Goal: Task Accomplishment & Management: Contribute content

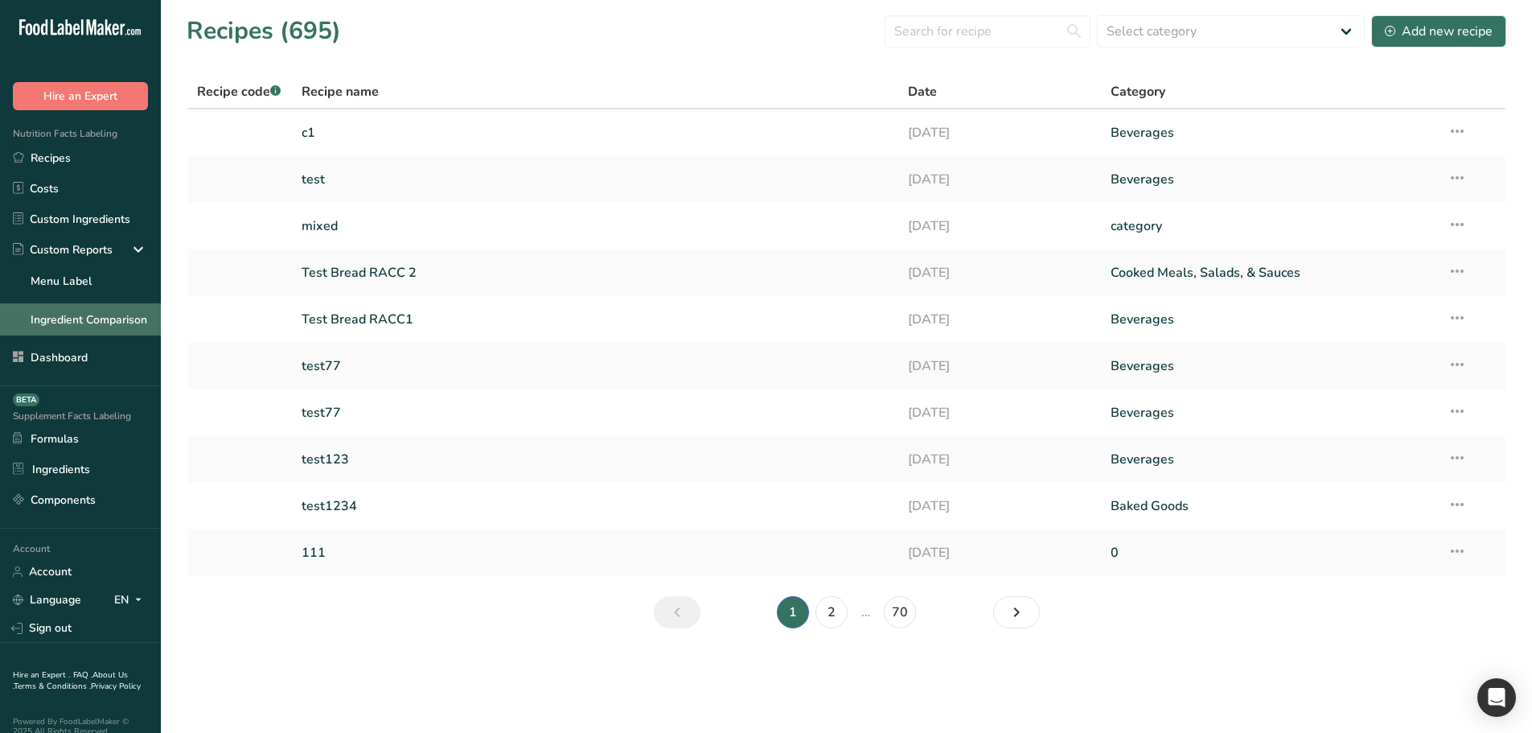
click at [113, 327] on link "Ingredient Comparison" at bounding box center [80, 319] width 161 height 32
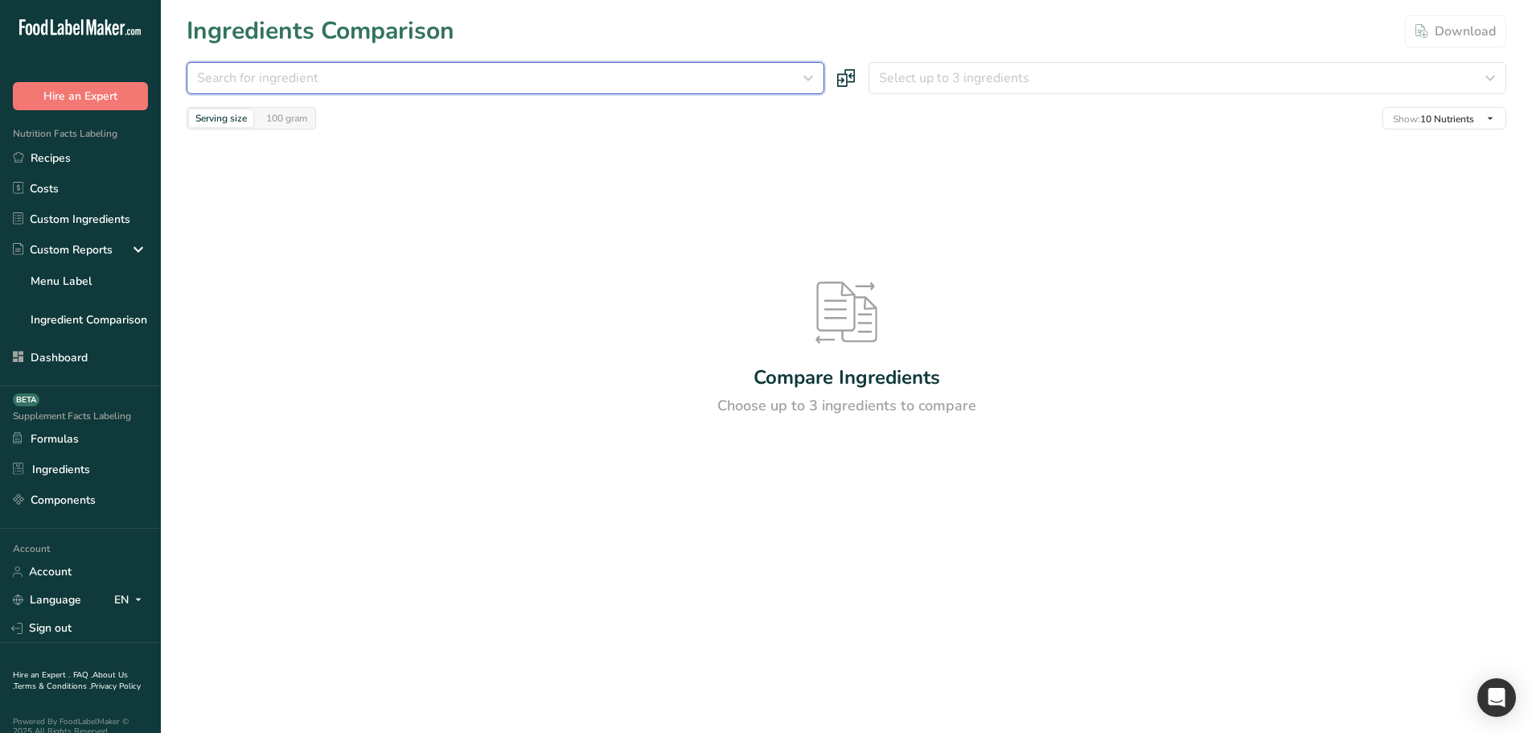
click at [427, 76] on div "Search for ingredient" at bounding box center [500, 77] width 607 height 19
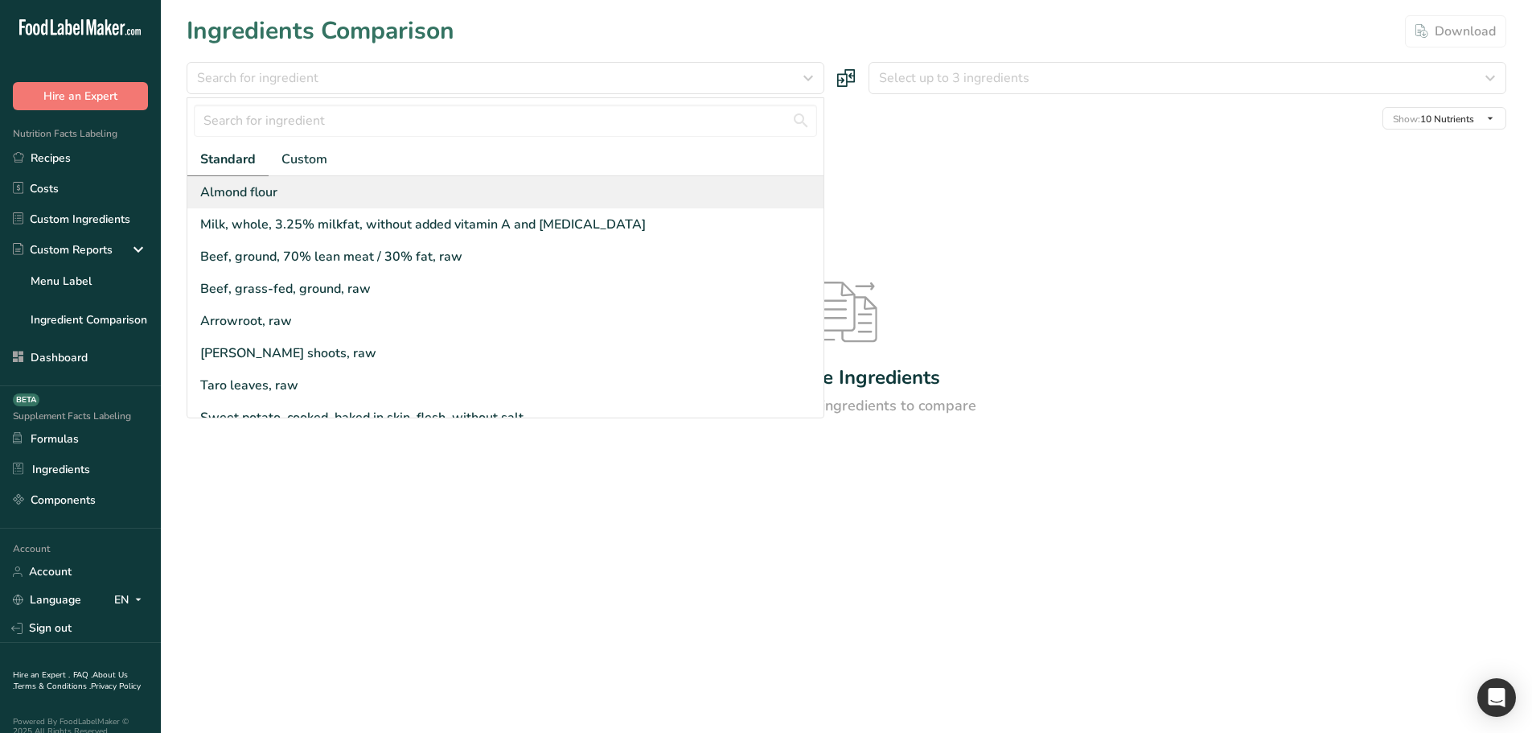
click at [376, 200] on div "Almond flour" at bounding box center [505, 192] width 636 height 32
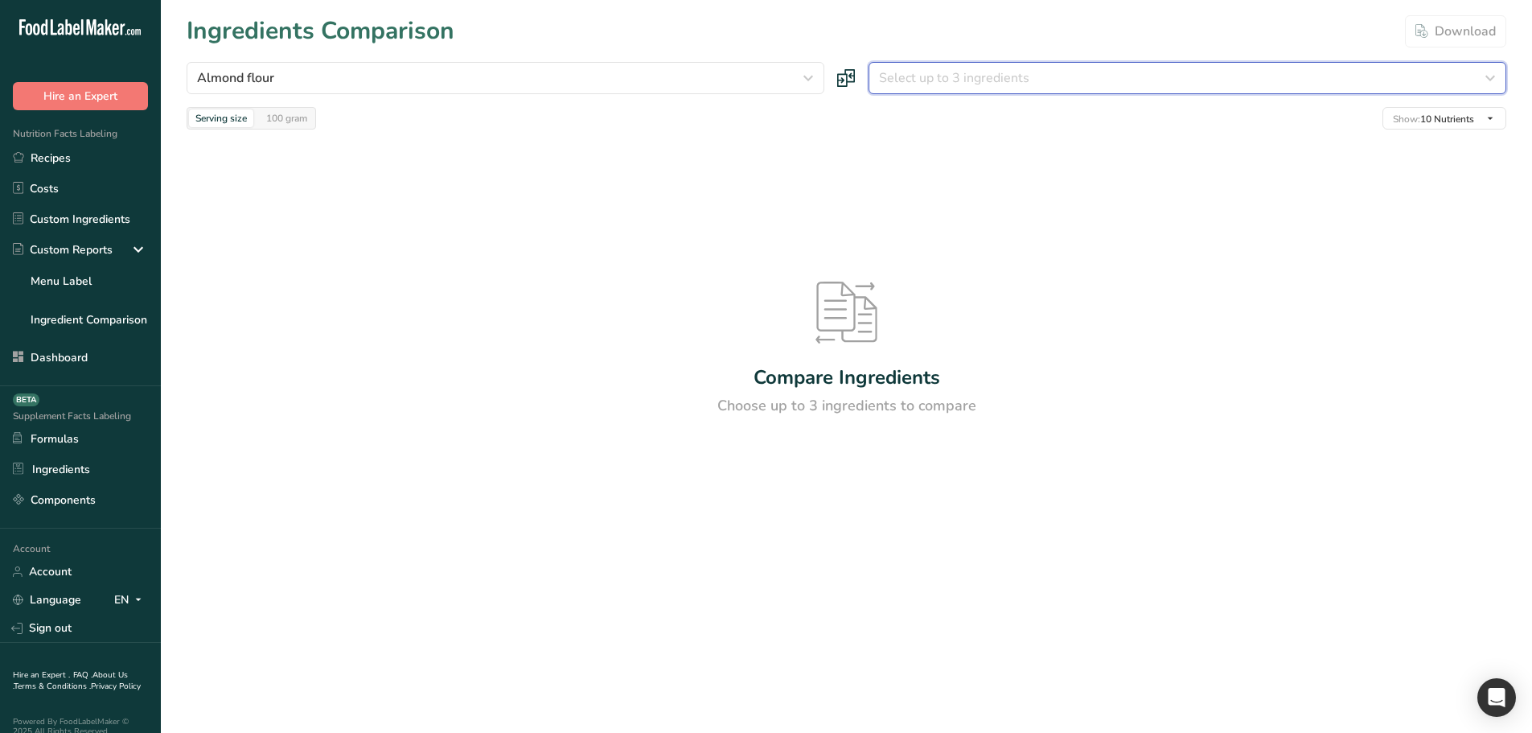
click at [1007, 65] on button "Select up to 3 ingredients" at bounding box center [1188, 78] width 638 height 32
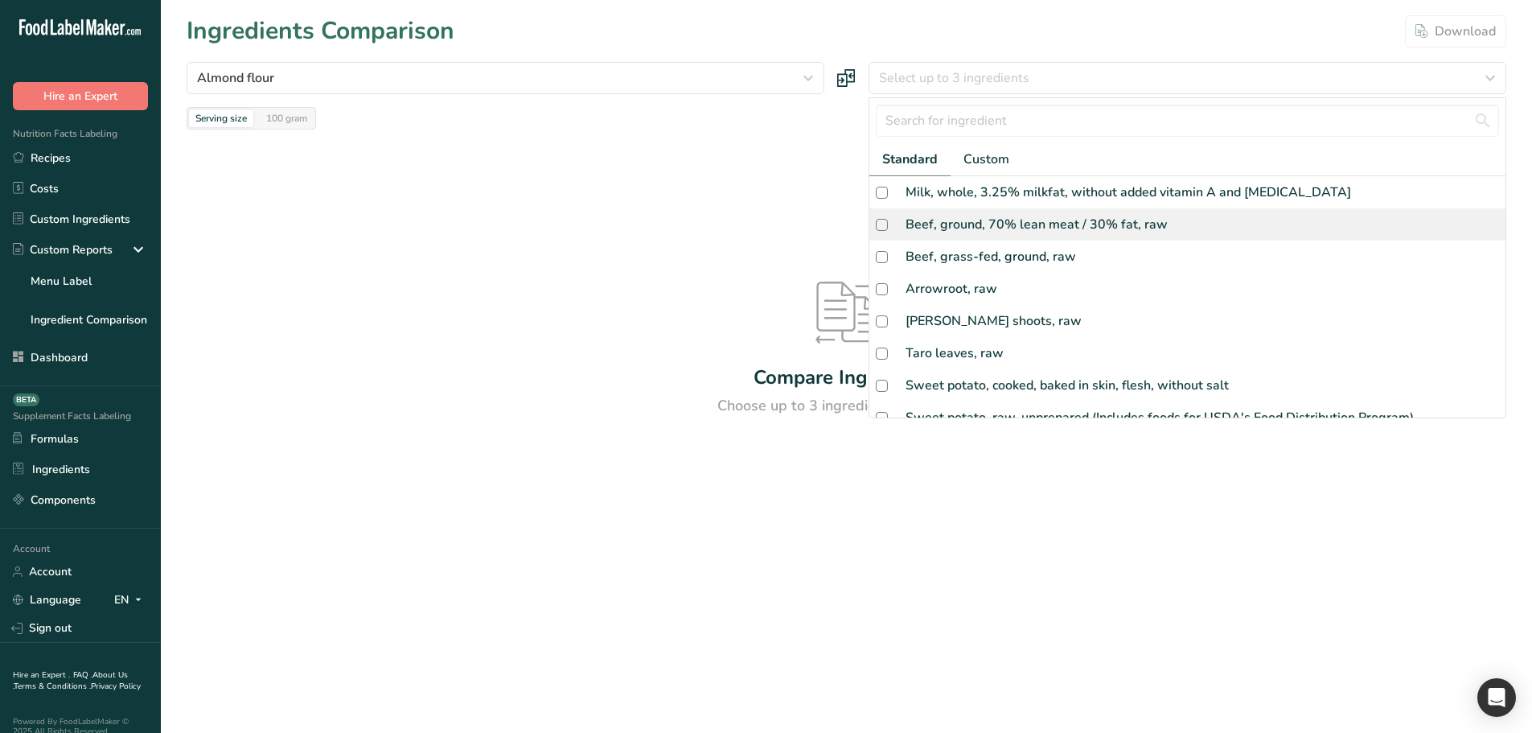
click at [980, 212] on div "Beef, ground, 70% lean meat / 30% fat, raw" at bounding box center [1188, 224] width 636 height 32
checkbox input "true"
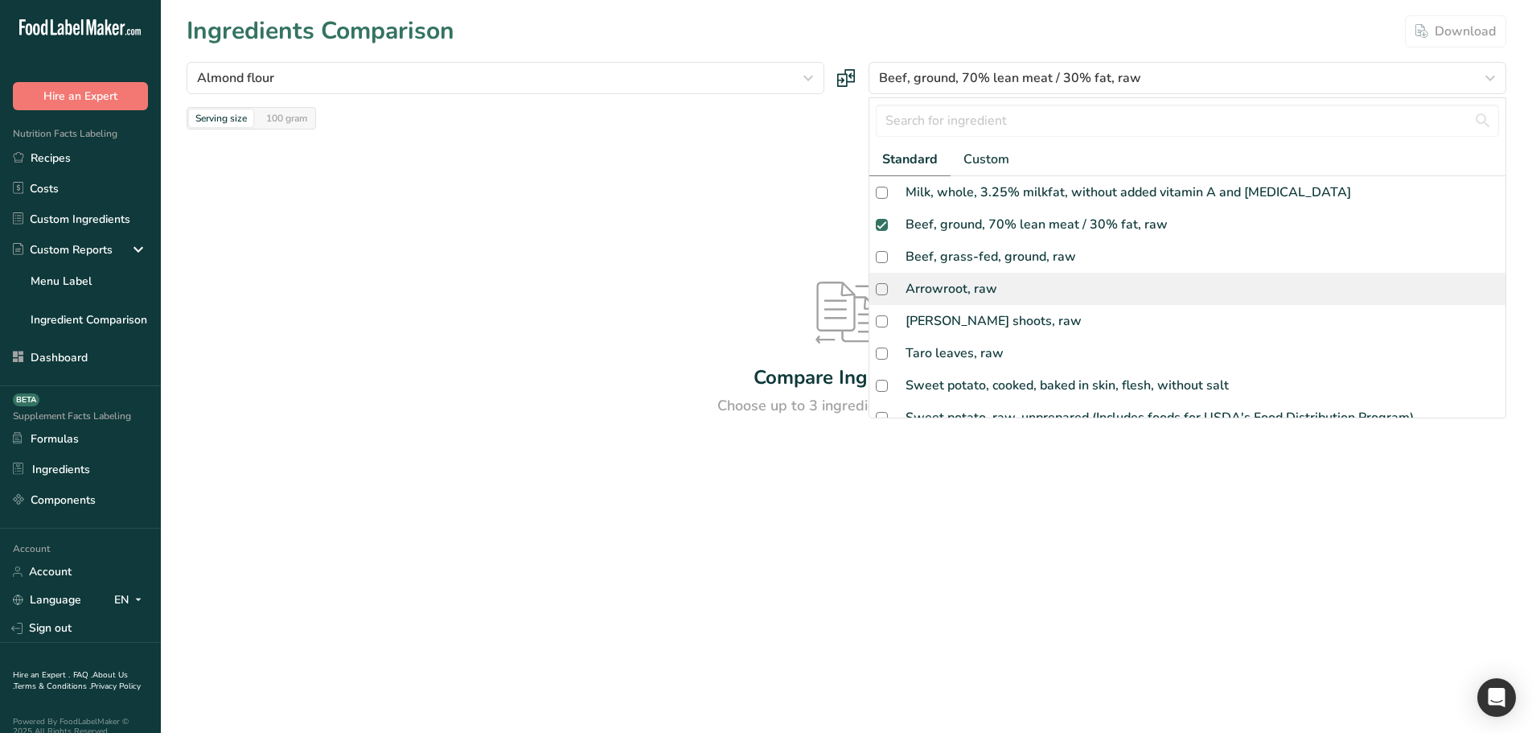
click at [989, 286] on div "Arrowroot, raw" at bounding box center [952, 288] width 92 height 19
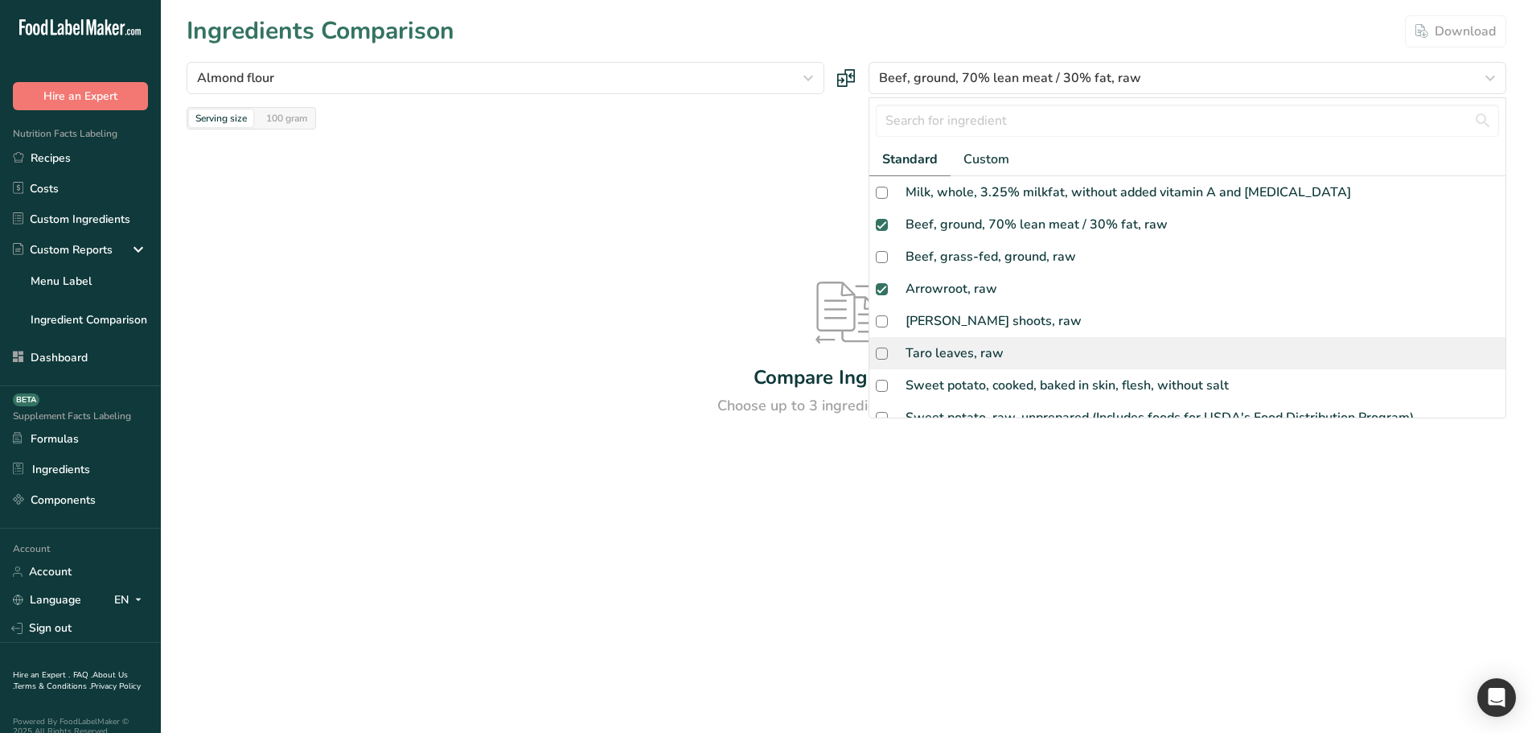
checkbox input "true"
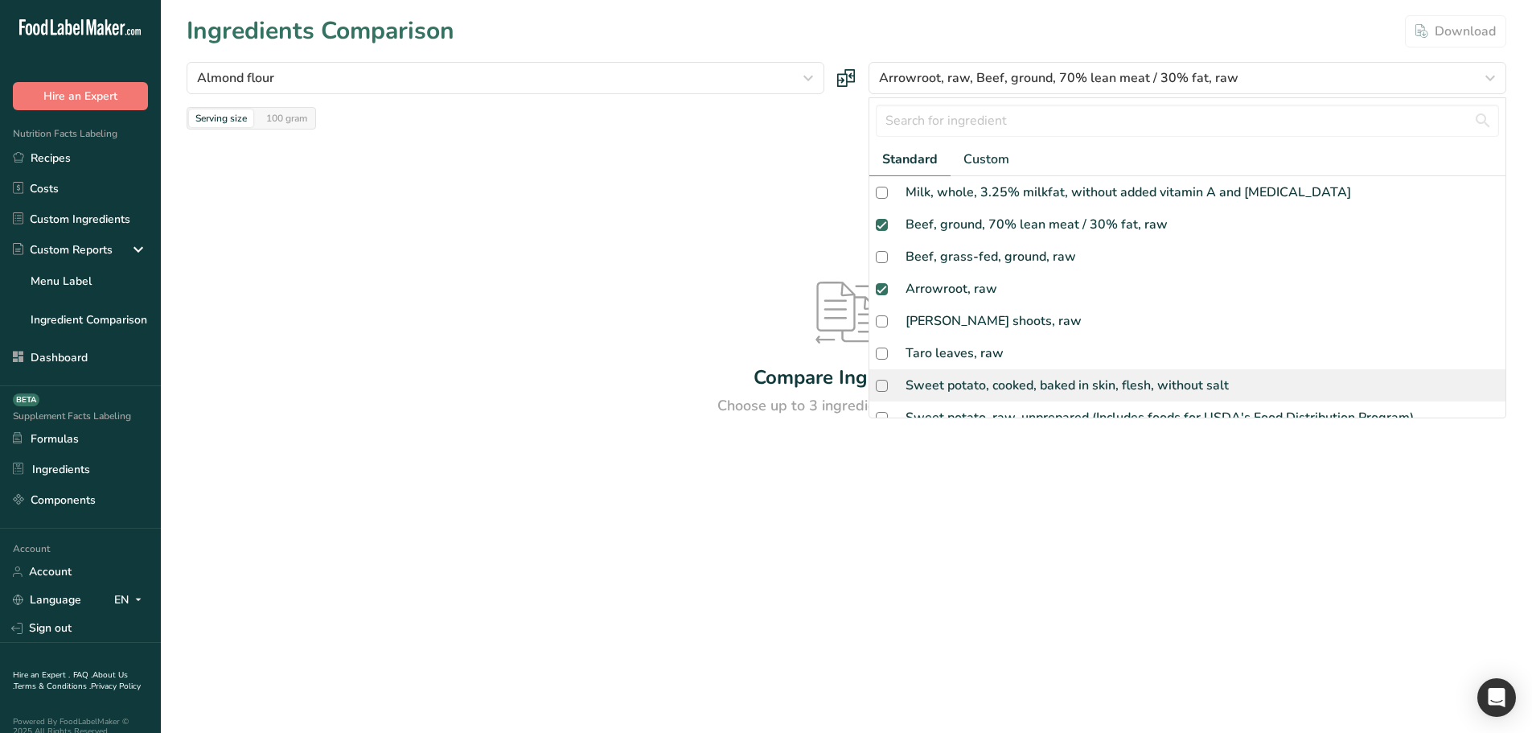
click at [1008, 389] on div "Sweet potato, cooked, baked in skin, flesh, without salt" at bounding box center [1067, 385] width 323 height 19
checkbox input "true"
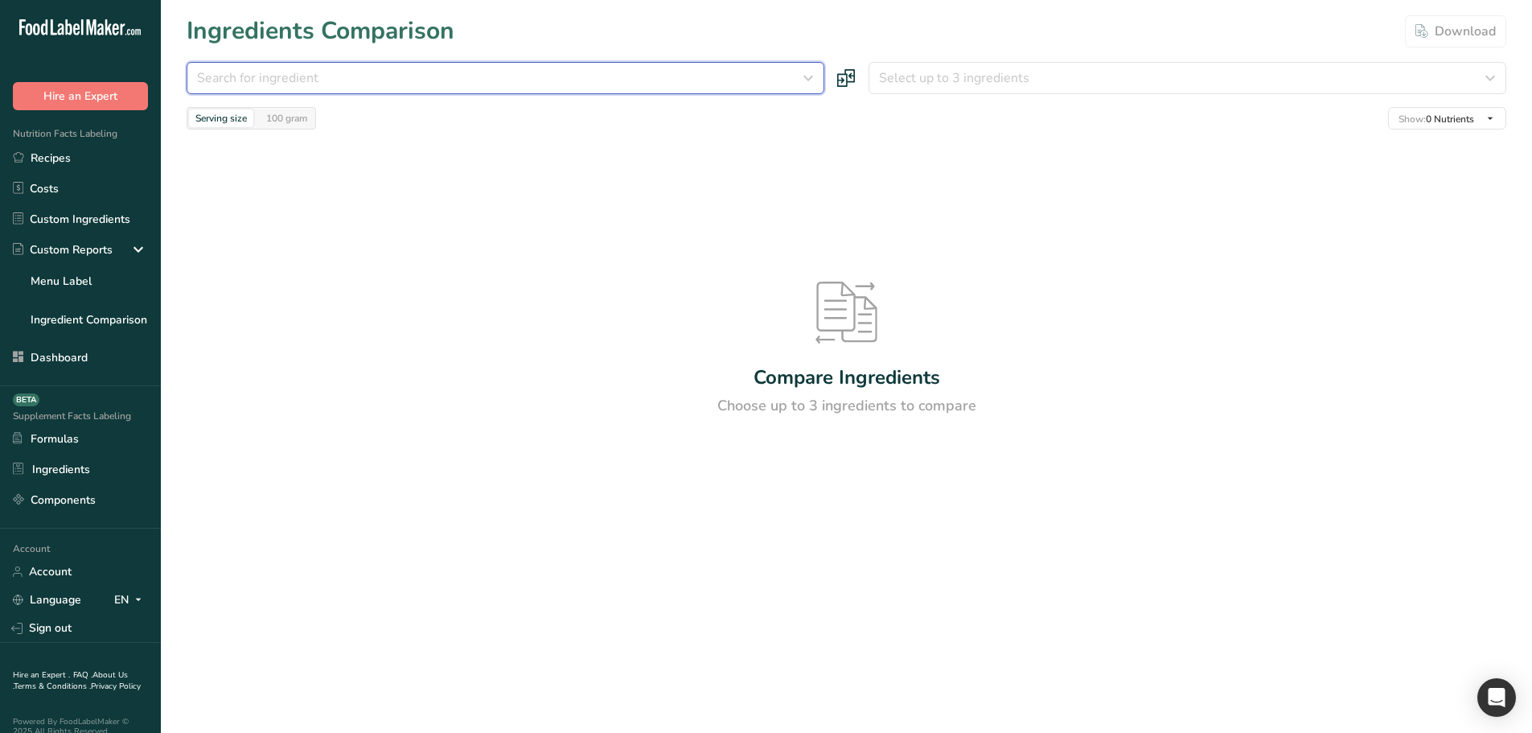
click at [281, 76] on span "Search for ingredient" at bounding box center [257, 77] width 121 height 19
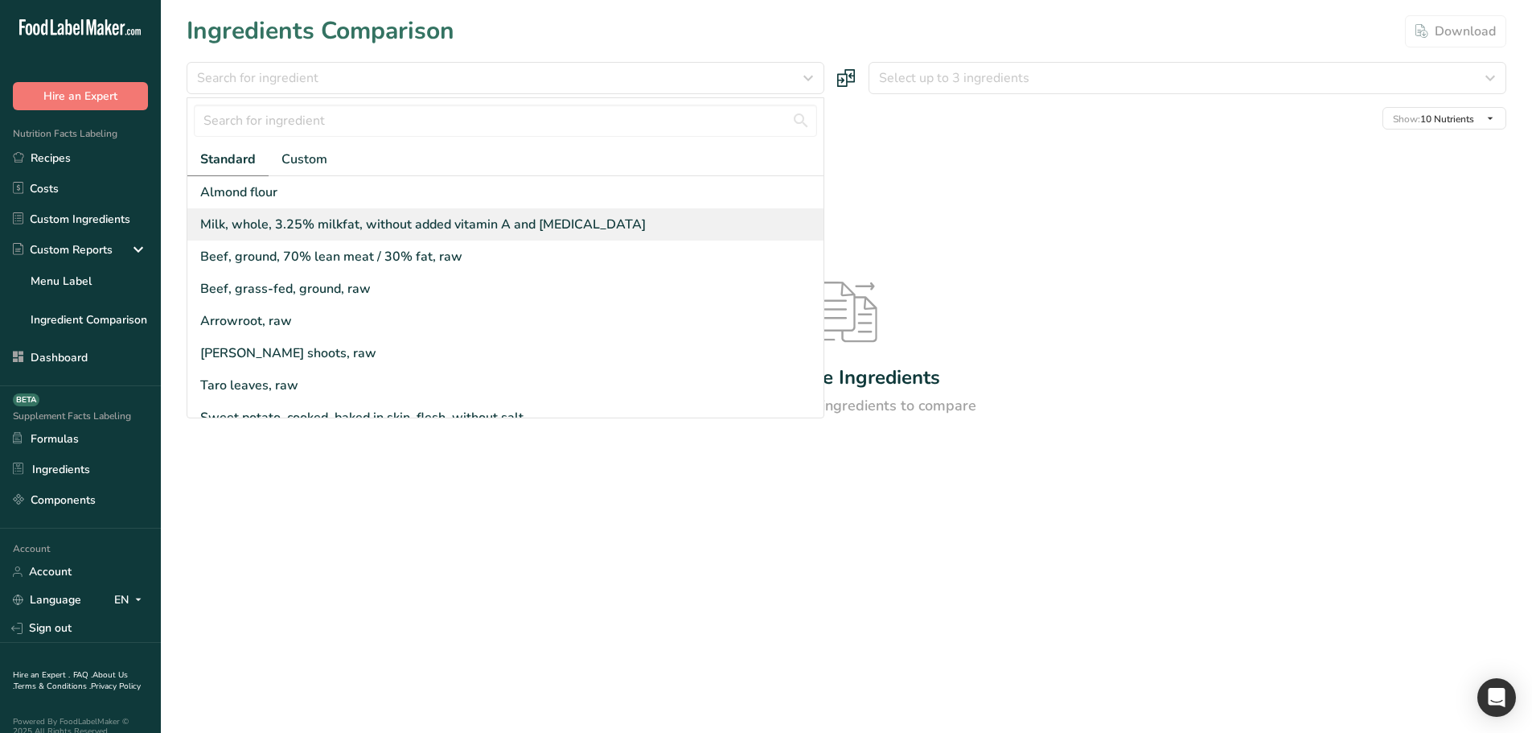
click at [354, 215] on div "Milk, whole, 3.25% milkfat, without added vitamin A and [MEDICAL_DATA]" at bounding box center [423, 224] width 446 height 19
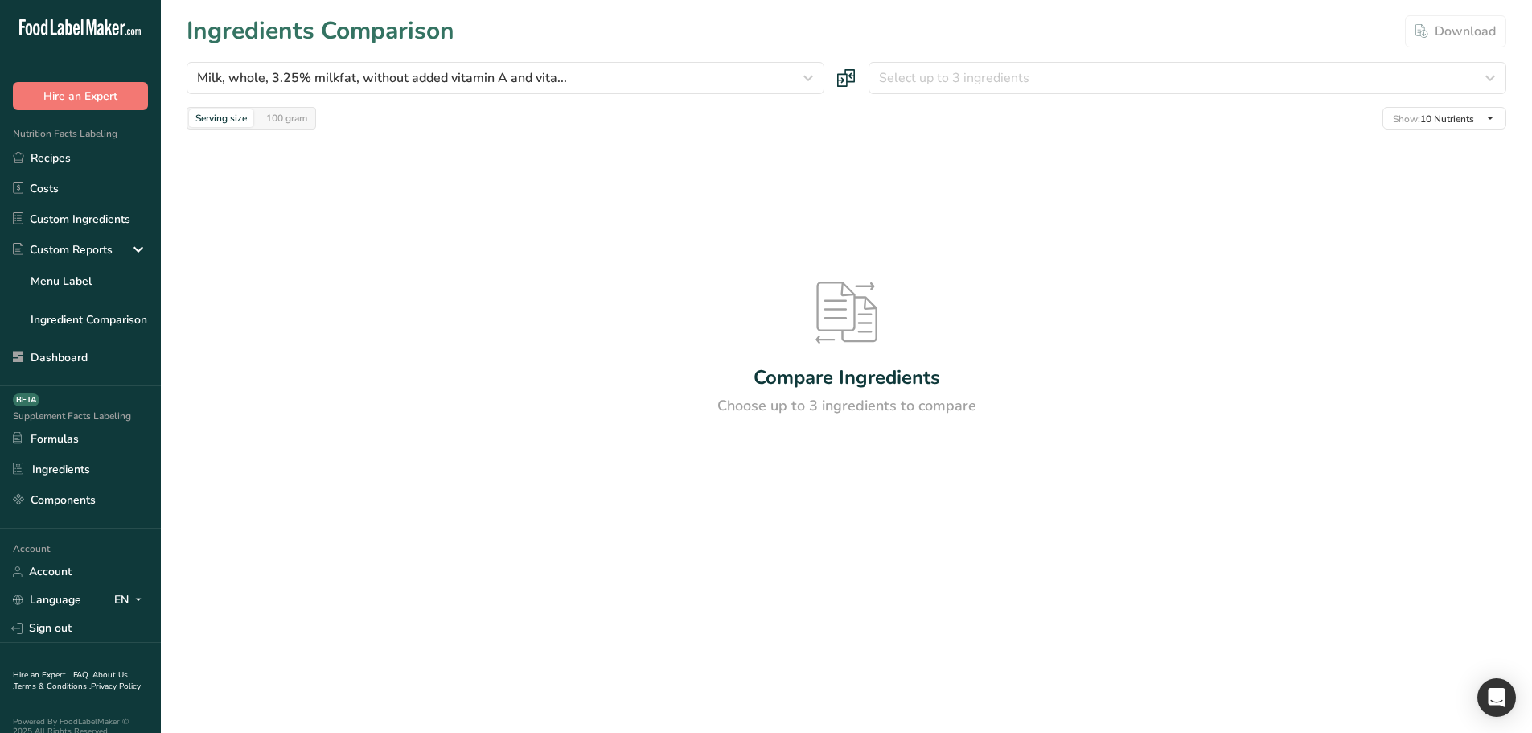
click at [886, 100] on div "Milk, whole, 3.25% milkfat, without added vitamin A and vita... Standard Custom…" at bounding box center [847, 96] width 1320 height 68
click at [898, 81] on span "Select up to 3 ingredients" at bounding box center [954, 77] width 150 height 19
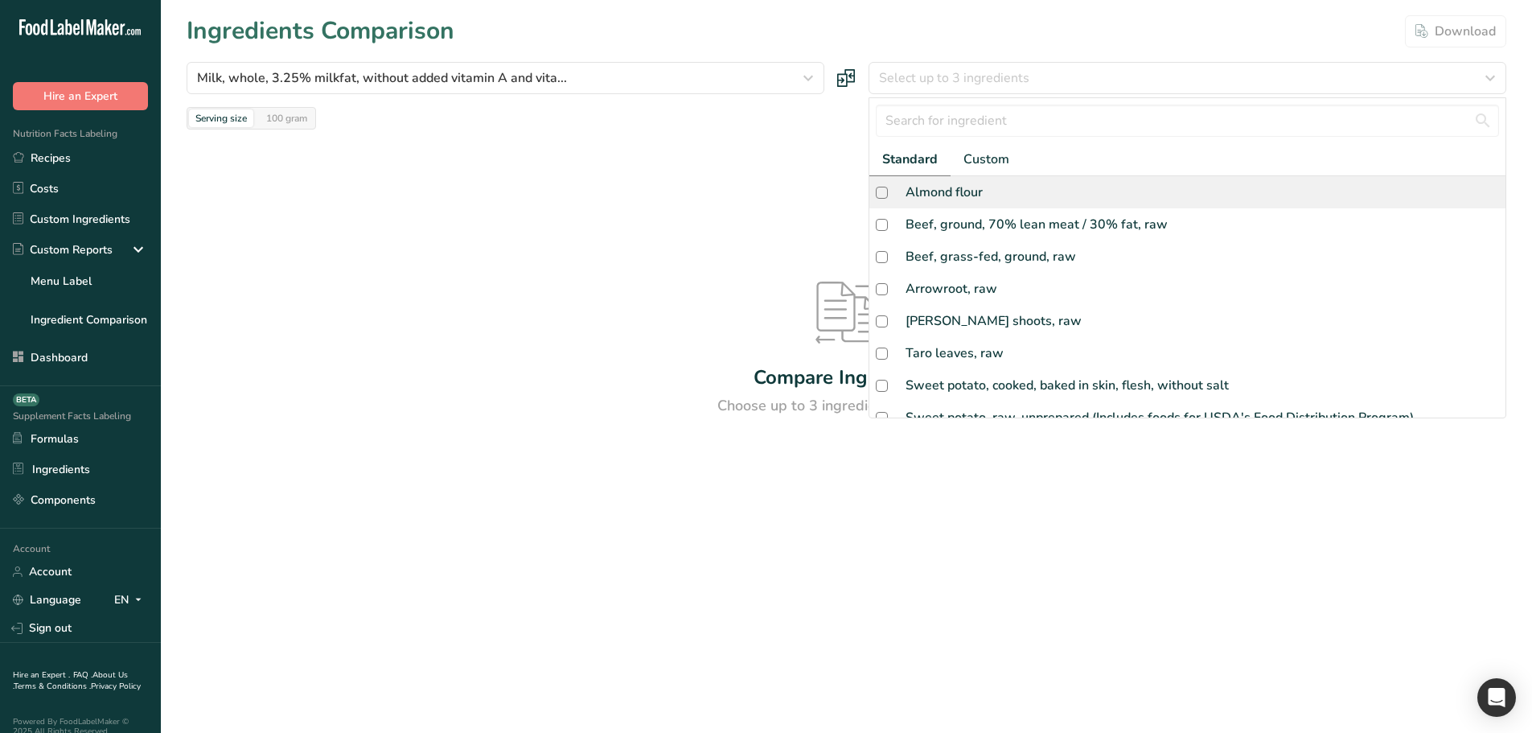
click at [907, 181] on div "Almond flour" at bounding box center [1188, 192] width 636 height 32
checkbox input "true"
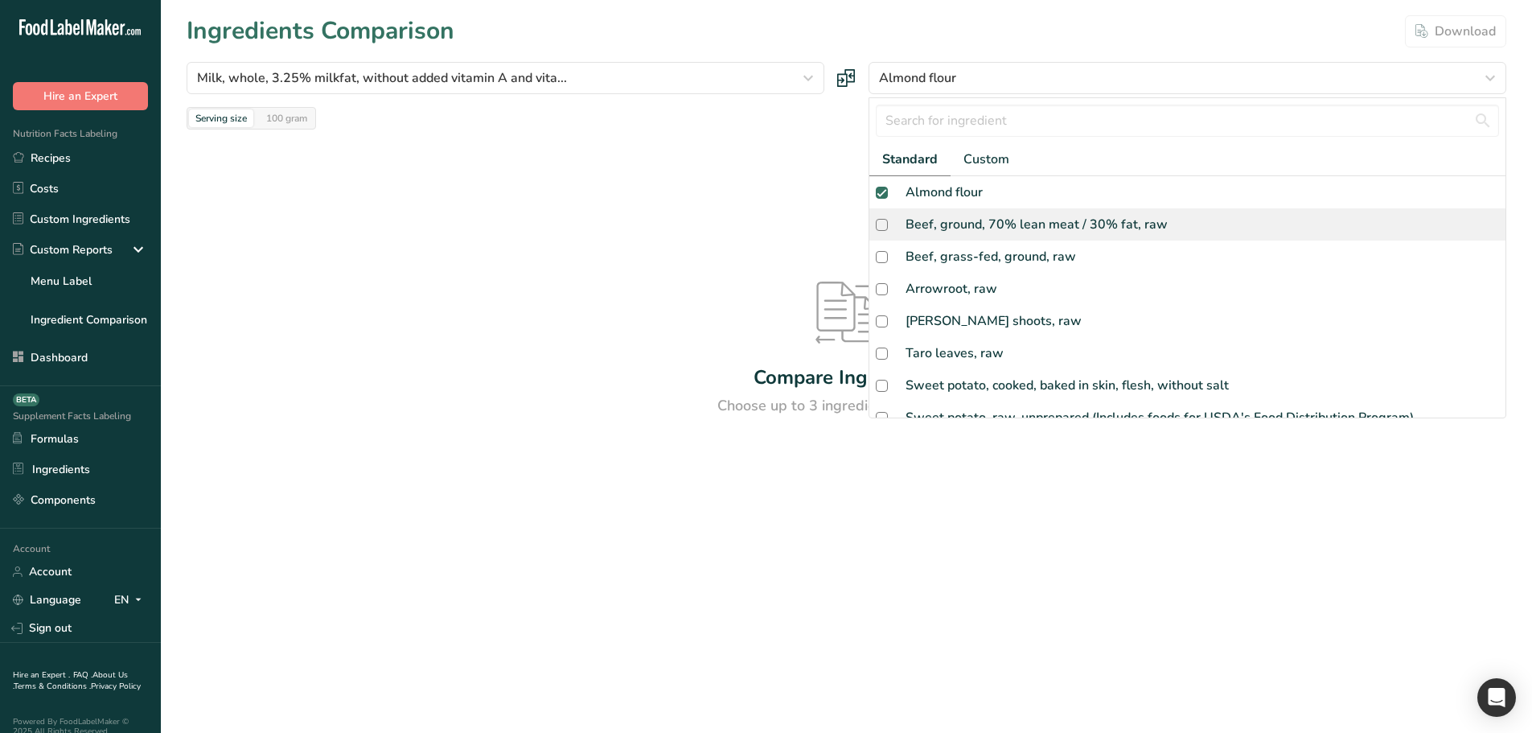
click at [919, 223] on div "Beef, ground, 70% lean meat / 30% fat, raw" at bounding box center [1037, 224] width 262 height 19
checkbox input "true"
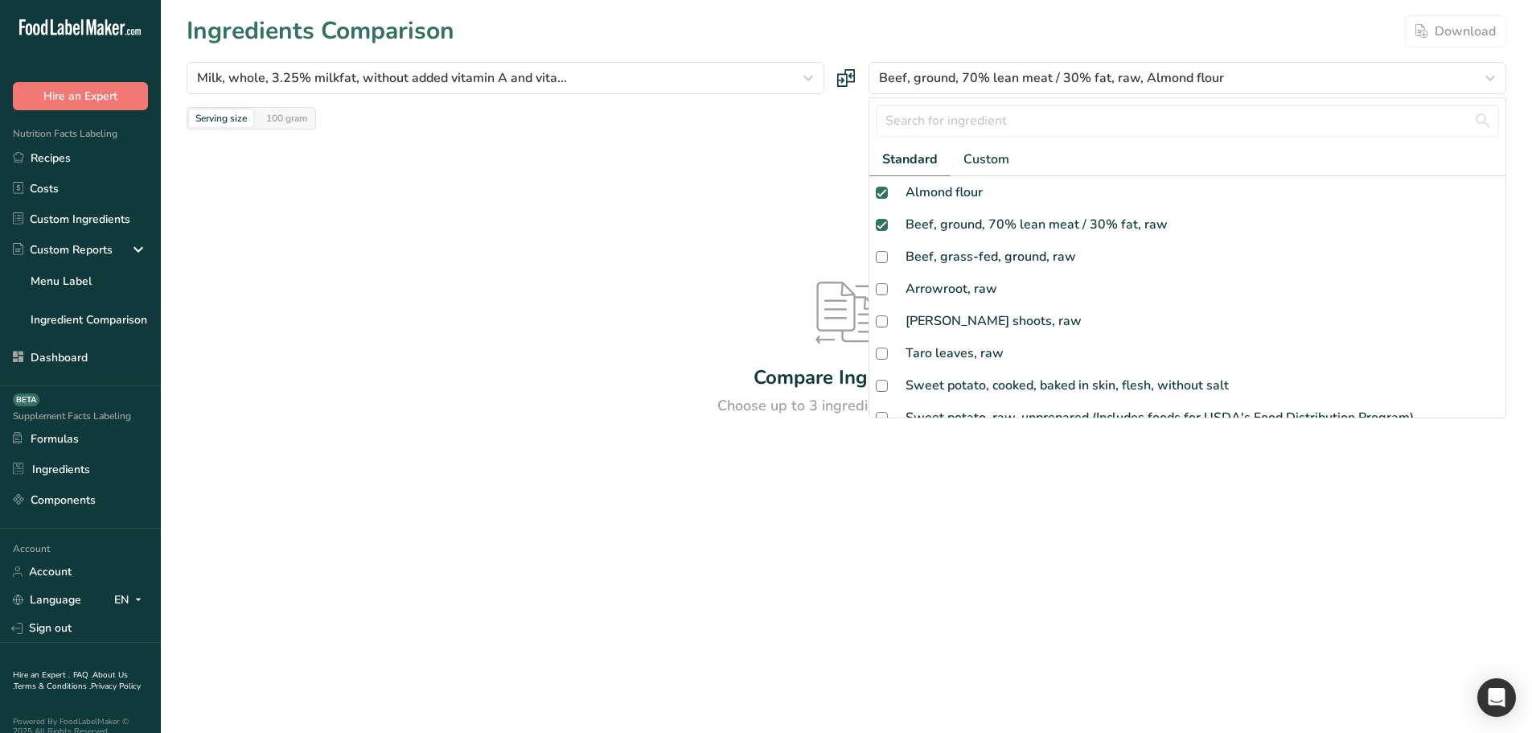
drag, startPoint x: 940, startPoint y: 274, endPoint x: 818, endPoint y: 234, distance: 127.9
click at [939, 274] on div "Arrowroot, raw" at bounding box center [1188, 289] width 636 height 32
checkbox input "true"
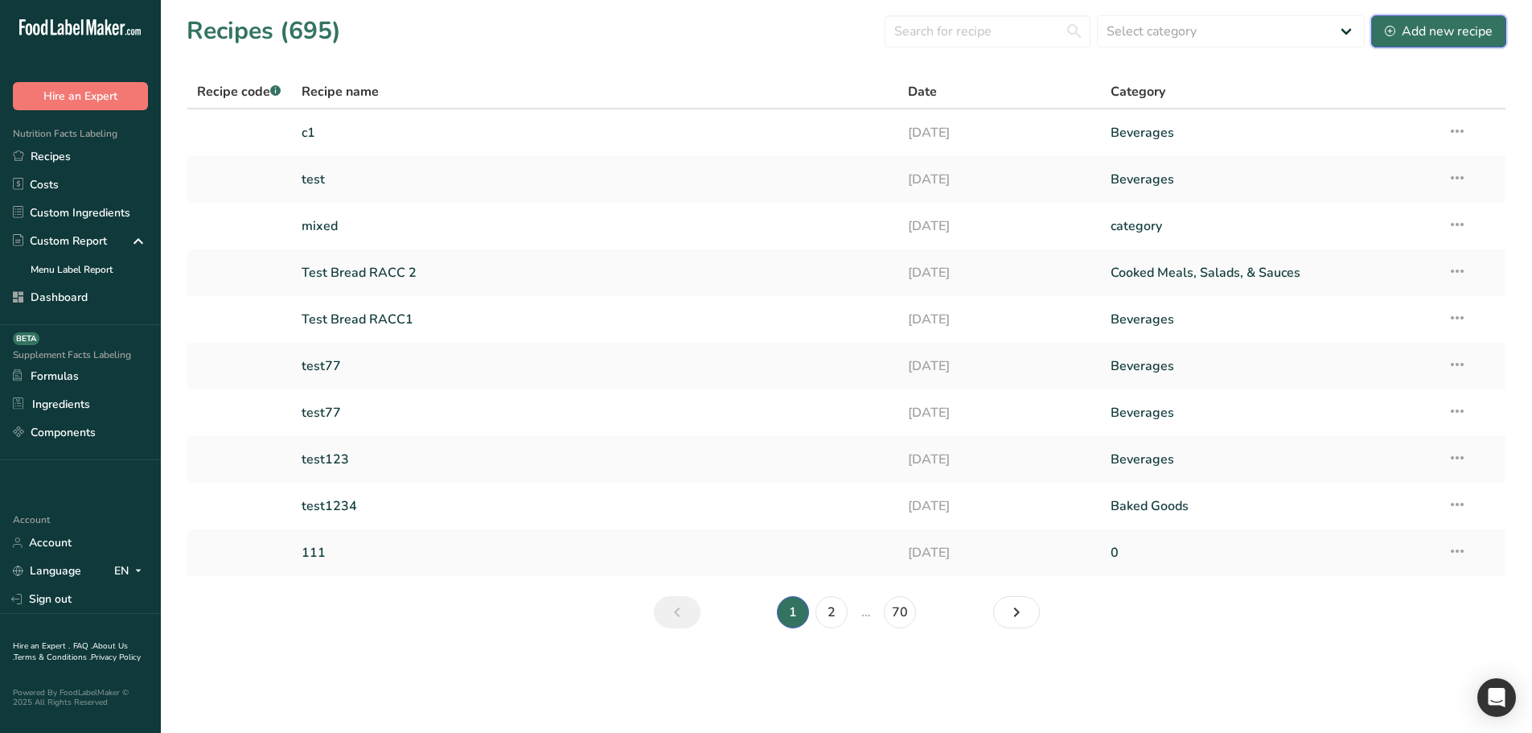
click at [1422, 26] on div "Add new recipe" at bounding box center [1439, 31] width 108 height 19
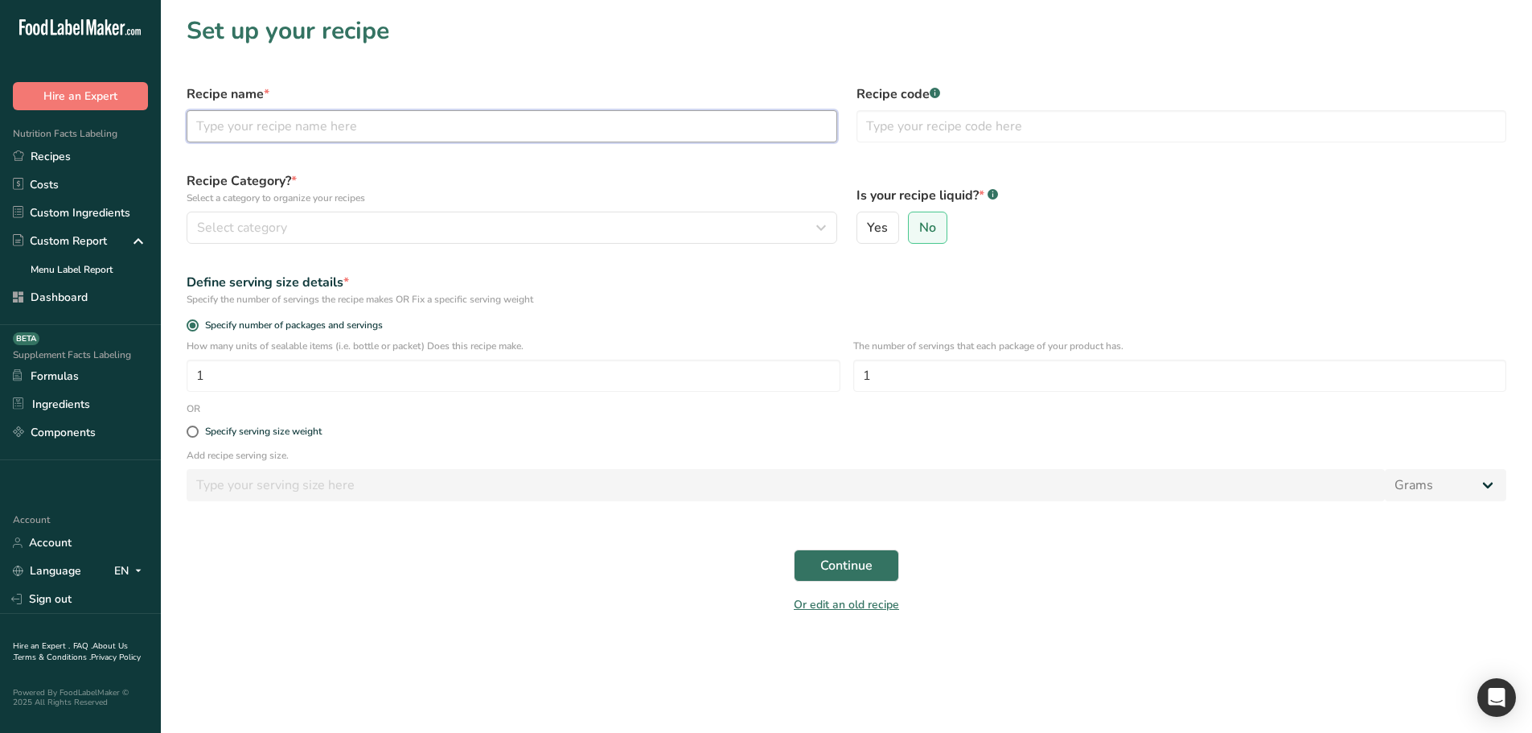
click at [462, 134] on input "text" at bounding box center [512, 126] width 651 height 32
type input "subrecipe essam"
click at [977, 121] on input "text" at bounding box center [1182, 126] width 651 height 32
type input "11"
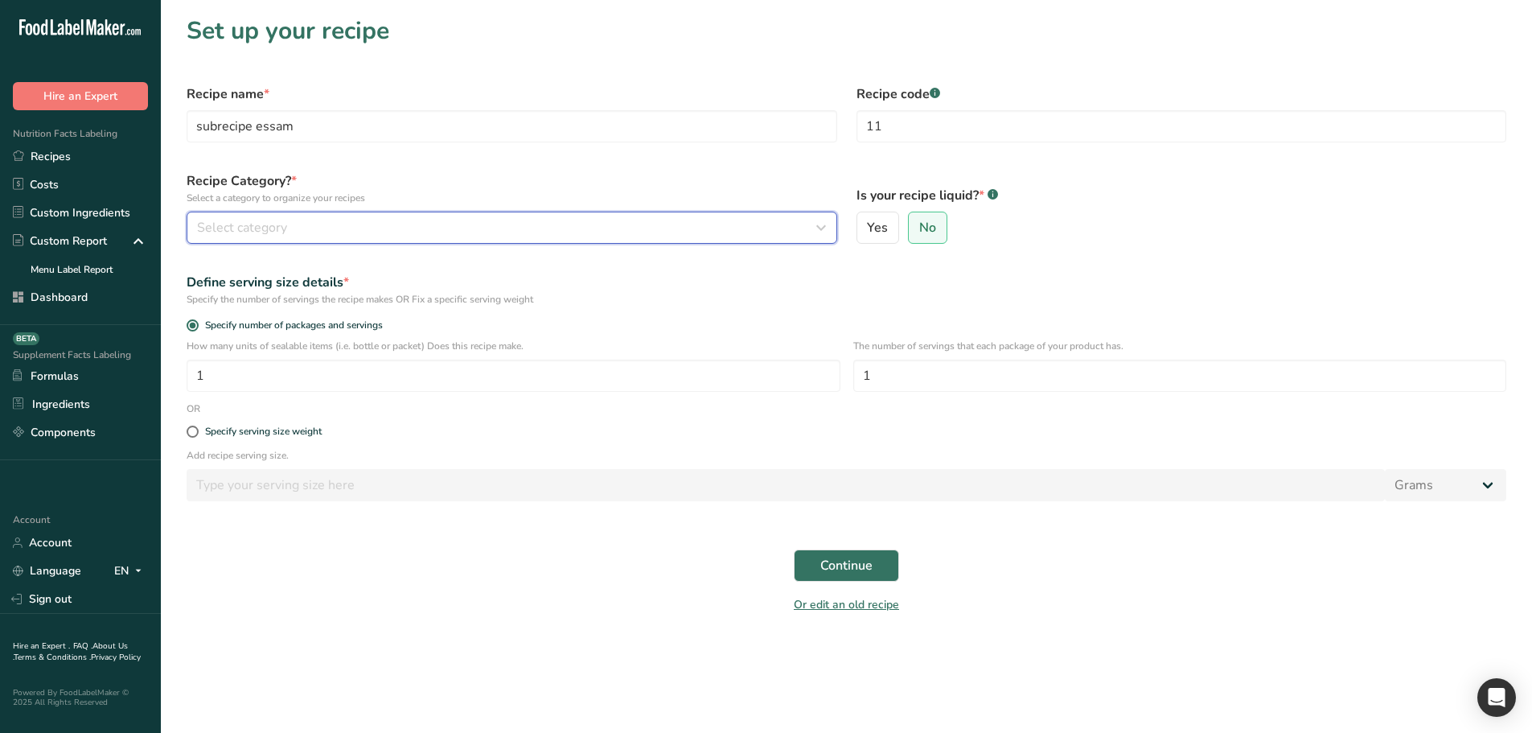
click at [442, 240] on button "Select category" at bounding box center [512, 228] width 651 height 32
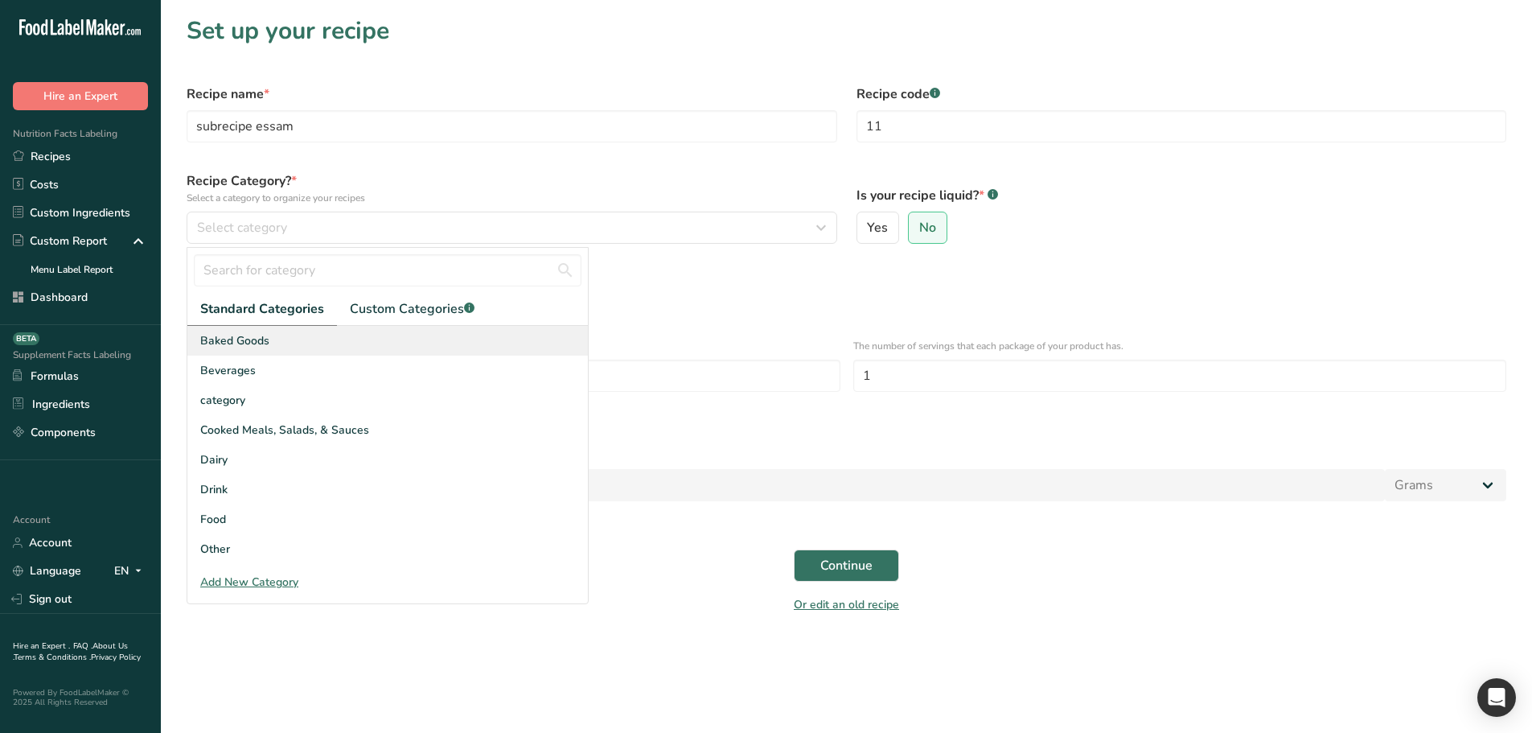
click at [304, 335] on div "Baked Goods" at bounding box center [387, 341] width 401 height 30
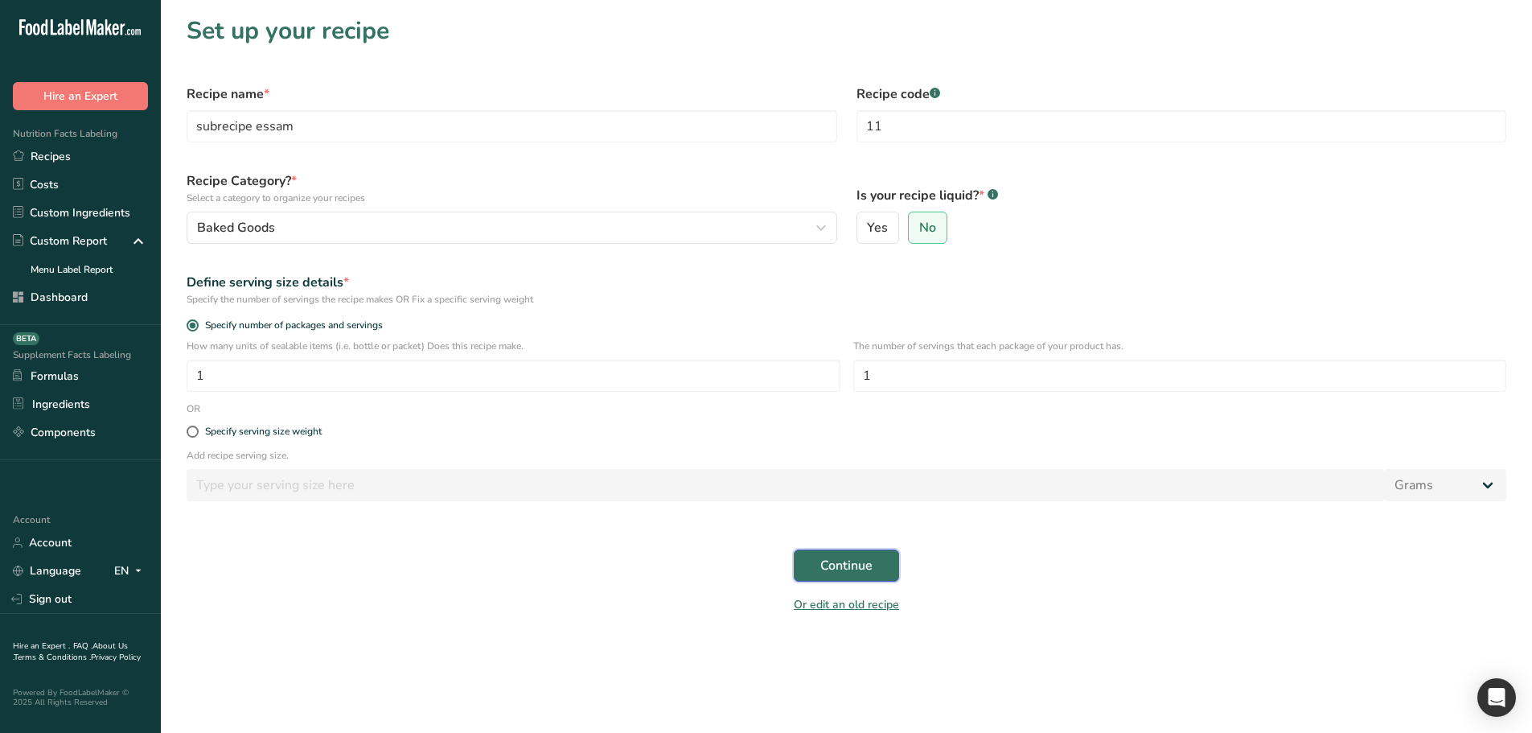
click at [883, 565] on button "Continue" at bounding box center [846, 565] width 105 height 32
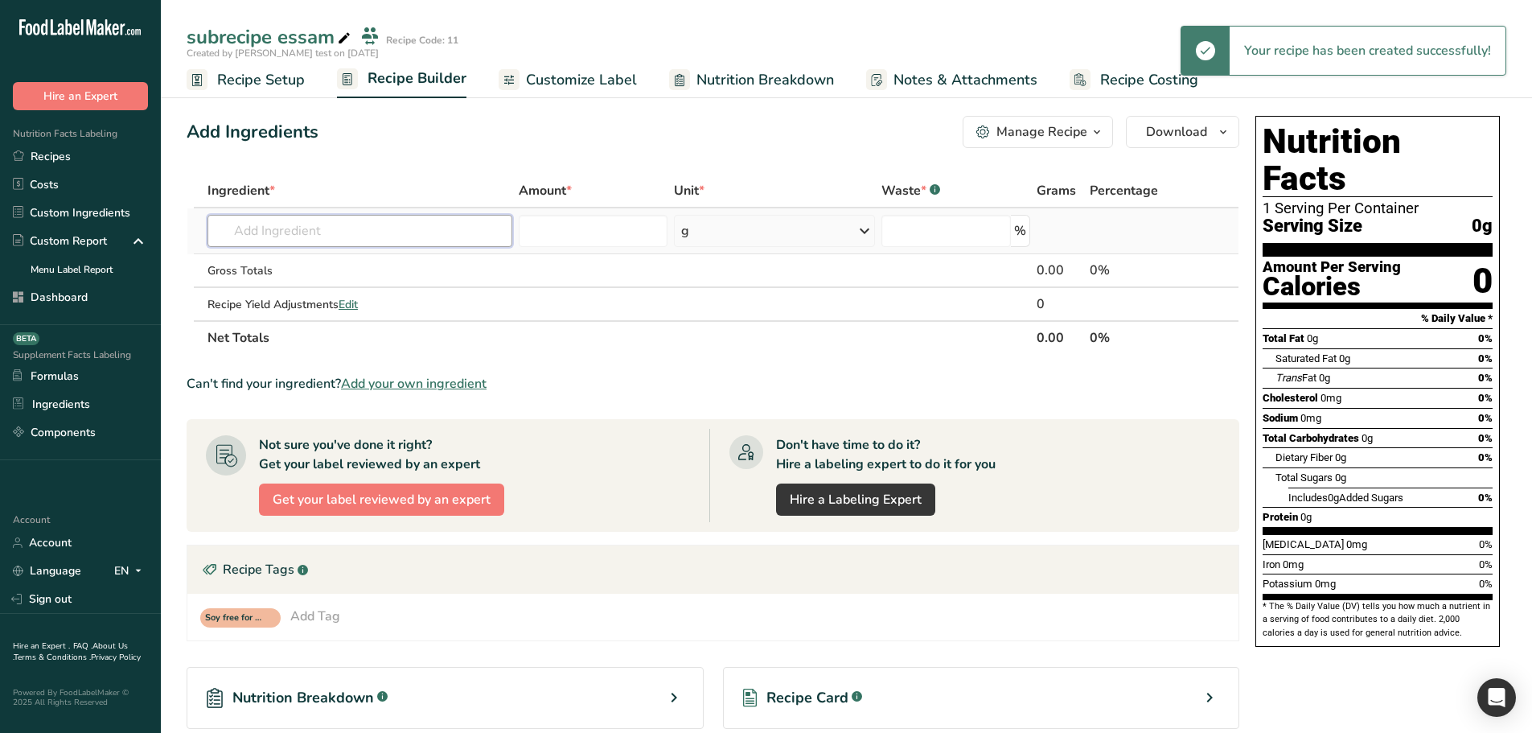
click at [300, 245] on input "text" at bounding box center [360, 231] width 305 height 32
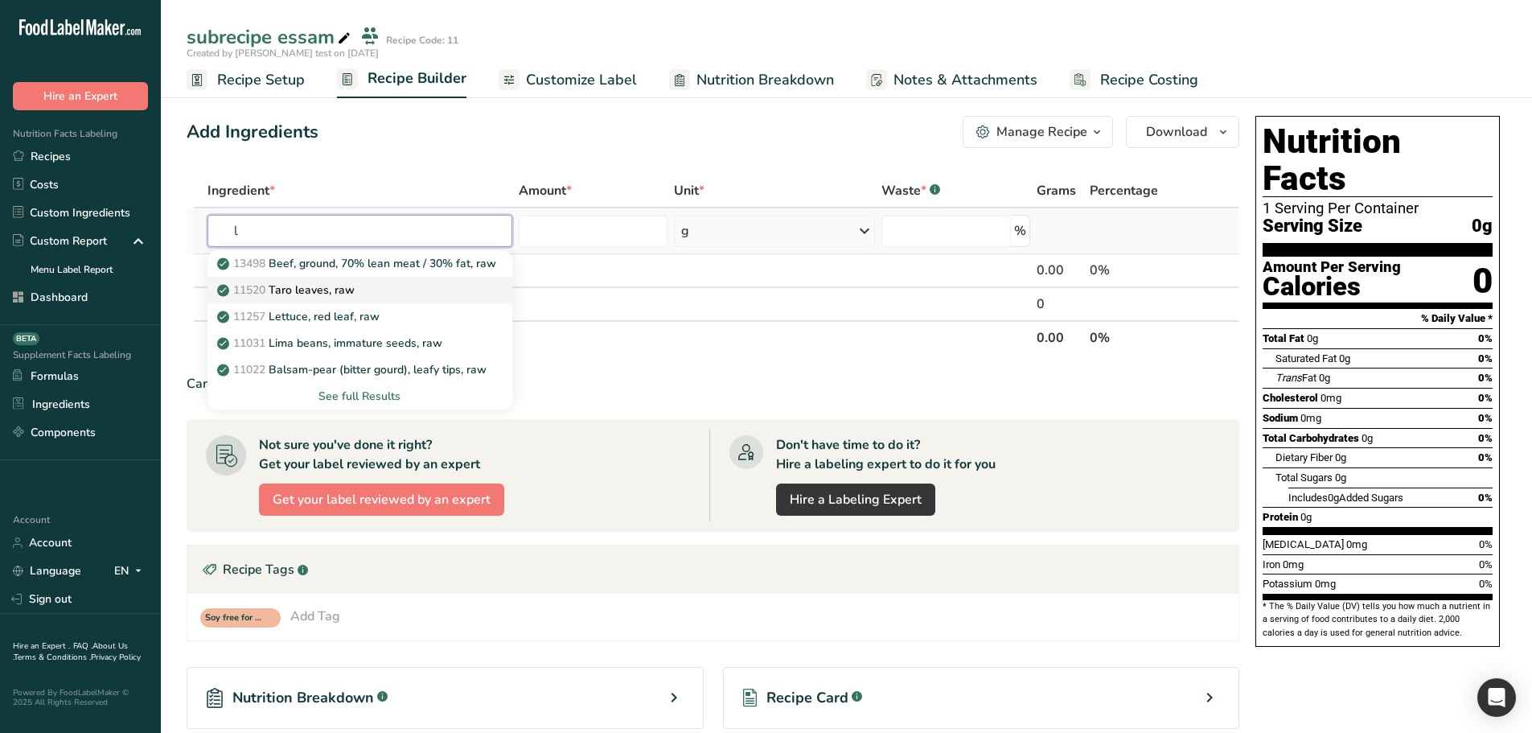
type input "l"
click at [315, 278] on link "11520 Taro leaves, raw" at bounding box center [360, 290] width 305 height 27
type input "Taro leaves, raw"
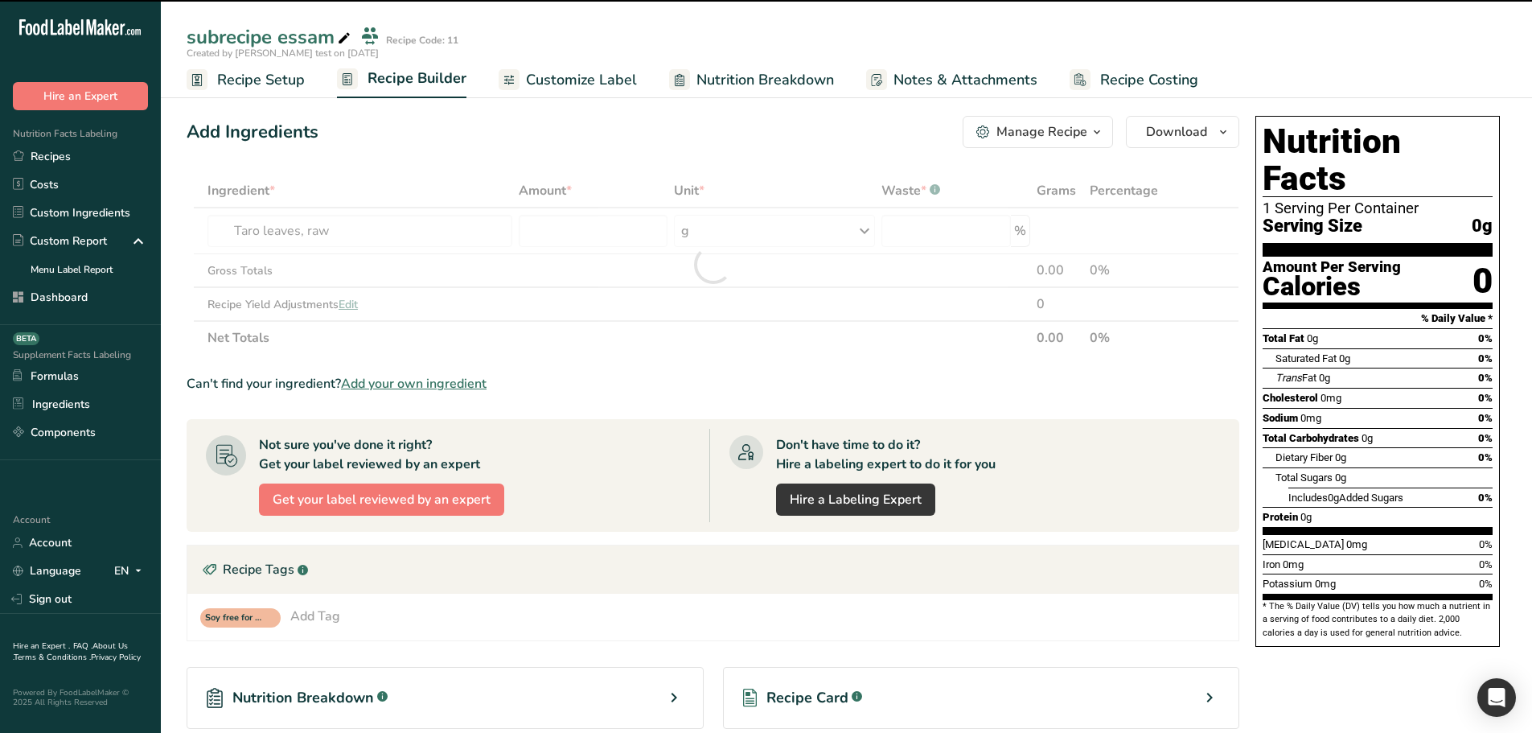
type input "0"
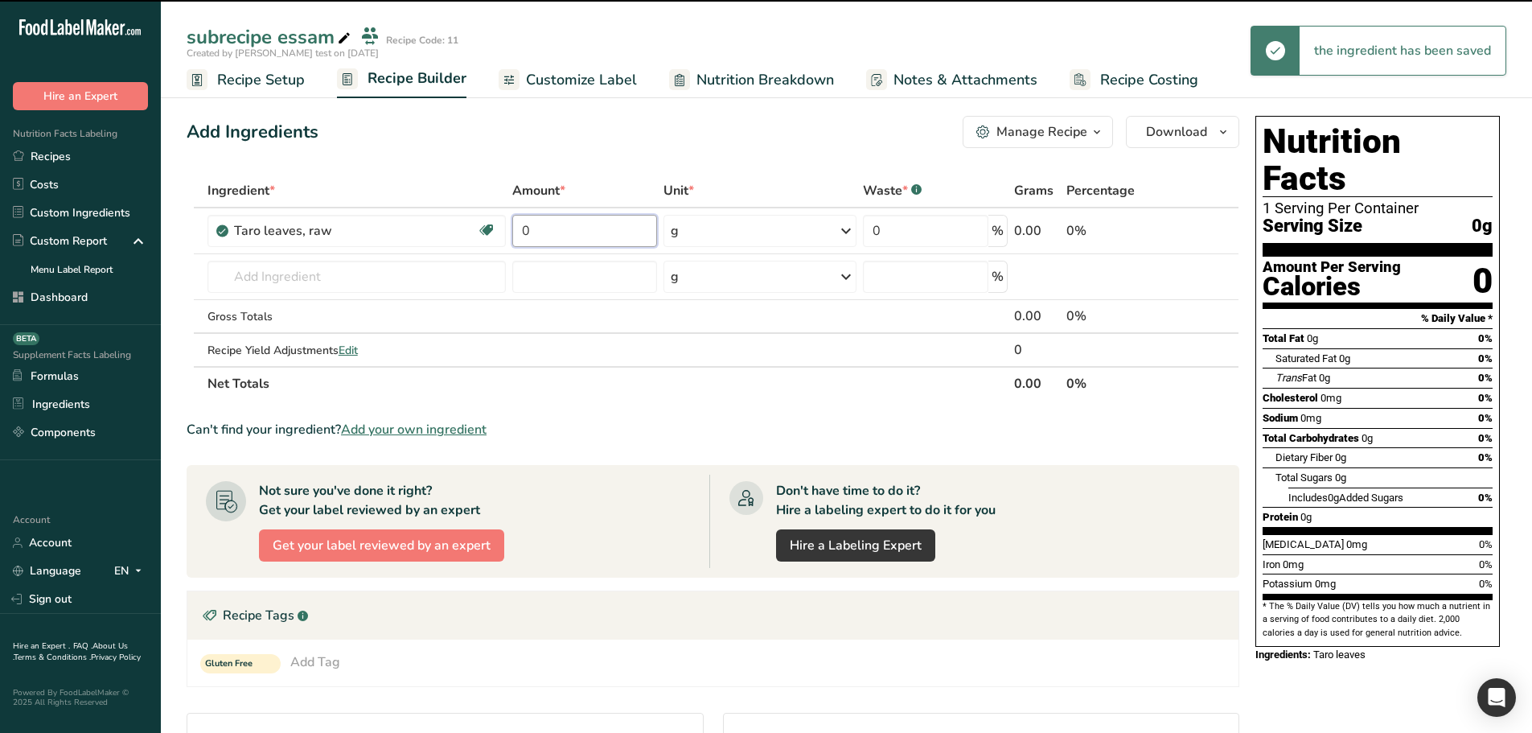
click at [550, 237] on input "0" at bounding box center [584, 231] width 145 height 32
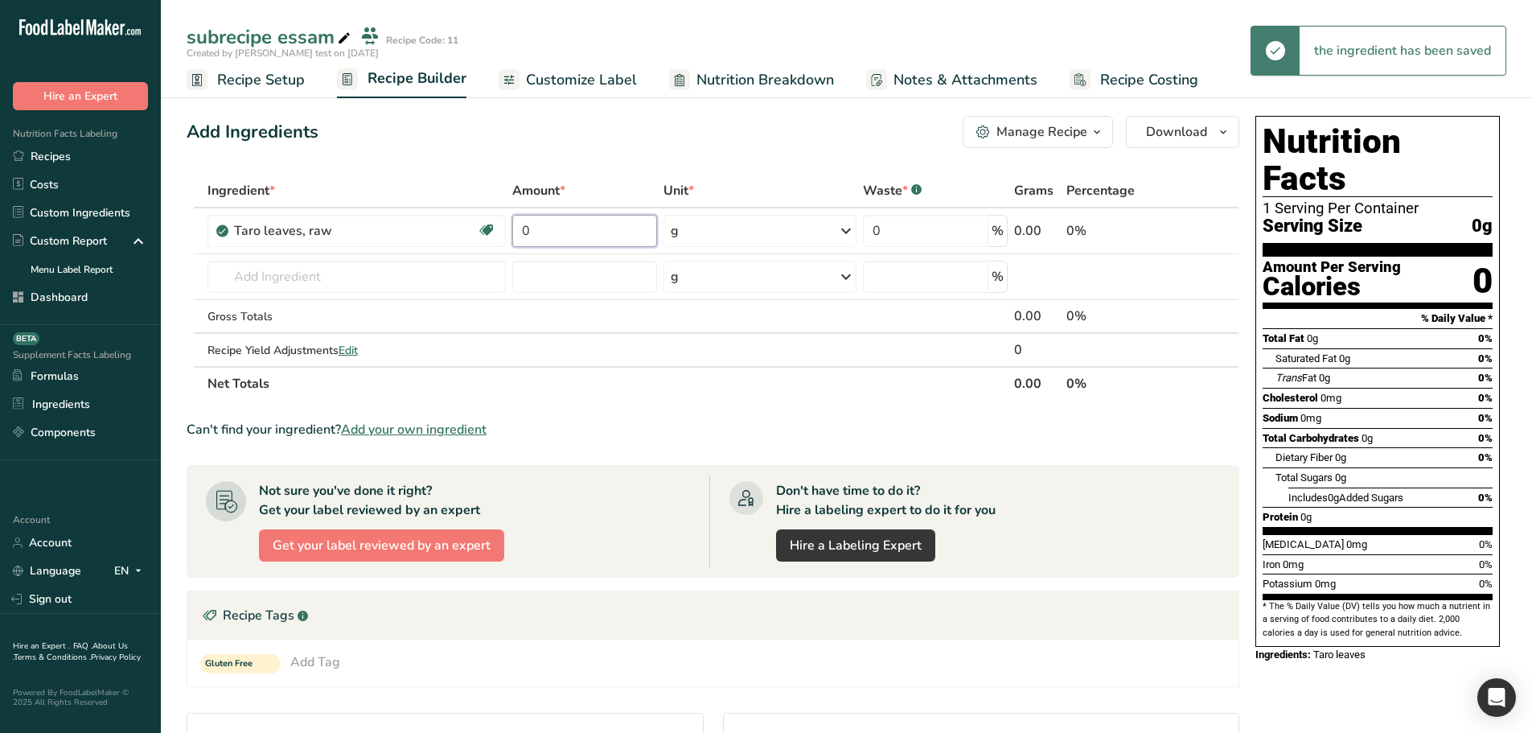
click at [550, 237] on input "0" at bounding box center [584, 231] width 145 height 32
type input "44"
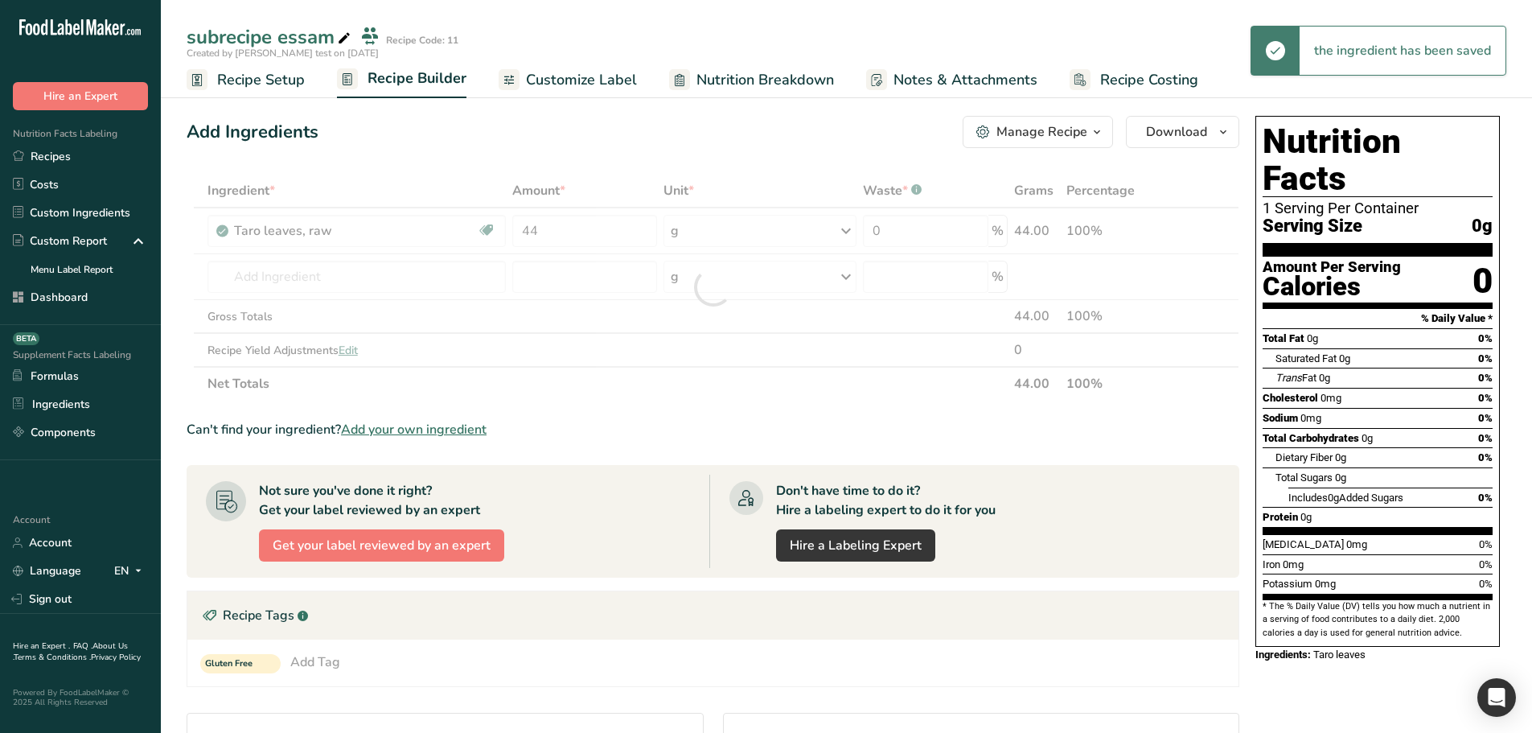
click at [413, 119] on div "Add Ingredients Manage Recipe Delete Recipe Duplicate Recipe Scale Recipe Save …" at bounding box center [713, 132] width 1053 height 32
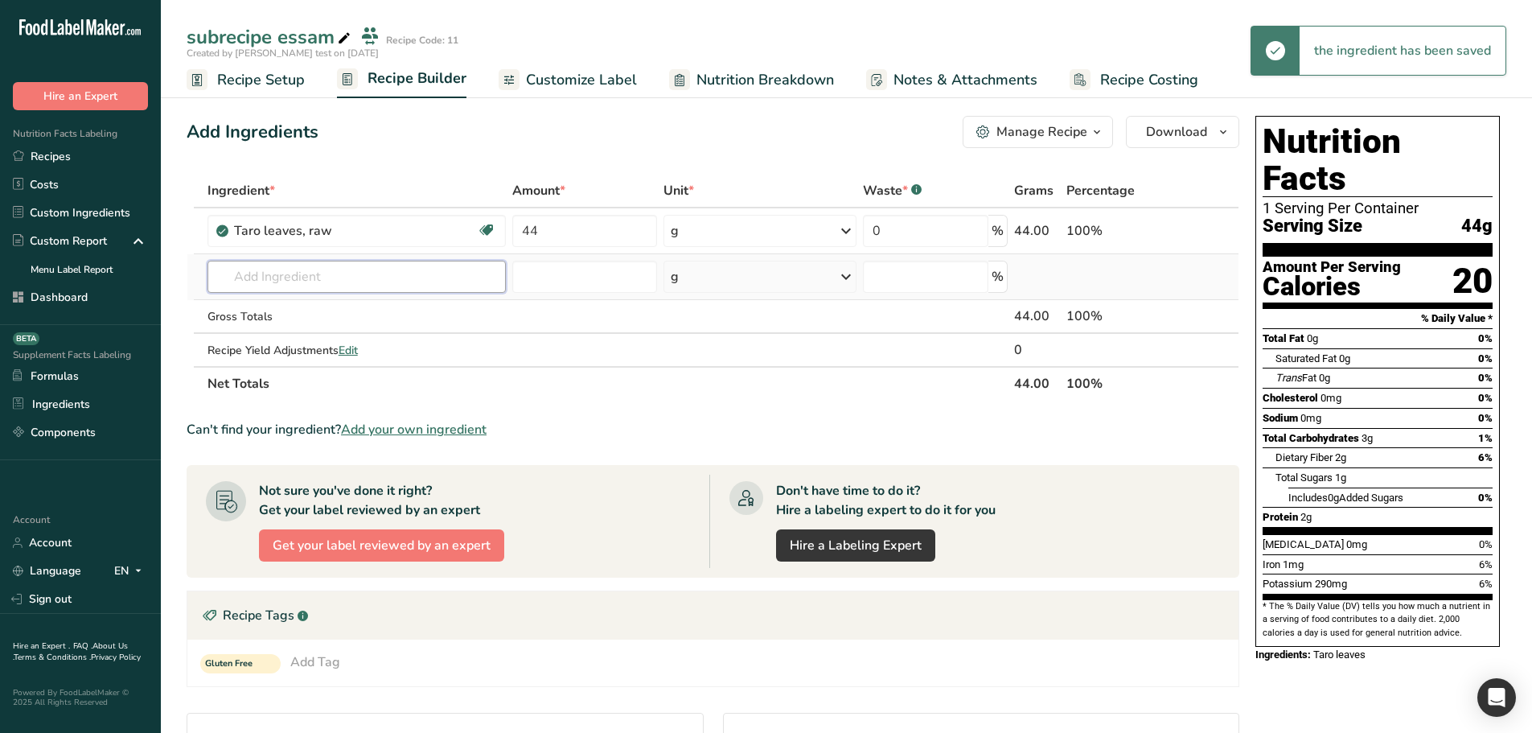
click at [317, 281] on input "text" at bounding box center [357, 277] width 298 height 32
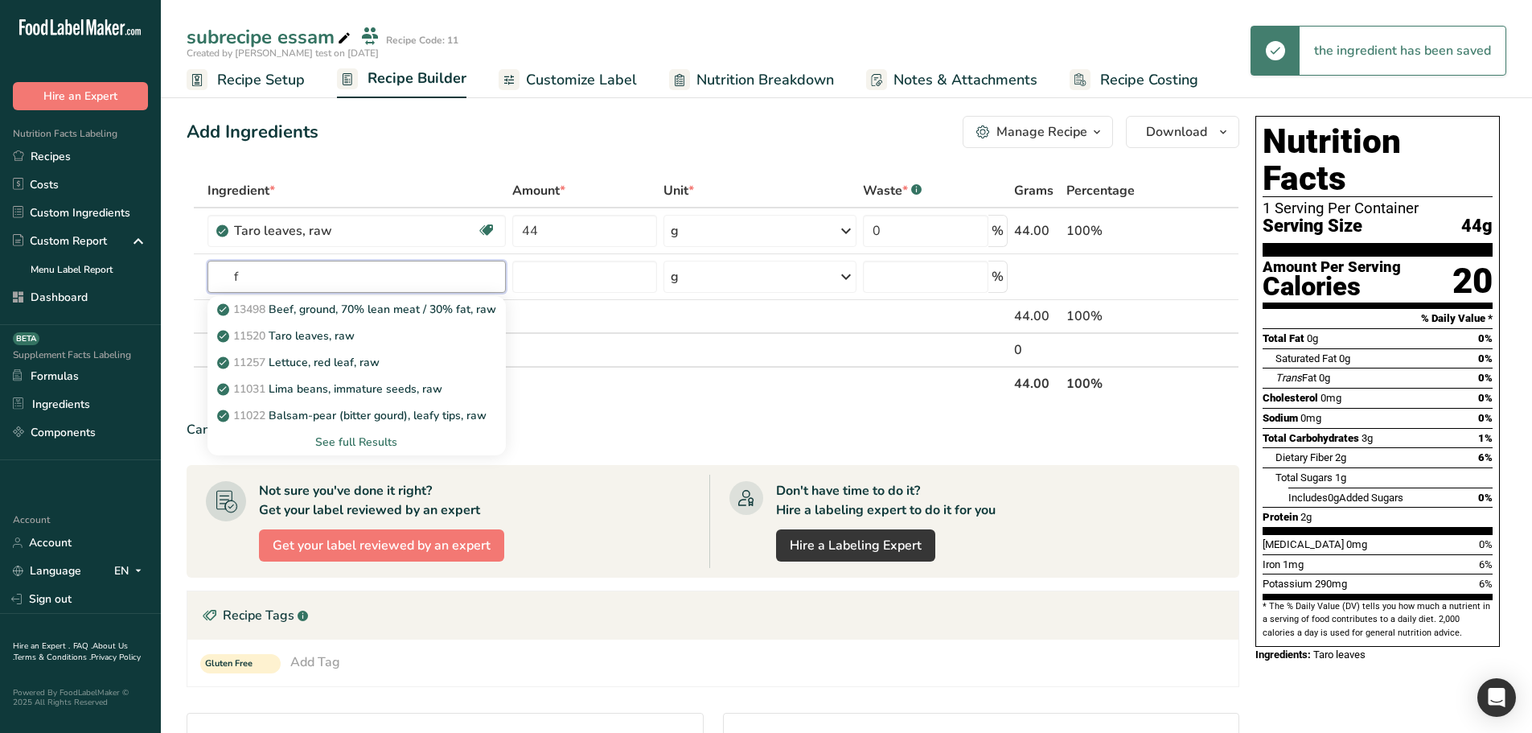
type input "f"
click at [321, 368] on p "11257 Lettuce, red leaf, raw" at bounding box center [299, 362] width 159 height 17
type input "Beef, grass-fed, ground, raw"
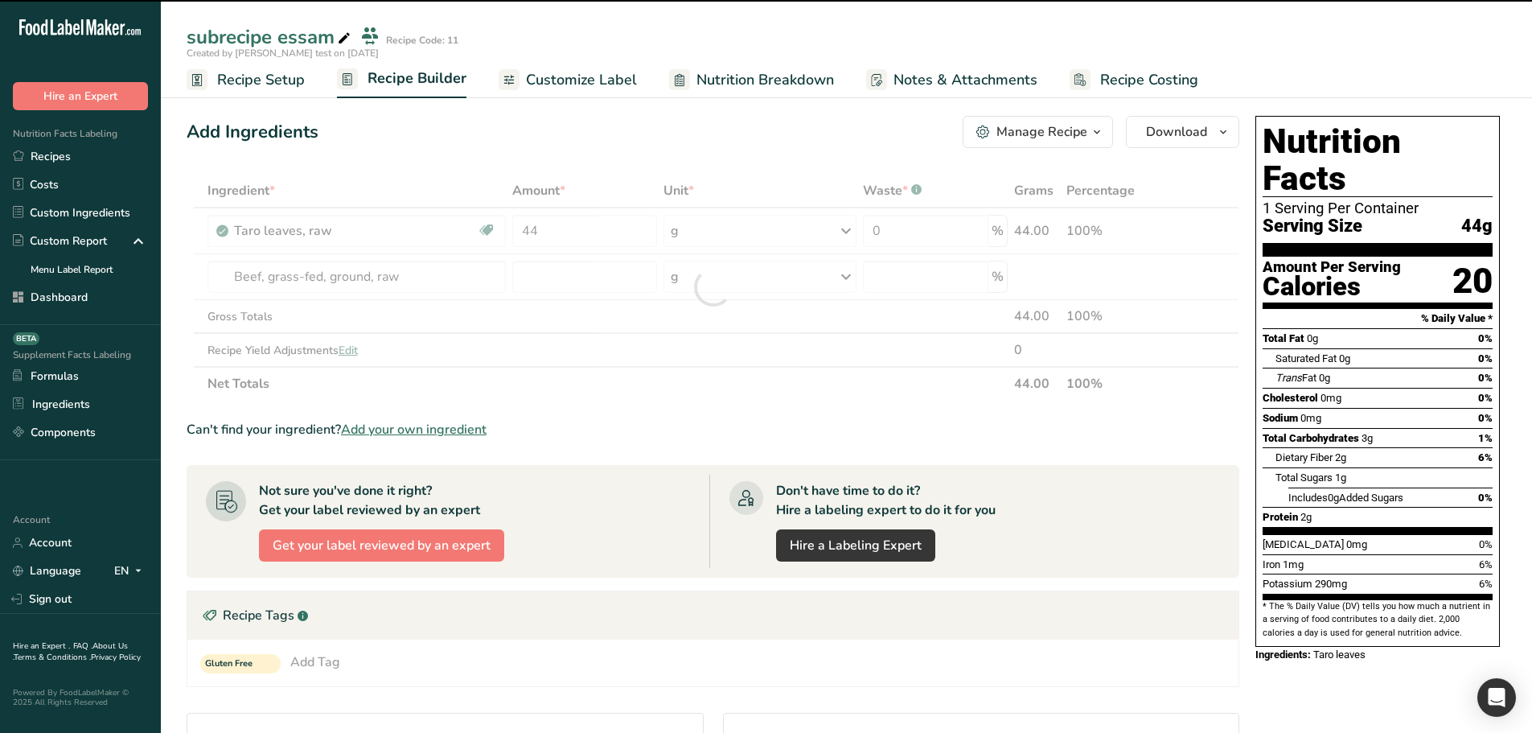
type input "0"
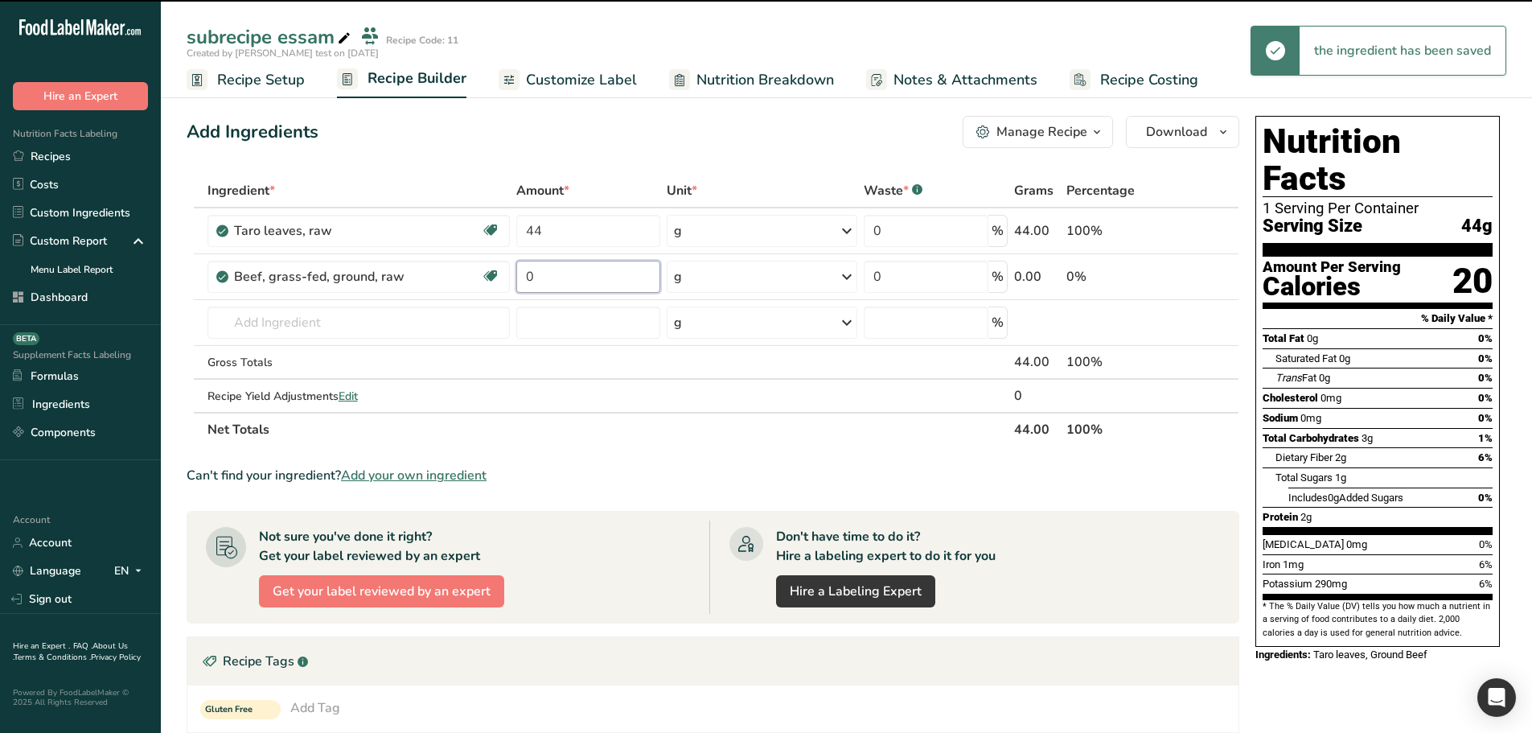
click at [537, 283] on input "0" at bounding box center [588, 277] width 144 height 32
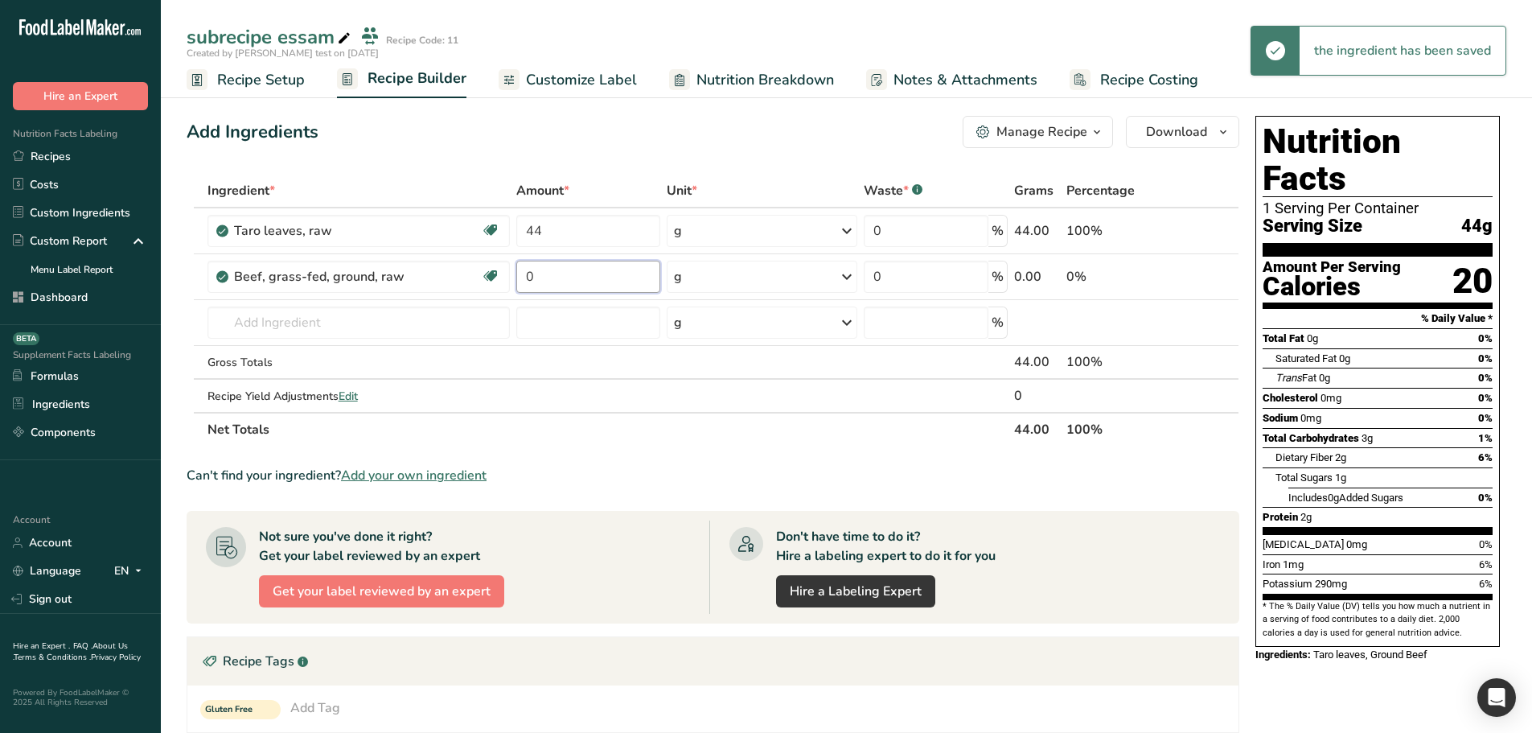
click at [537, 283] on input "0" at bounding box center [588, 277] width 144 height 32
click at [532, 283] on input "0" at bounding box center [588, 277] width 144 height 32
click at [608, 170] on div "Add Ingredients Manage Recipe Delete Recipe Duplicate Recipe Scale Recipe Save …" at bounding box center [718, 572] width 1063 height 927
click at [534, 284] on input "44" at bounding box center [588, 277] width 144 height 32
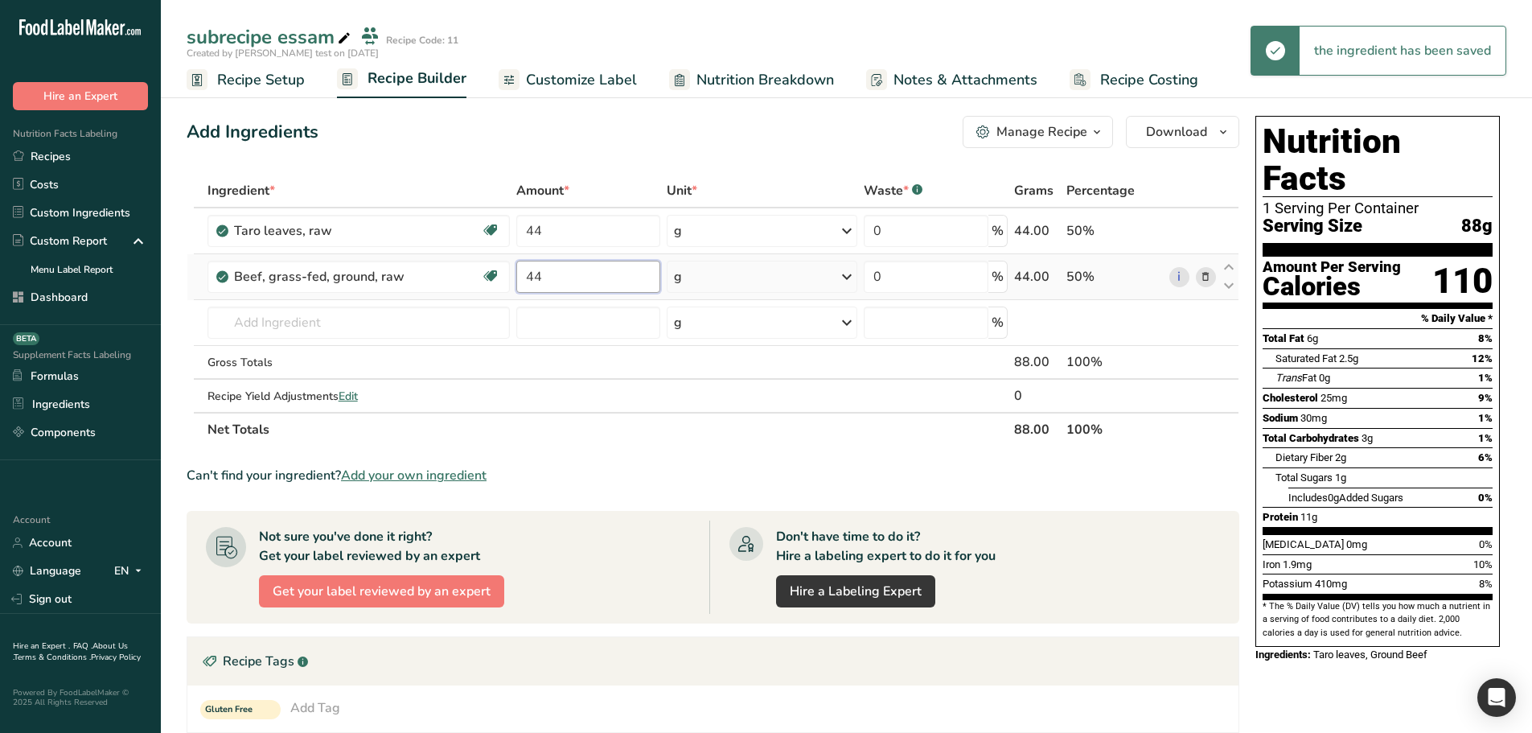
click at [534, 284] on input "44" at bounding box center [588, 277] width 144 height 32
type input "6"
click at [588, 154] on div "Add Ingredients Manage Recipe Delete Recipe Duplicate Recipe Scale Recipe Save …" at bounding box center [718, 572] width 1063 height 927
click at [1095, 120] on button "Manage Recipe" at bounding box center [1038, 132] width 150 height 32
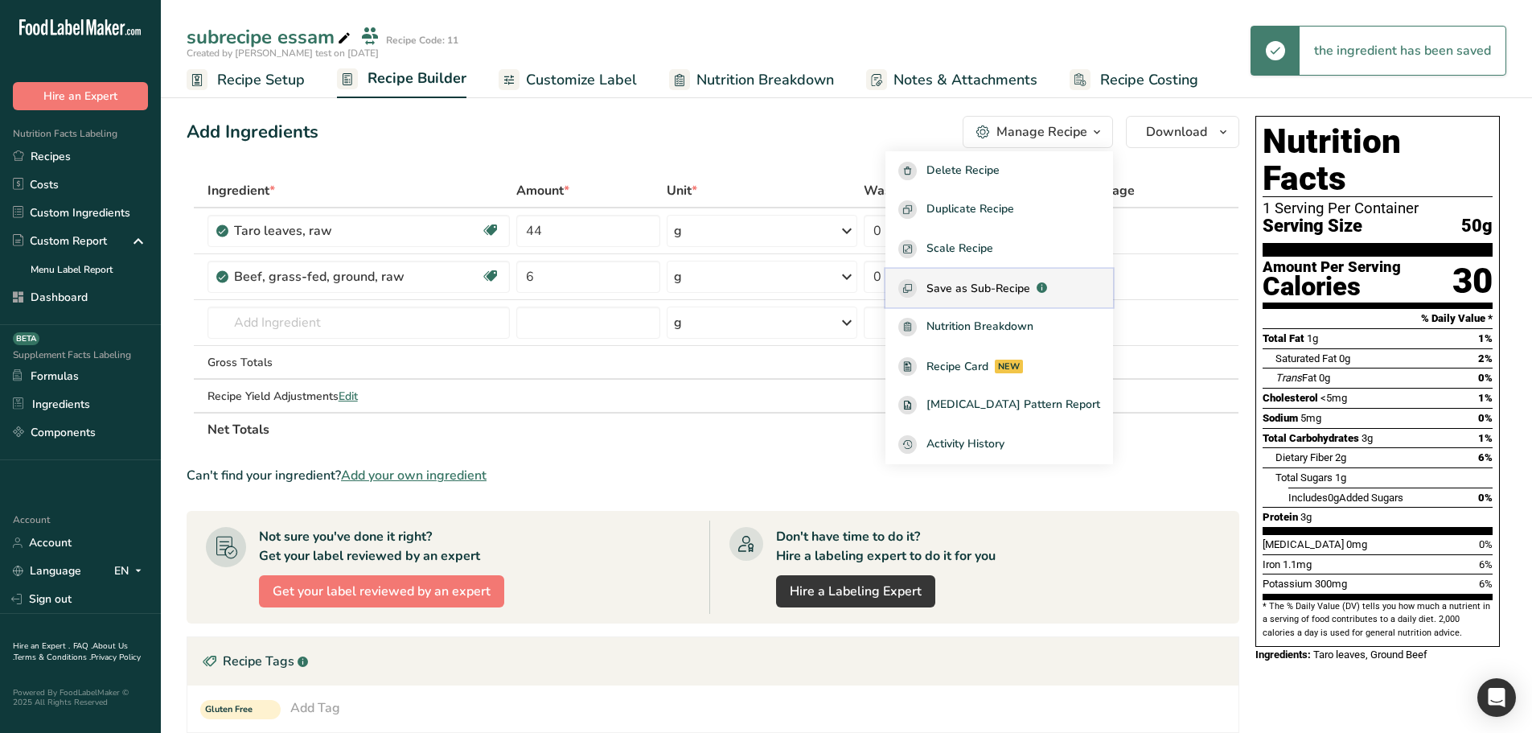
click at [1015, 301] on button "Save as Sub-Recipe .a-a{fill:#347362;}.b-a{fill:#fff;}" at bounding box center [1000, 288] width 228 height 39
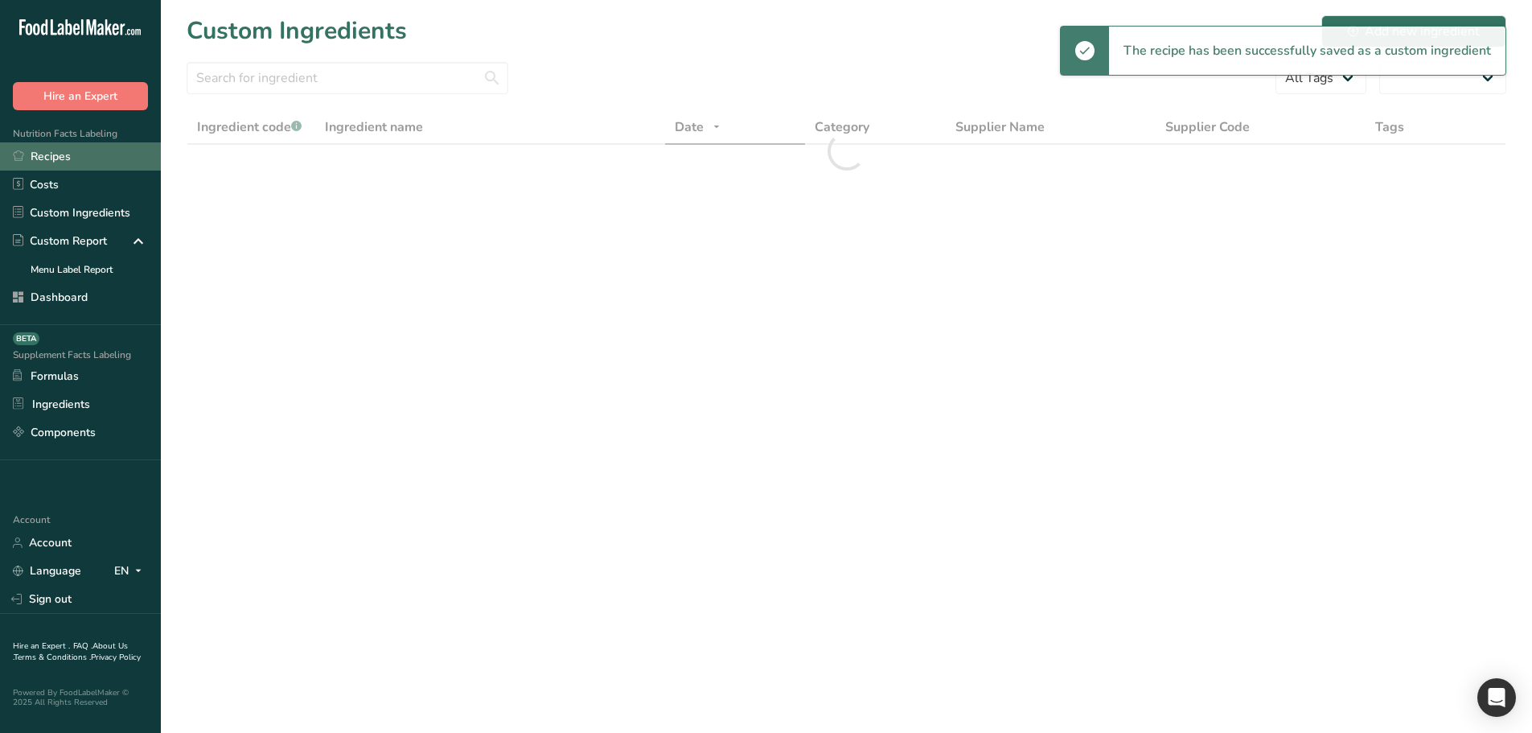
select select "30"
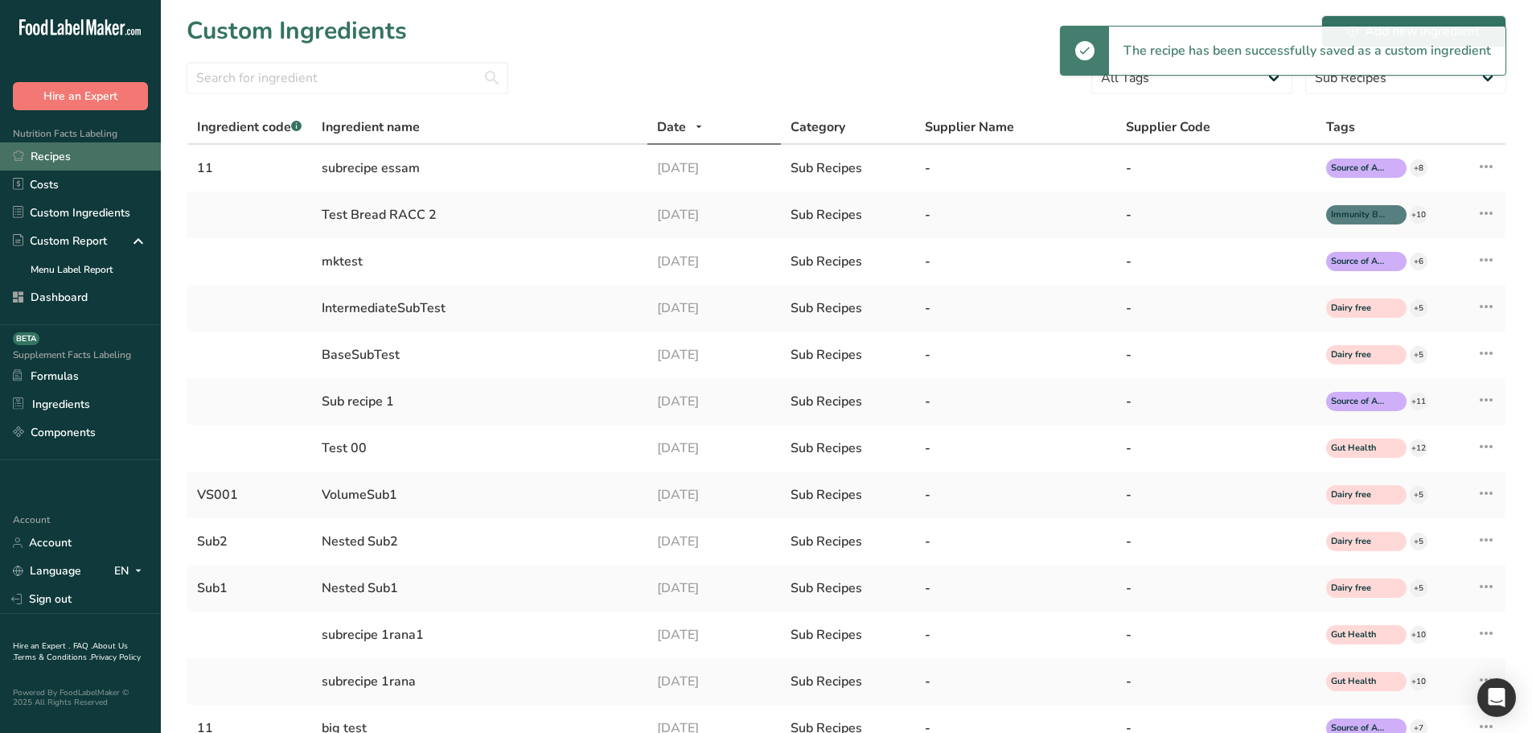
click at [97, 164] on link "Recipes" at bounding box center [80, 156] width 161 height 28
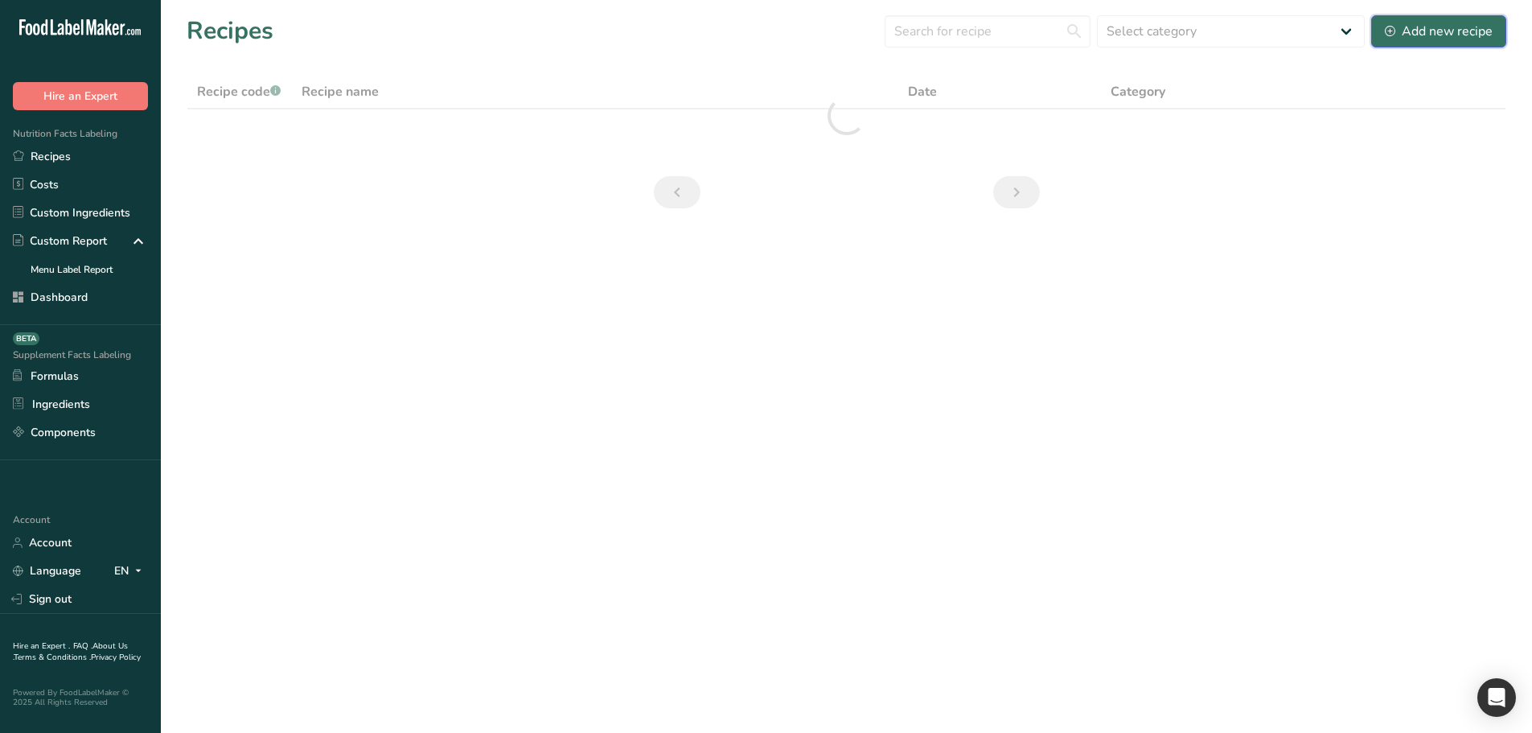
click at [1480, 23] on div "Add new recipe" at bounding box center [1439, 31] width 108 height 19
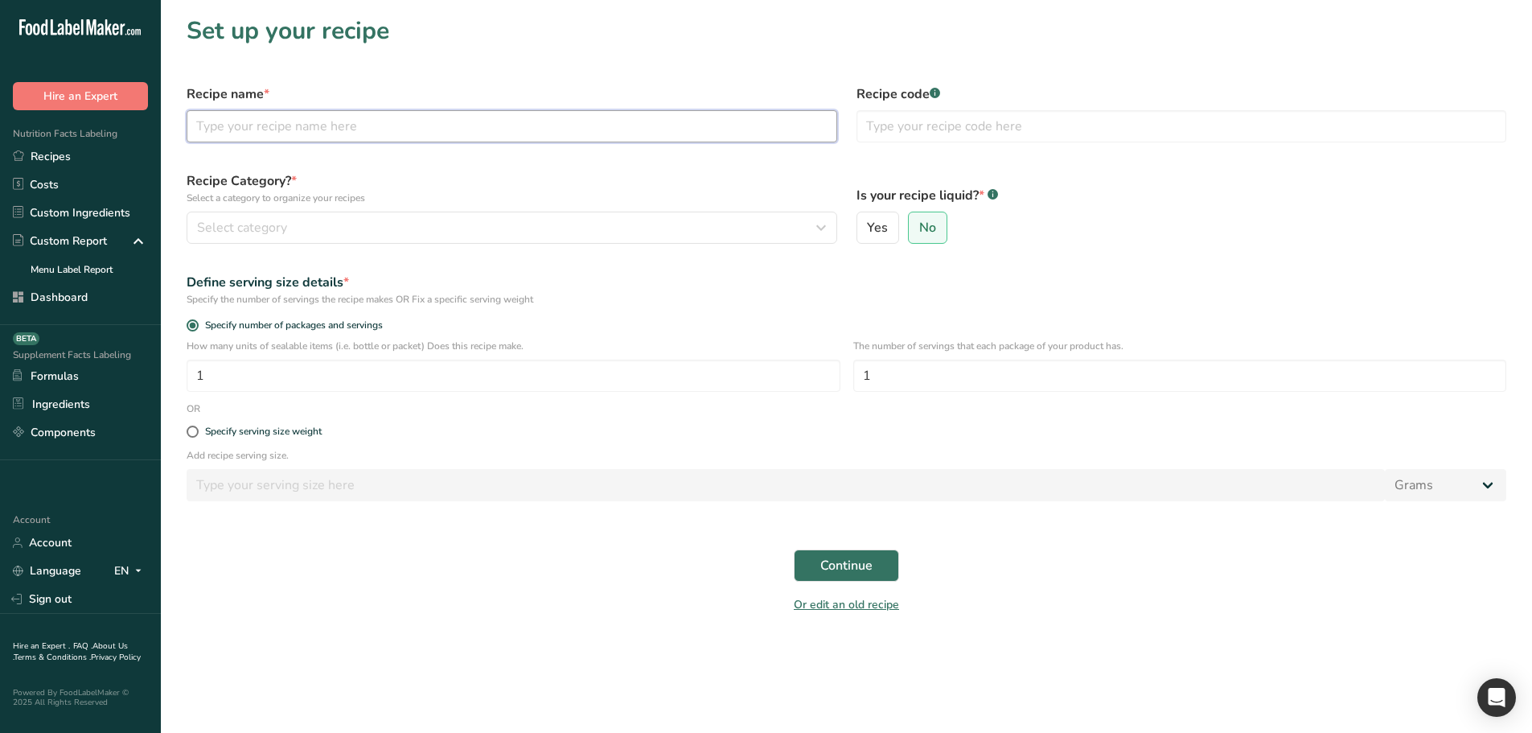
click at [320, 136] on input "text" at bounding box center [512, 126] width 651 height 32
drag, startPoint x: 256, startPoint y: 137, endPoint x: 269, endPoint y: 133, distance: 13.5
click at [269, 133] on input "test recipes essam" at bounding box center [512, 126] width 651 height 32
type input "test recipe essam"
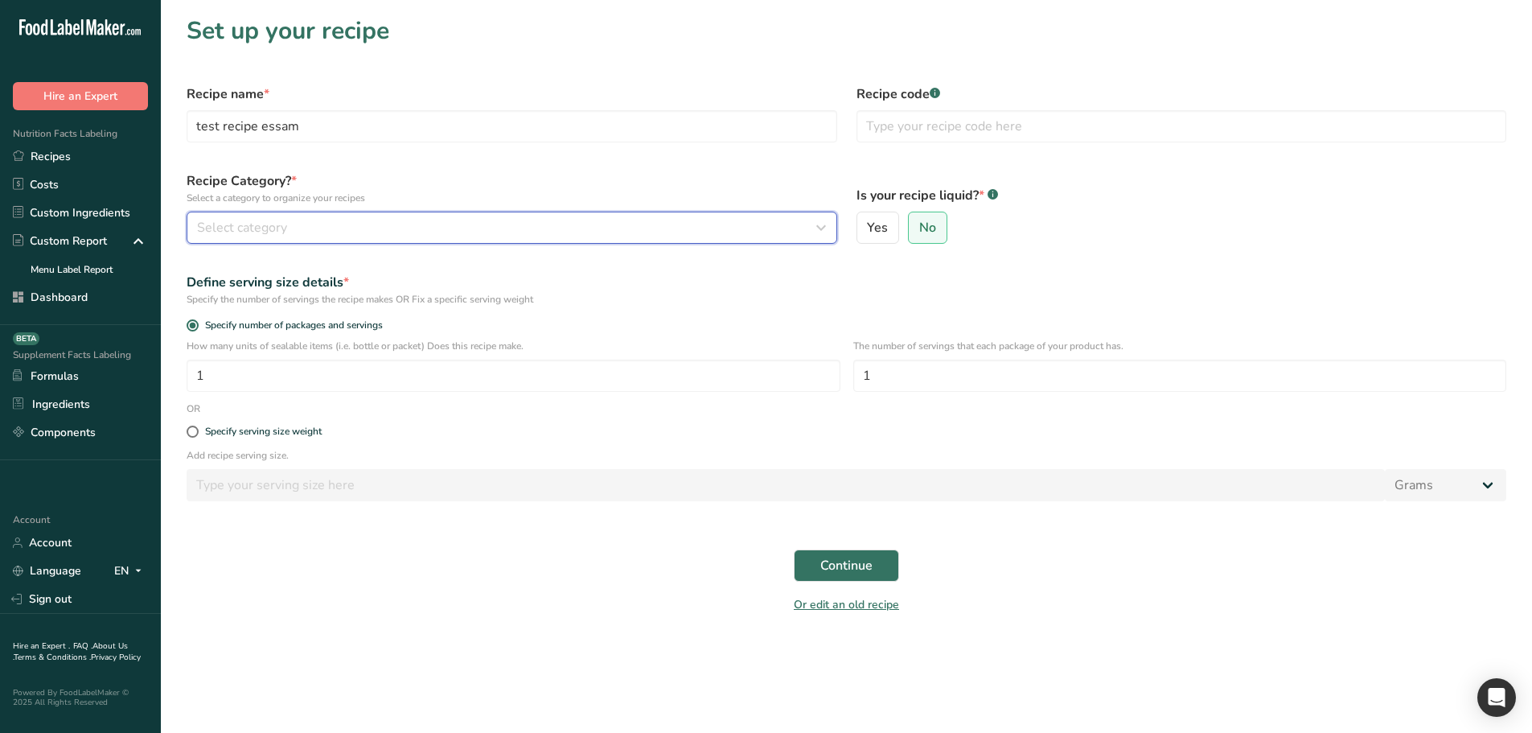
click at [491, 228] on div "Select category" at bounding box center [507, 227] width 620 height 19
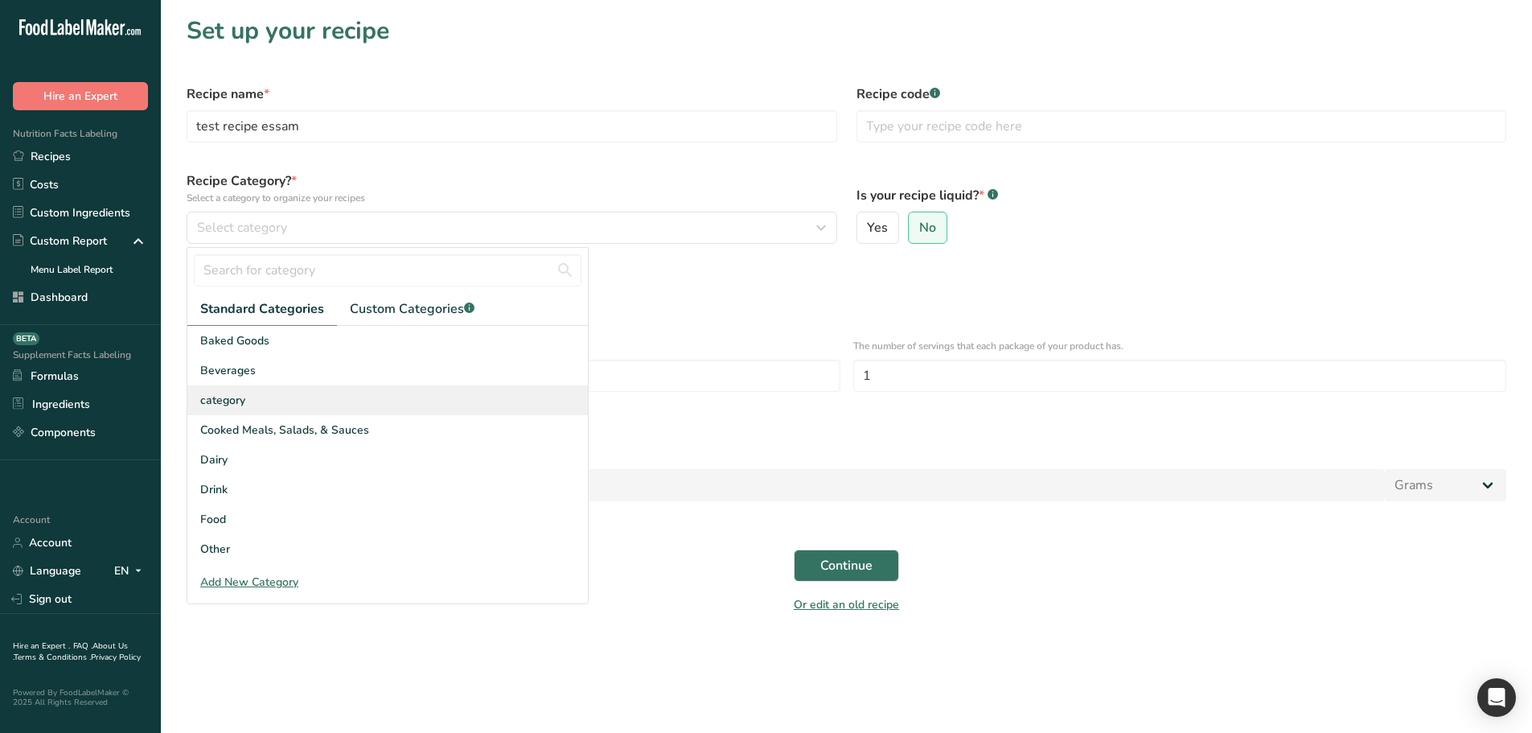
click at [313, 405] on div "category" at bounding box center [387, 400] width 401 height 30
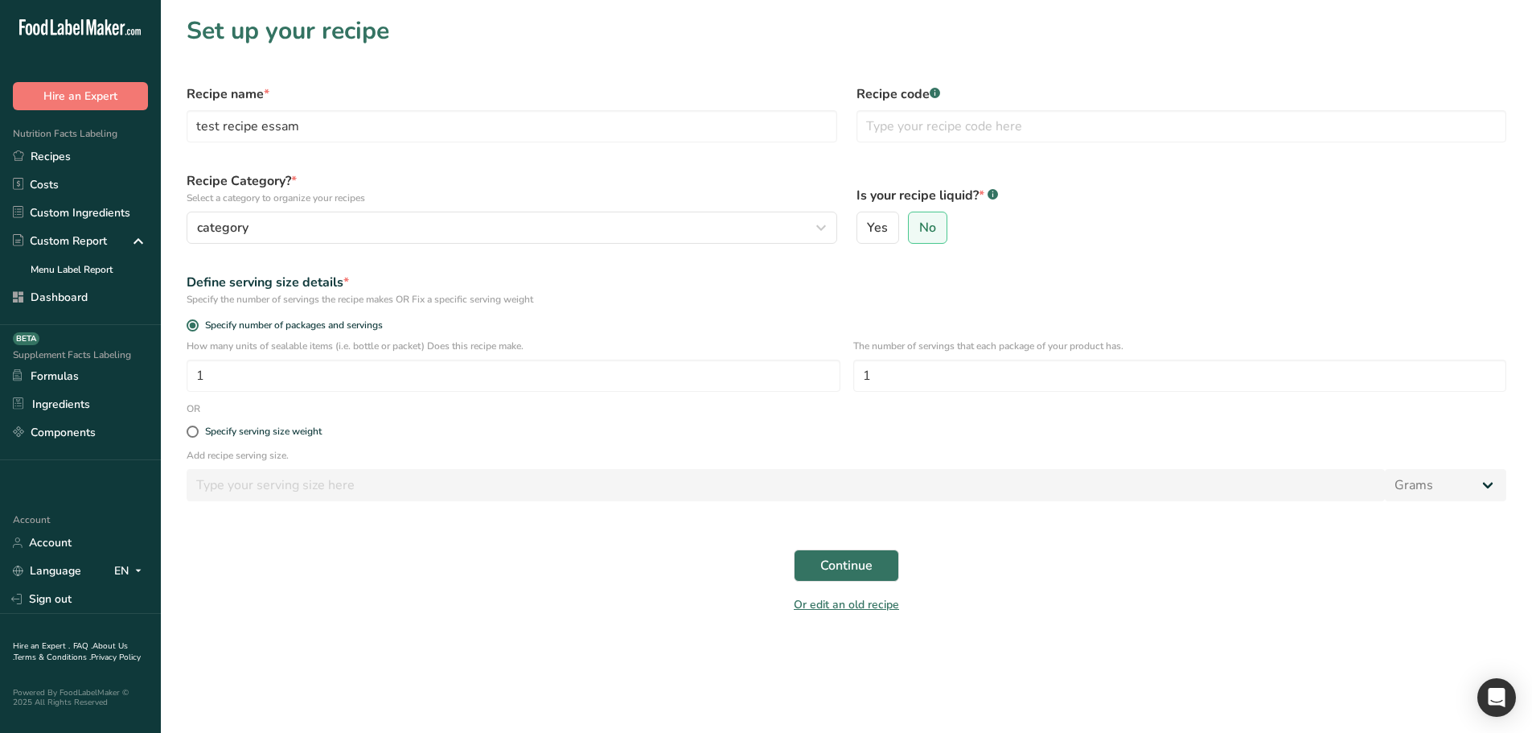
click at [812, 549] on div "Continue" at bounding box center [846, 565] width 1339 height 51
click at [838, 567] on span "Continue" at bounding box center [846, 565] width 52 height 19
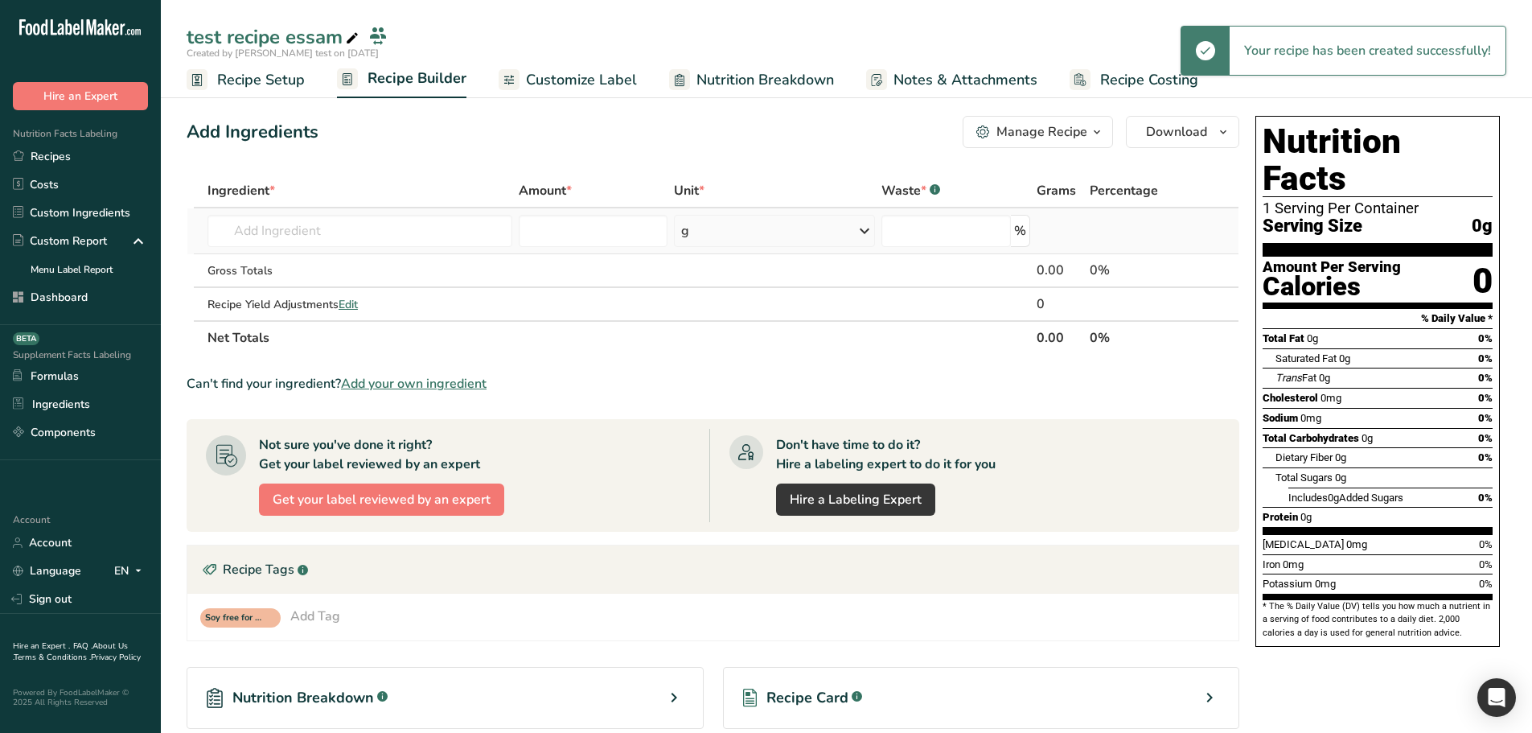
click at [335, 210] on td "Almond flour 1211 Milk, whole, 3.25% milkfat, without added vitamin A and vitam…" at bounding box center [359, 231] width 311 height 46
click at [301, 219] on input "text" at bounding box center [360, 231] width 305 height 32
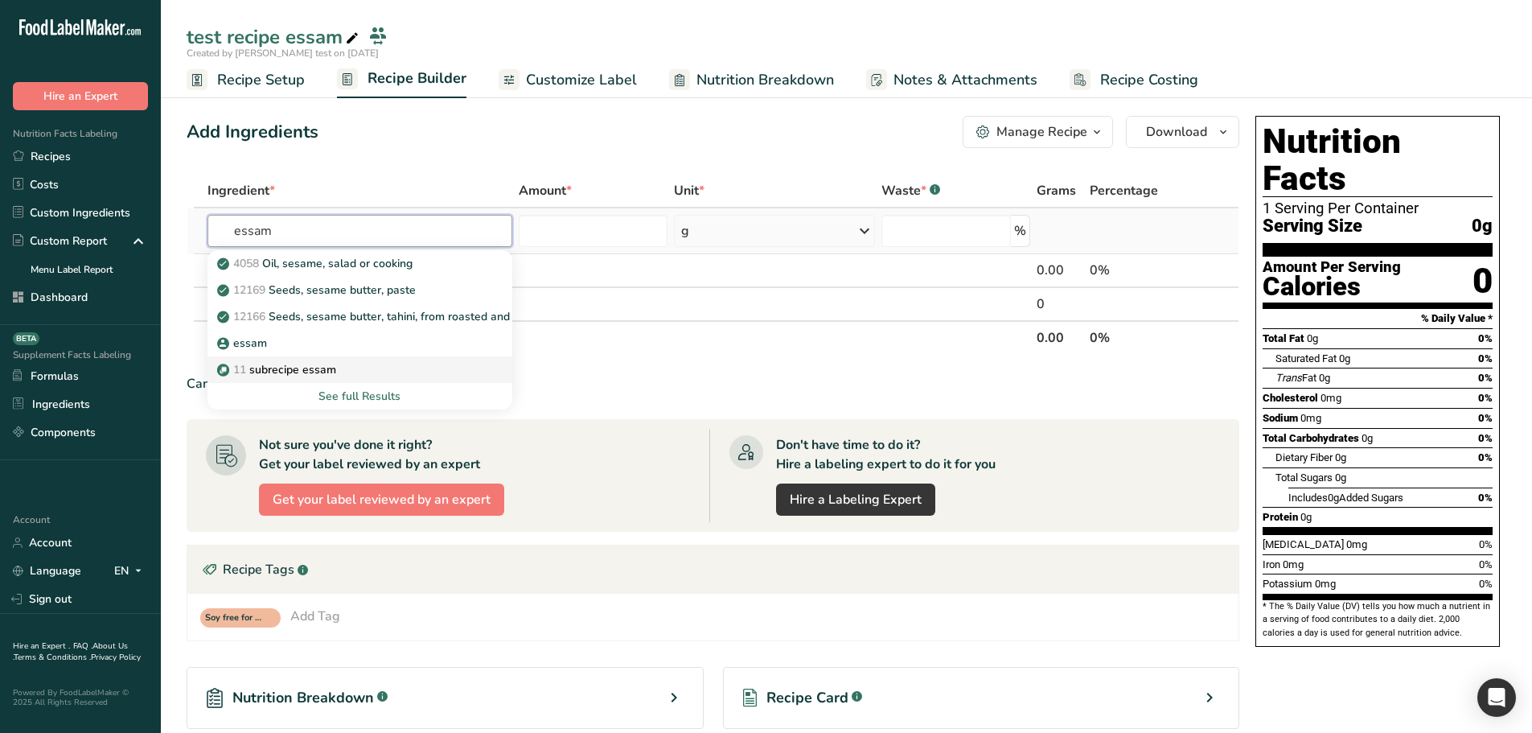
type input "essam"
click at [300, 364] on p "11 subrecipe essam" at bounding box center [278, 369] width 116 height 17
type input "subrecipe essam"
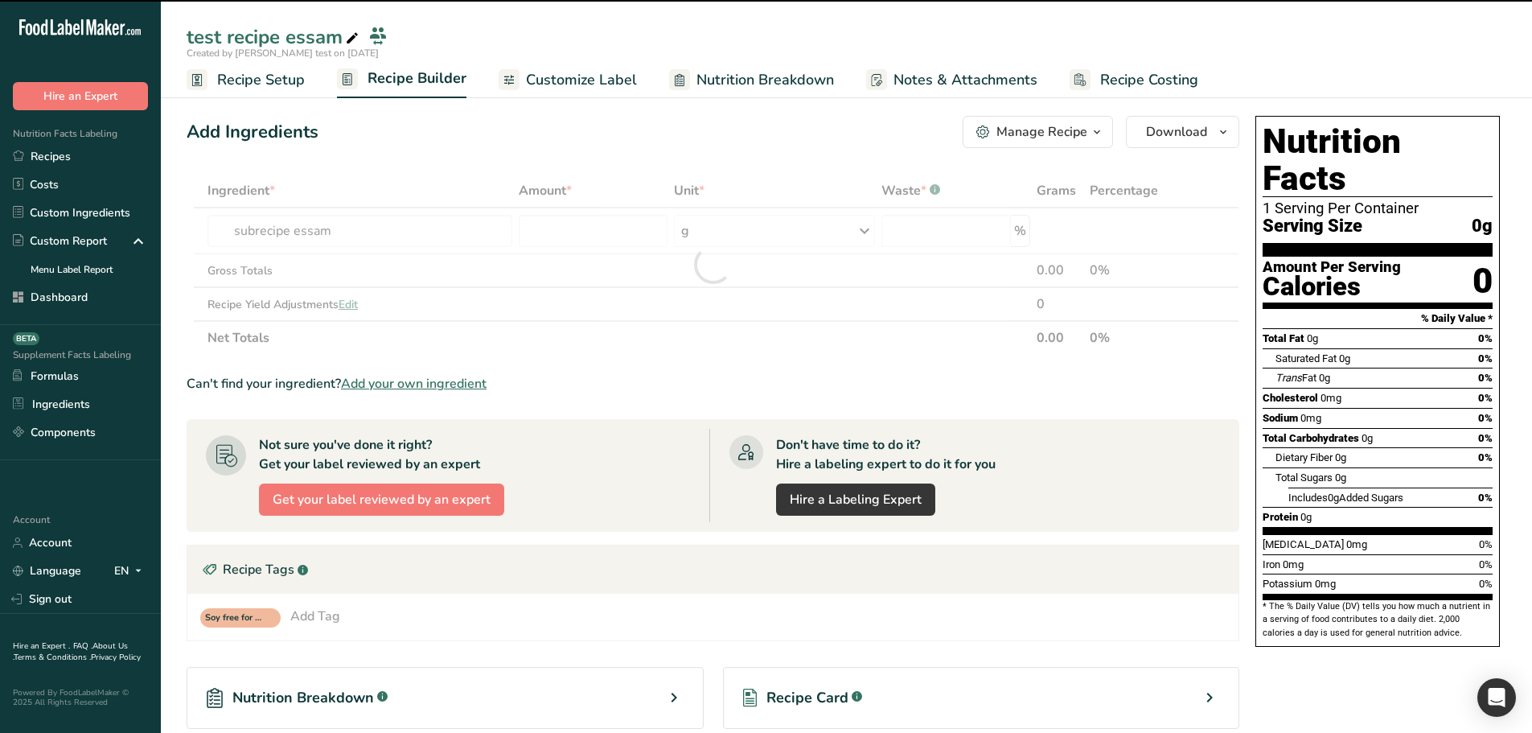
type input "0"
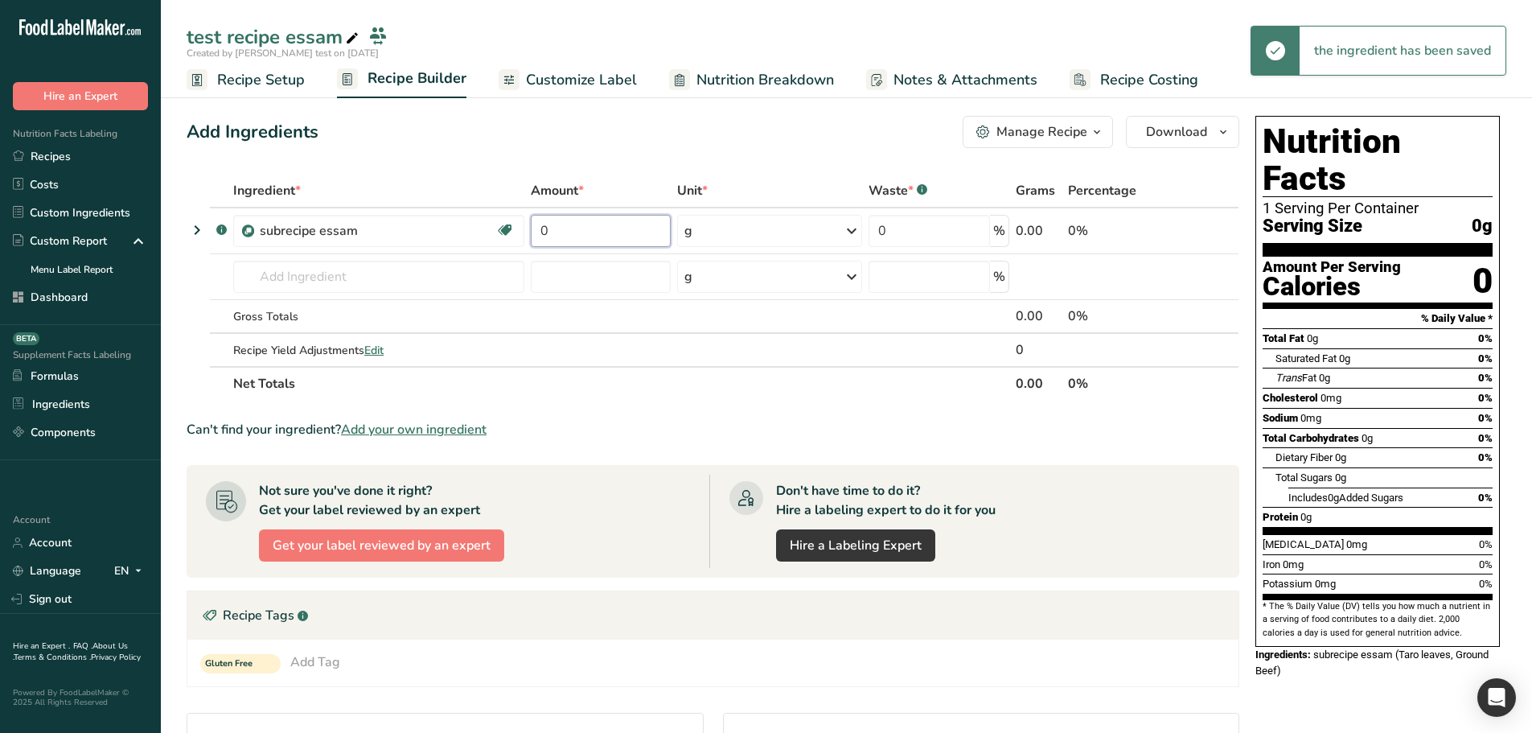
click at [542, 231] on input "0" at bounding box center [601, 231] width 140 height 32
type input "10"
click at [436, 177] on div "Ingredient * Amount * Unit * Waste * .a-a{fill:#347362;}.b-a{fill:#fff;} Grams …" at bounding box center [713, 287] width 1053 height 227
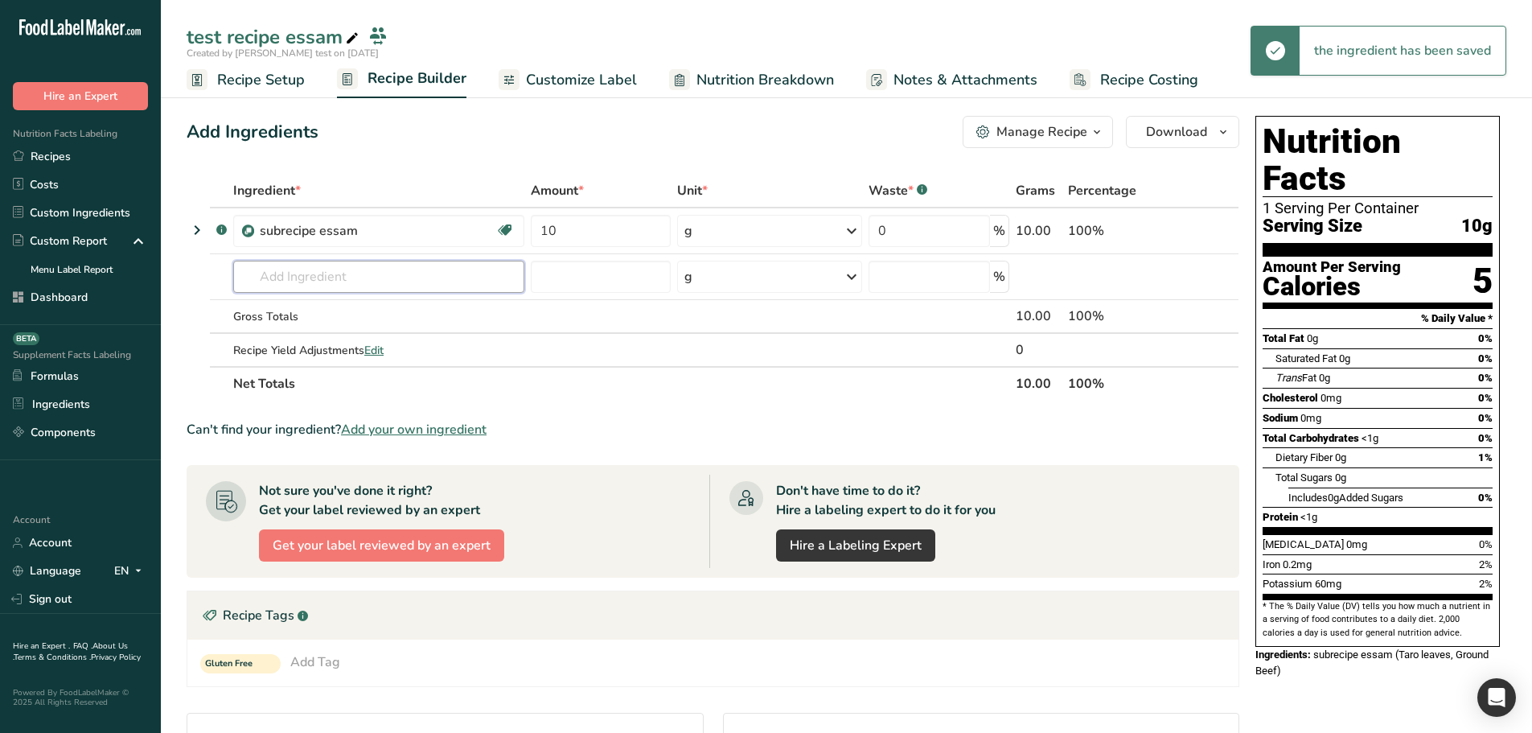
click at [343, 276] on input "text" at bounding box center [378, 277] width 291 height 32
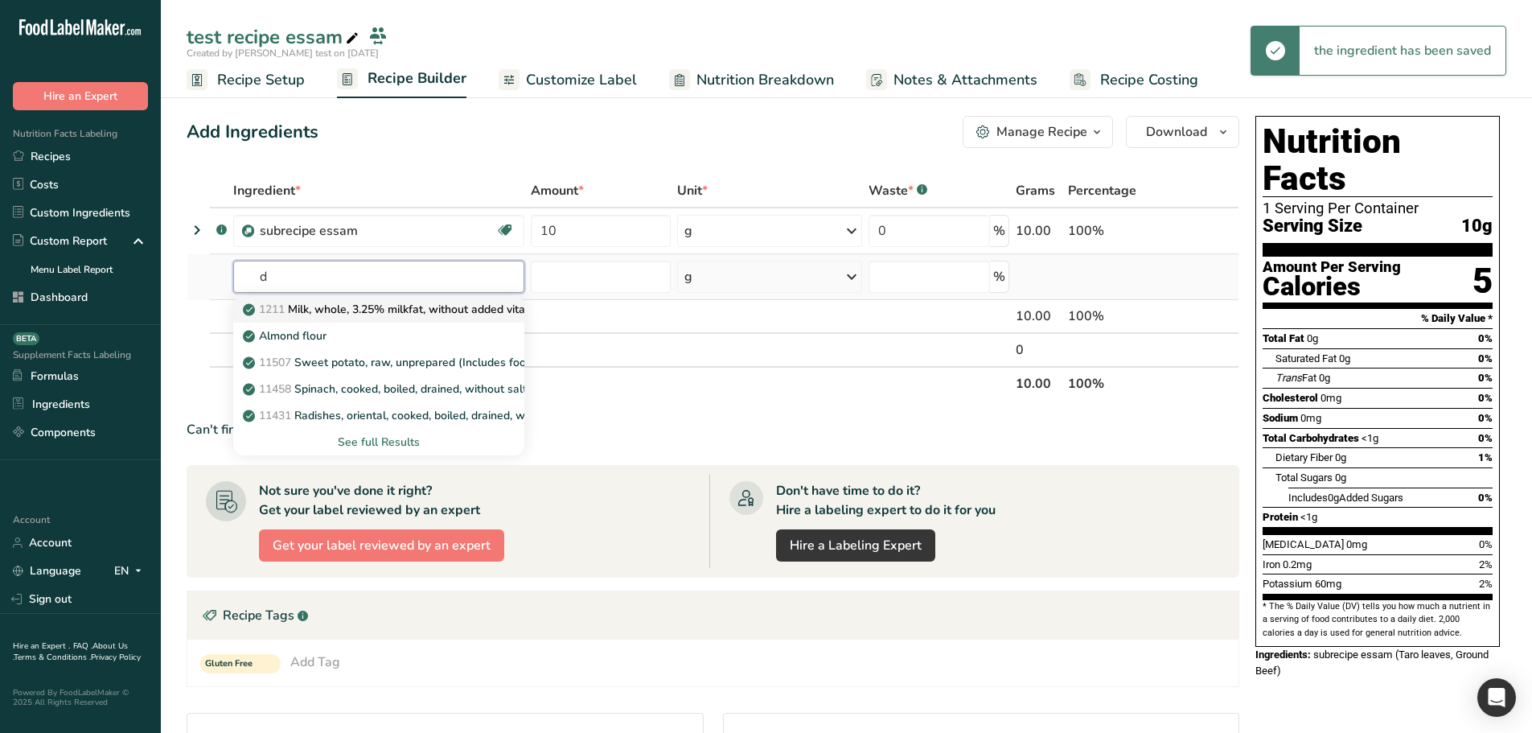
type input "d"
click at [392, 303] on p "1211 Milk, whole, 3.25% milkfat, without added vitamin A and vitamin D" at bounding box center [460, 309] width 429 height 17
type input "Milk, whole, 3.25% milkfat, without added vitamin A and [MEDICAL_DATA]"
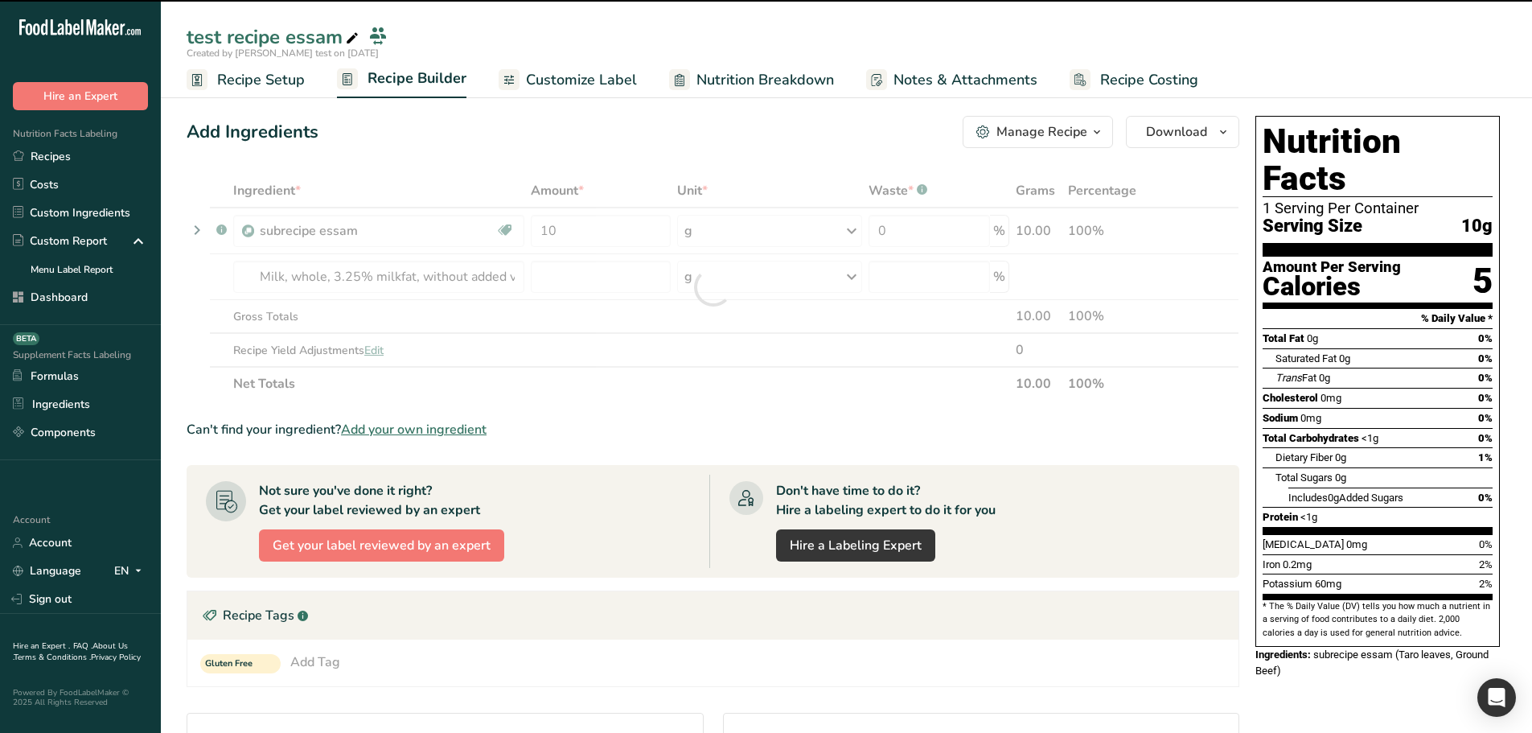
type input "0"
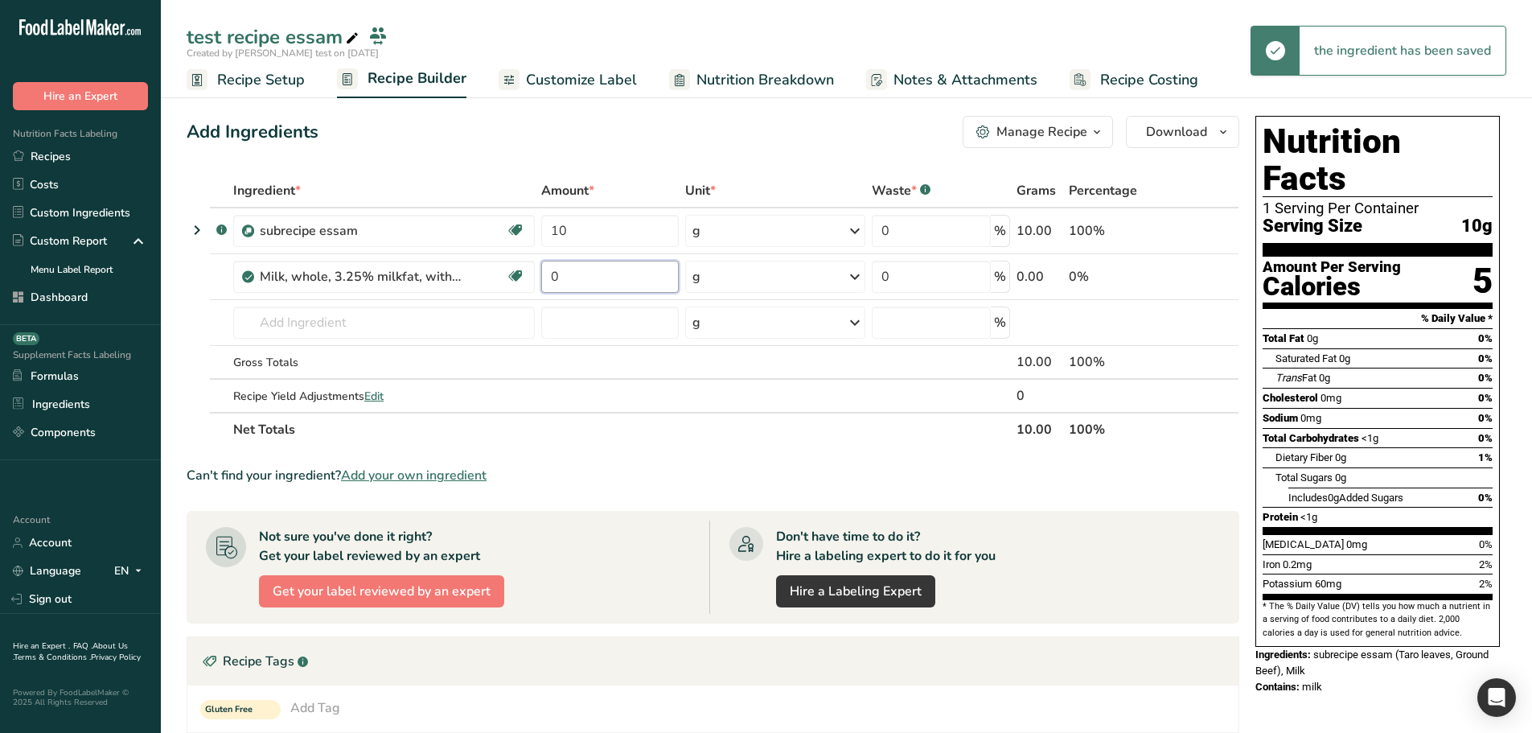
click at [578, 282] on input "0" at bounding box center [610, 277] width 138 height 32
type input "3"
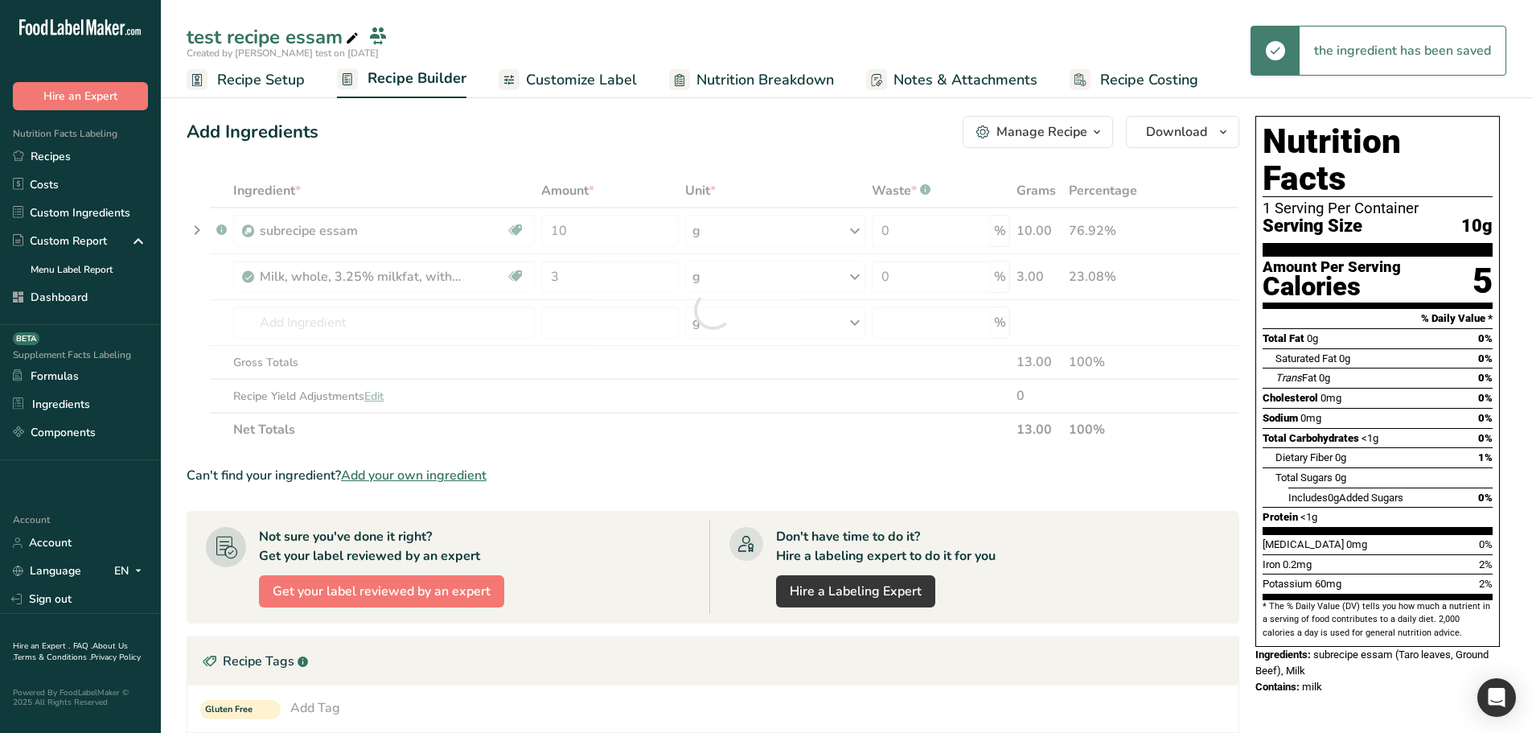
click at [639, 142] on div "Add Ingredients Manage Recipe Delete Recipe Duplicate Recipe Scale Recipe Save …" at bounding box center [713, 132] width 1053 height 32
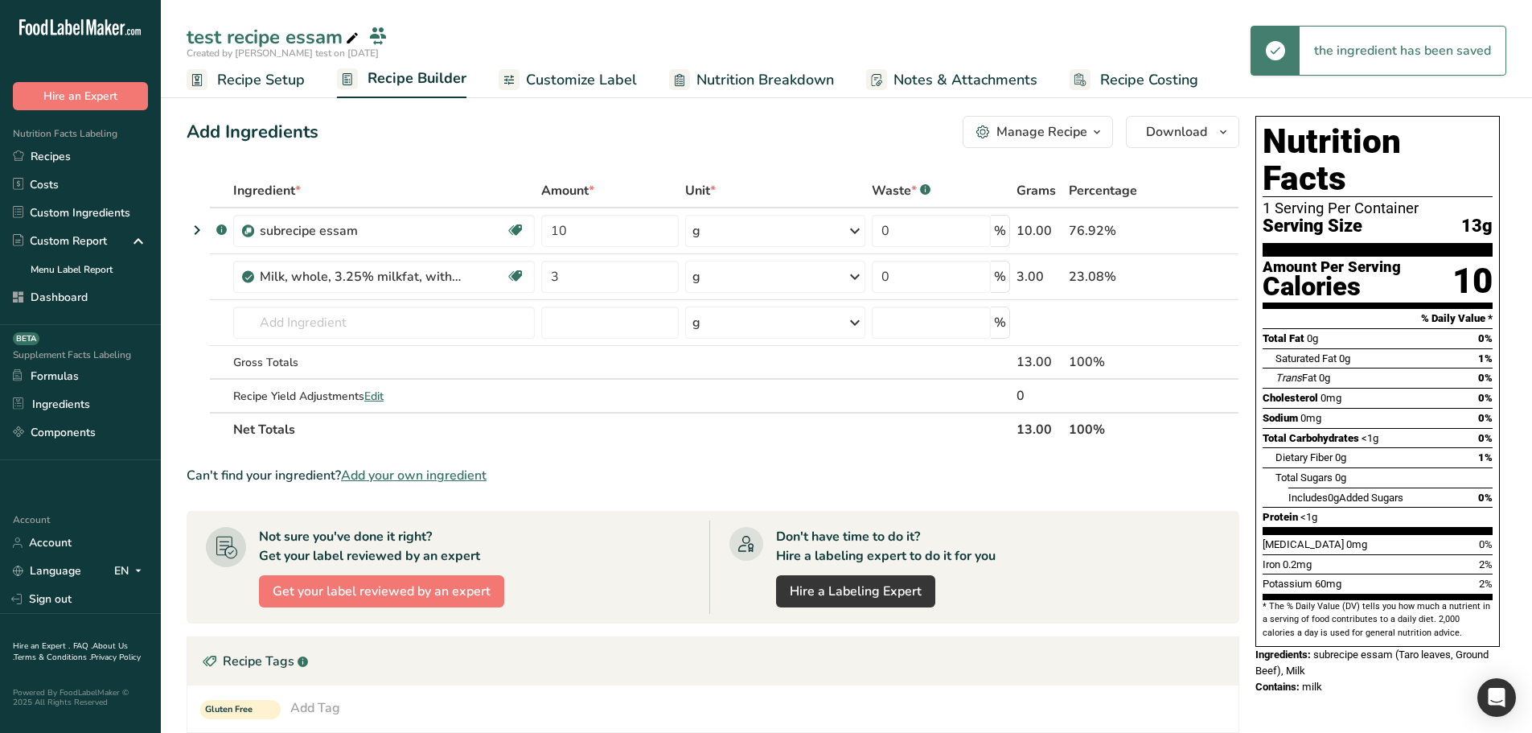
click at [772, 84] on span "Nutrition Breakdown" at bounding box center [766, 80] width 138 height 22
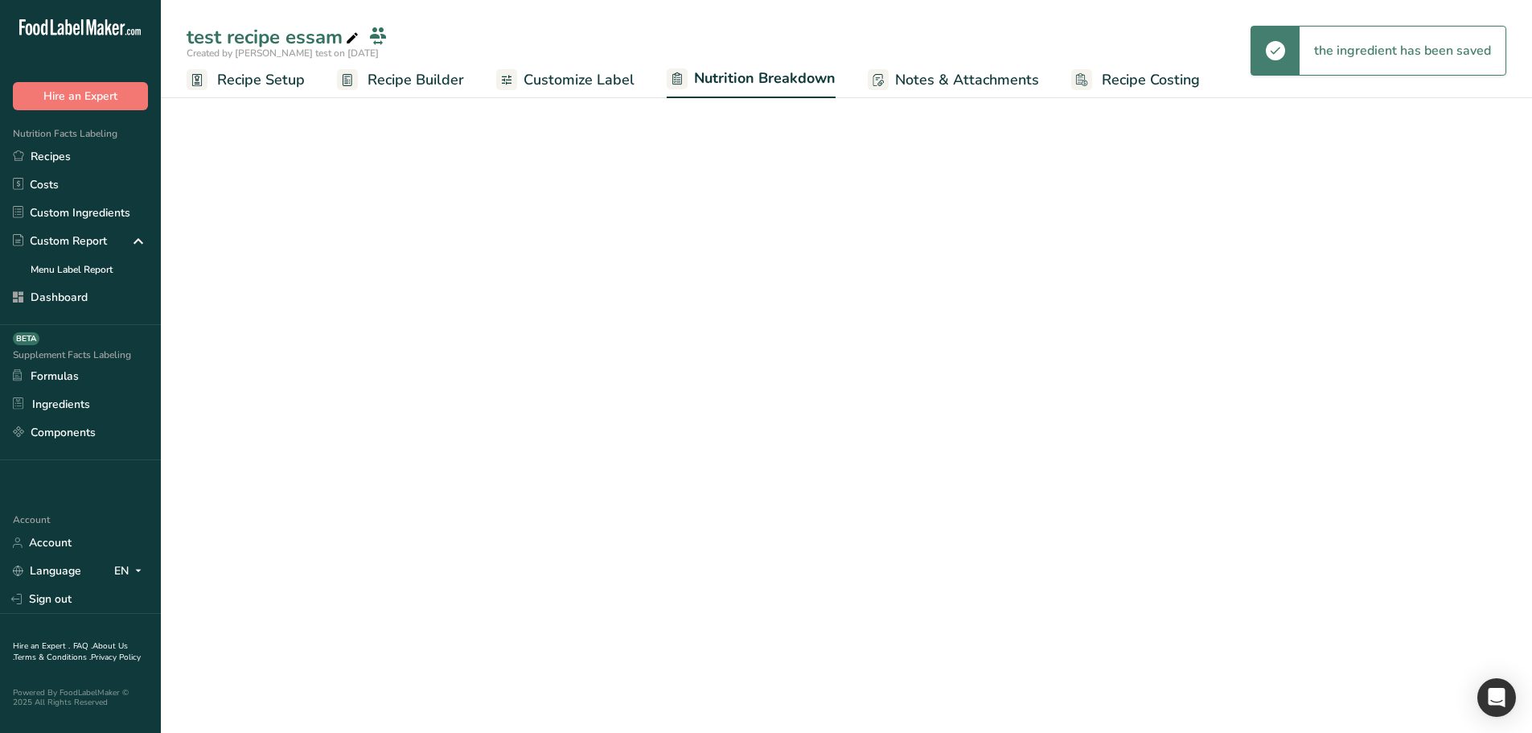
select select "Calories"
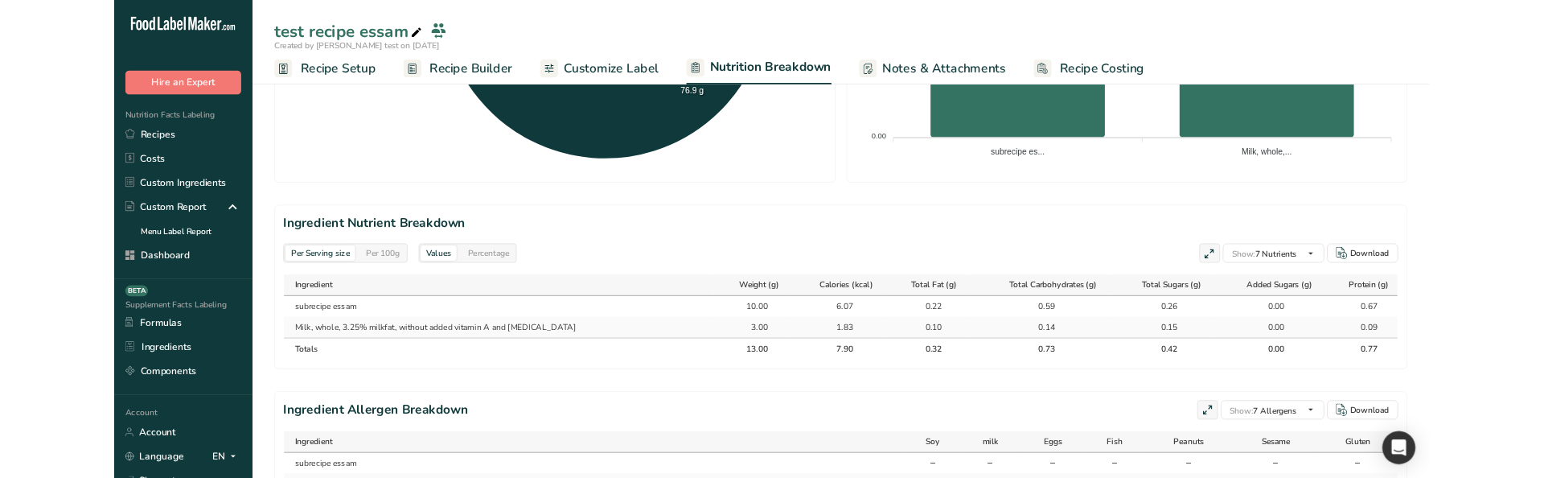
scroll to position [586, 0]
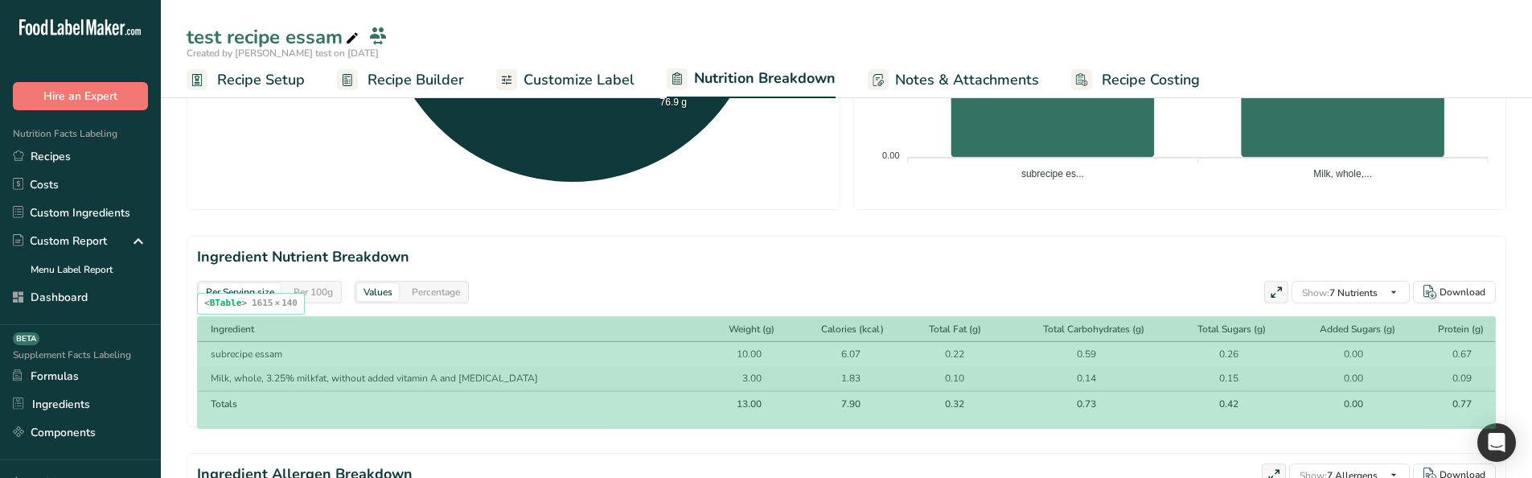
click at [581, 331] on div "Ingredient" at bounding box center [451, 329] width 480 height 14
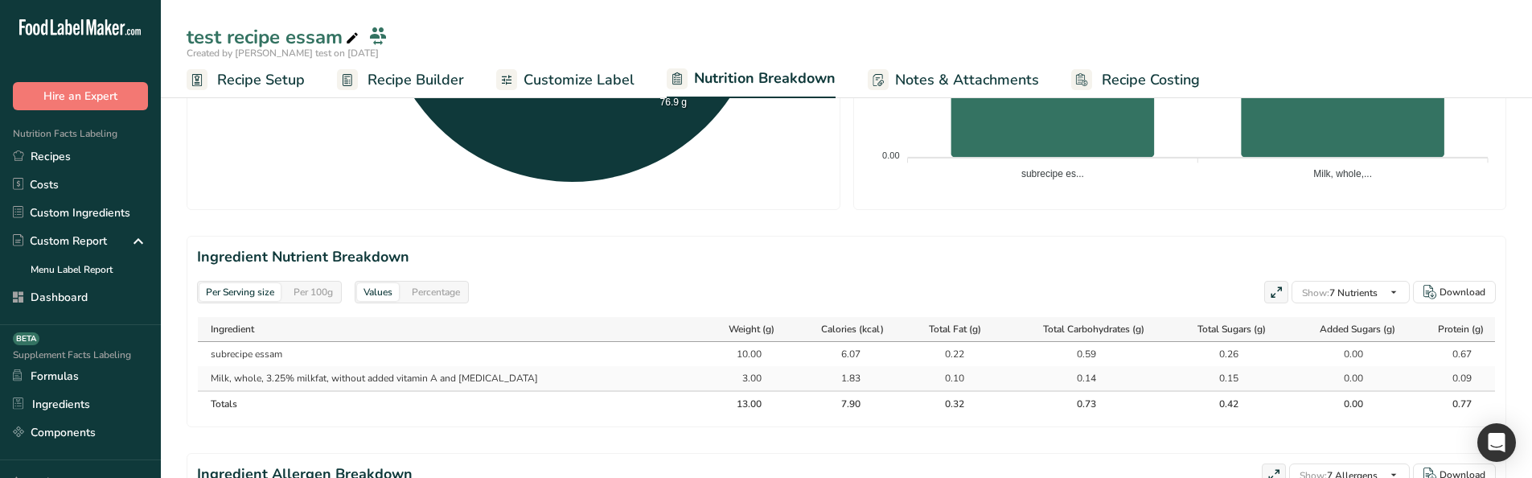
click at [1279, 286] on icon at bounding box center [1276, 293] width 14 height 23
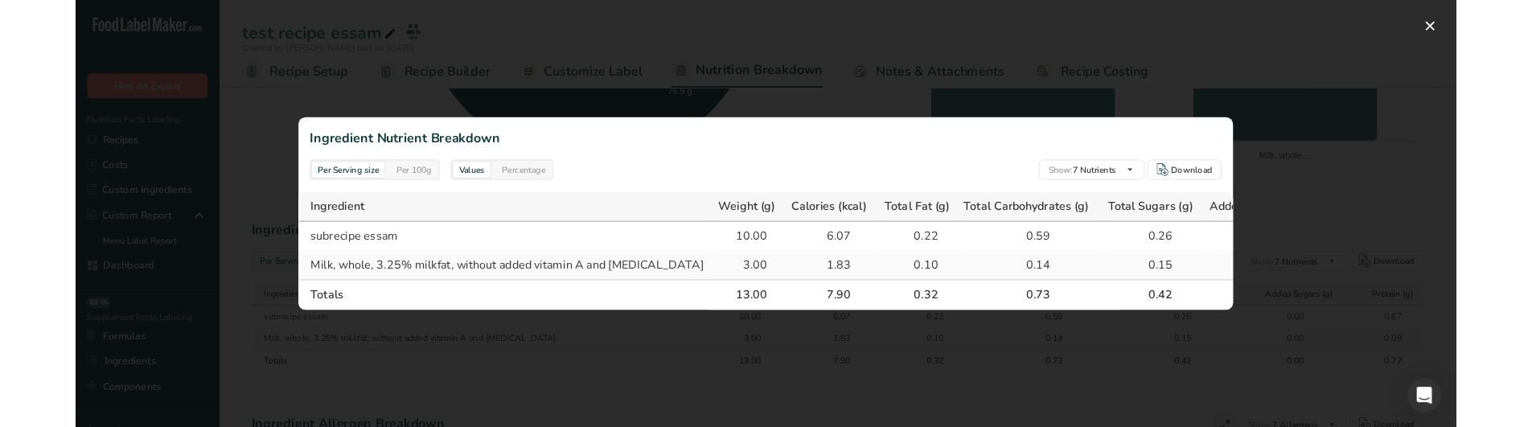
scroll to position [564, 0]
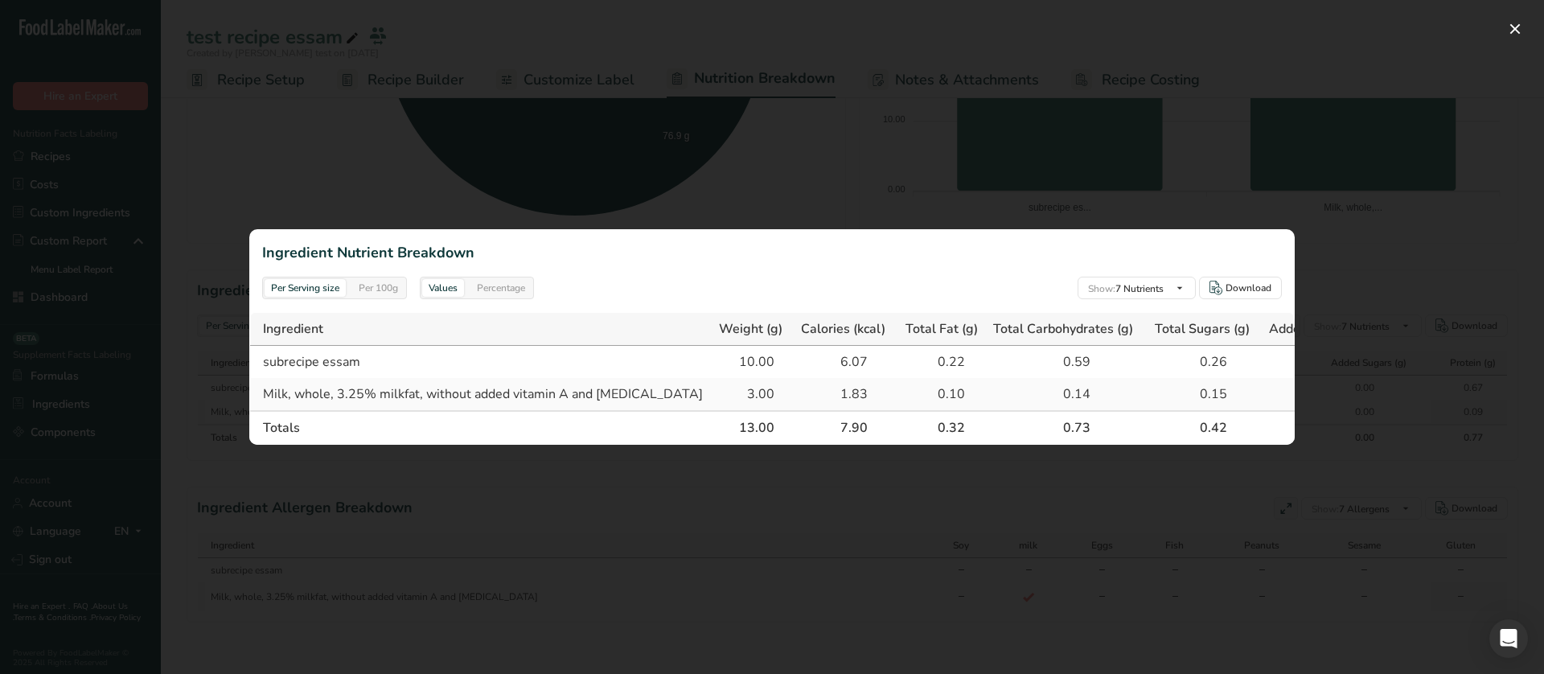
click at [474, 154] on div at bounding box center [772, 337] width 1544 height 674
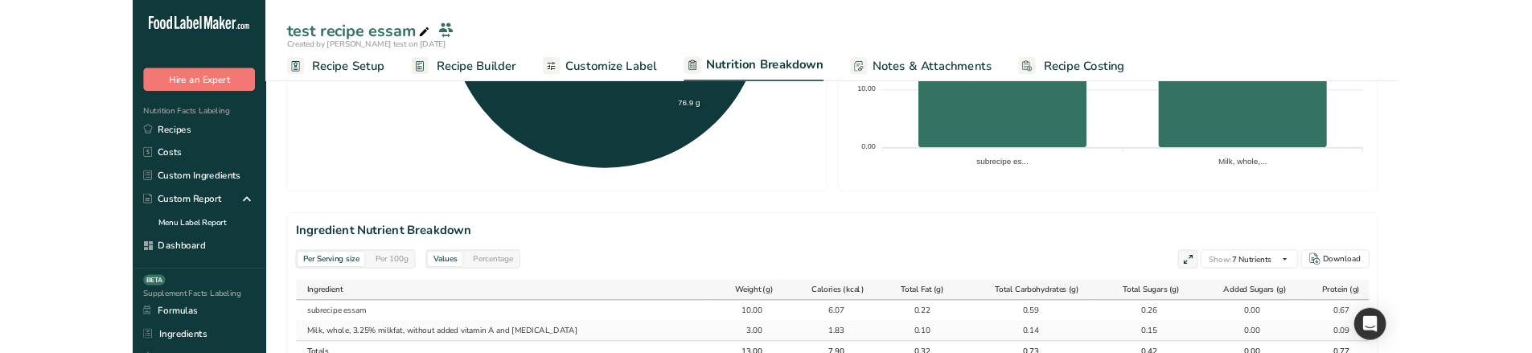
scroll to position [575, 0]
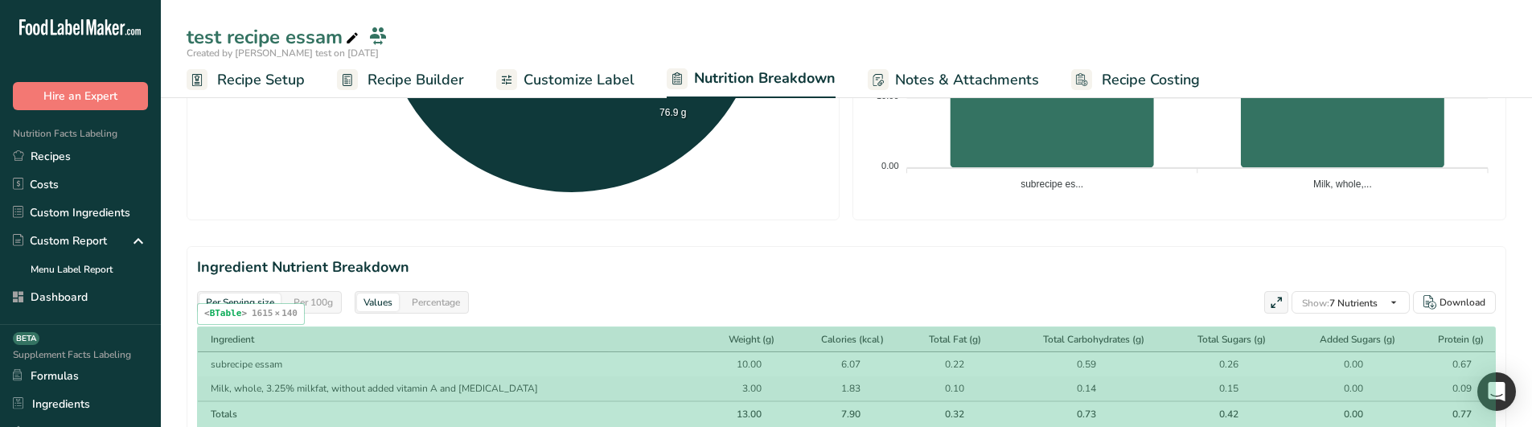
click at [588, 346] on div "Ingredient" at bounding box center [451, 339] width 480 height 14
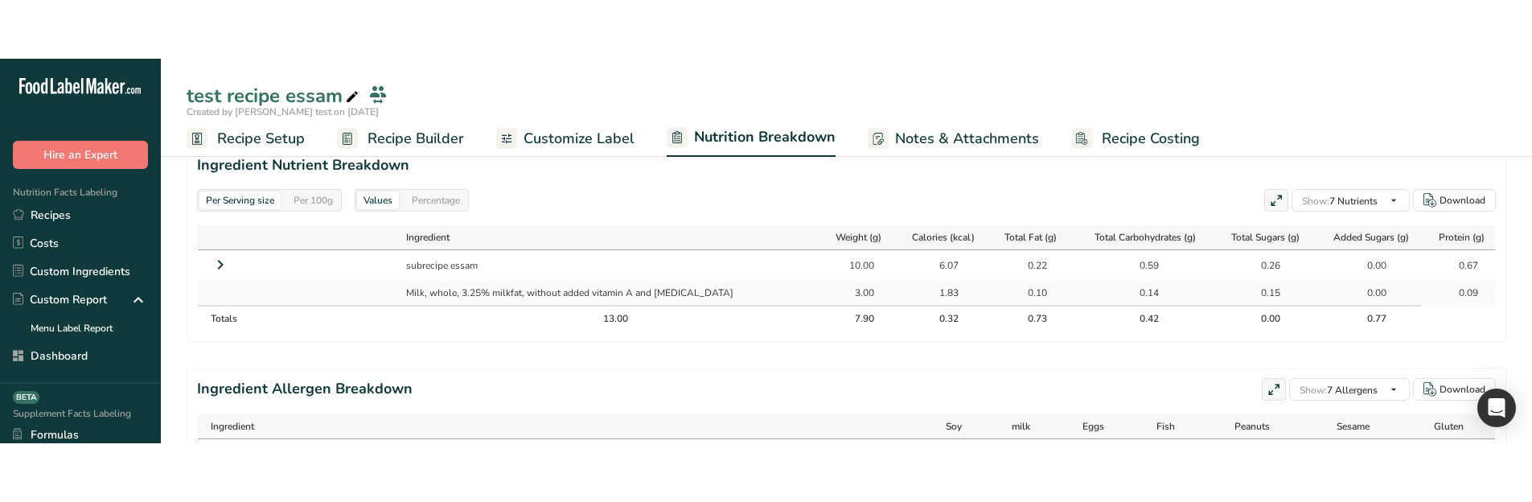
scroll to position [695, 0]
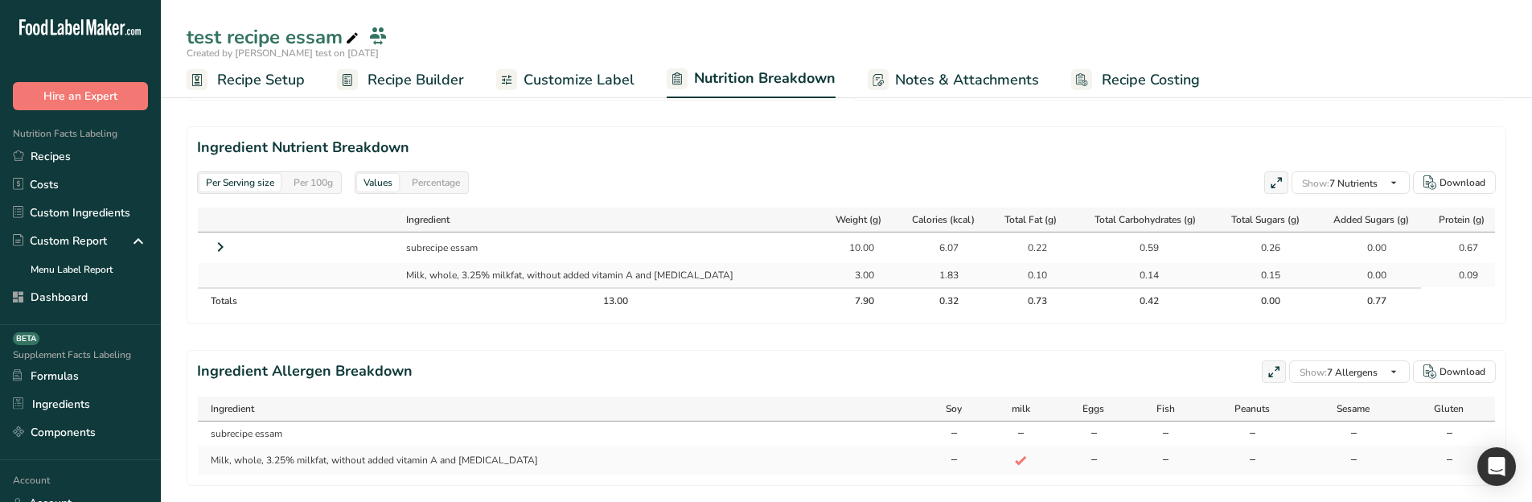
click at [221, 245] on icon at bounding box center [220, 246] width 19 height 29
click at [221, 245] on icon at bounding box center [220, 246] width 29 height 19
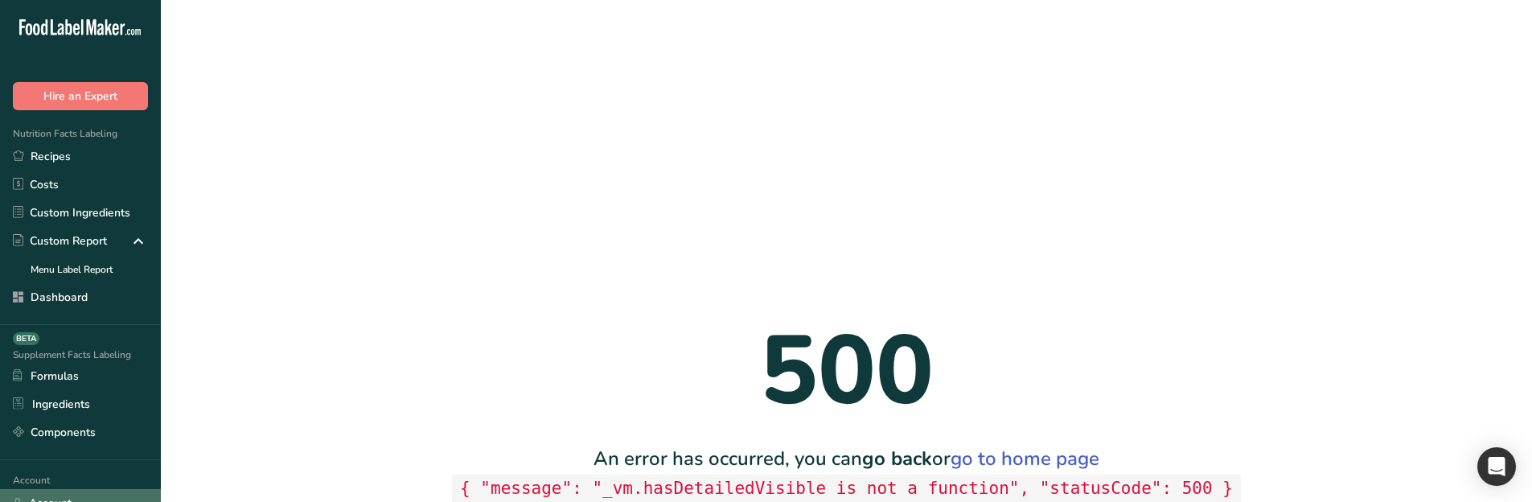
scroll to position [0, 0]
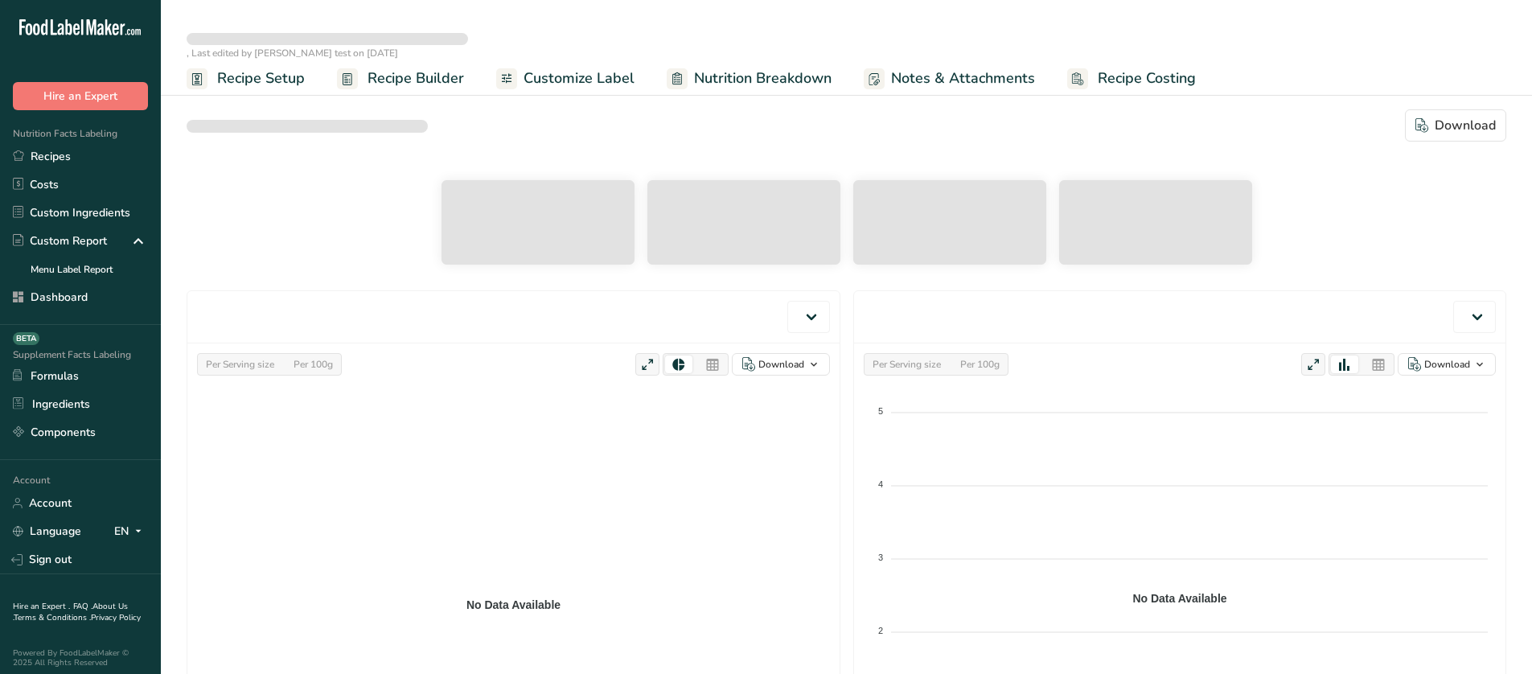
click at [375, 64] on link "Recipe Builder" at bounding box center [400, 78] width 127 height 36
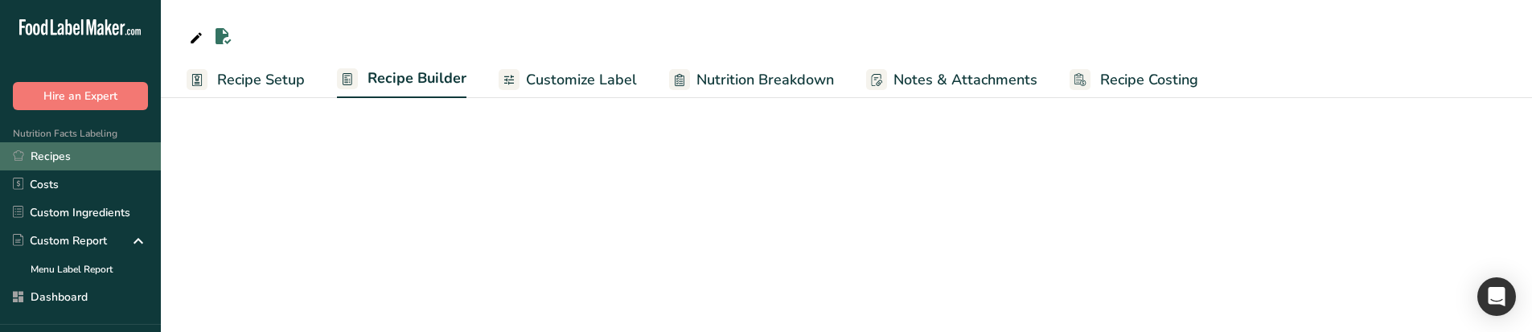
click at [61, 155] on link "Recipes" at bounding box center [80, 156] width 161 height 28
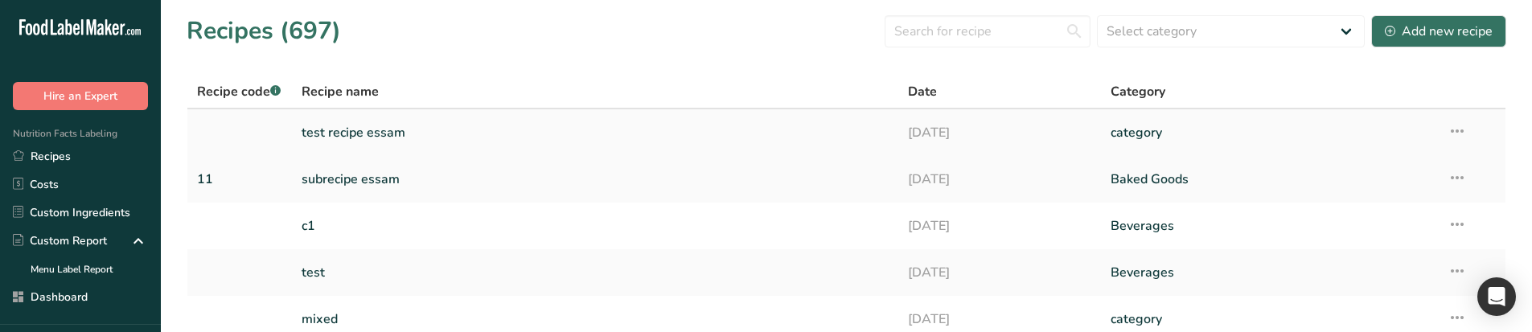
click at [392, 133] on link "test recipe essam" at bounding box center [596, 133] width 588 height 34
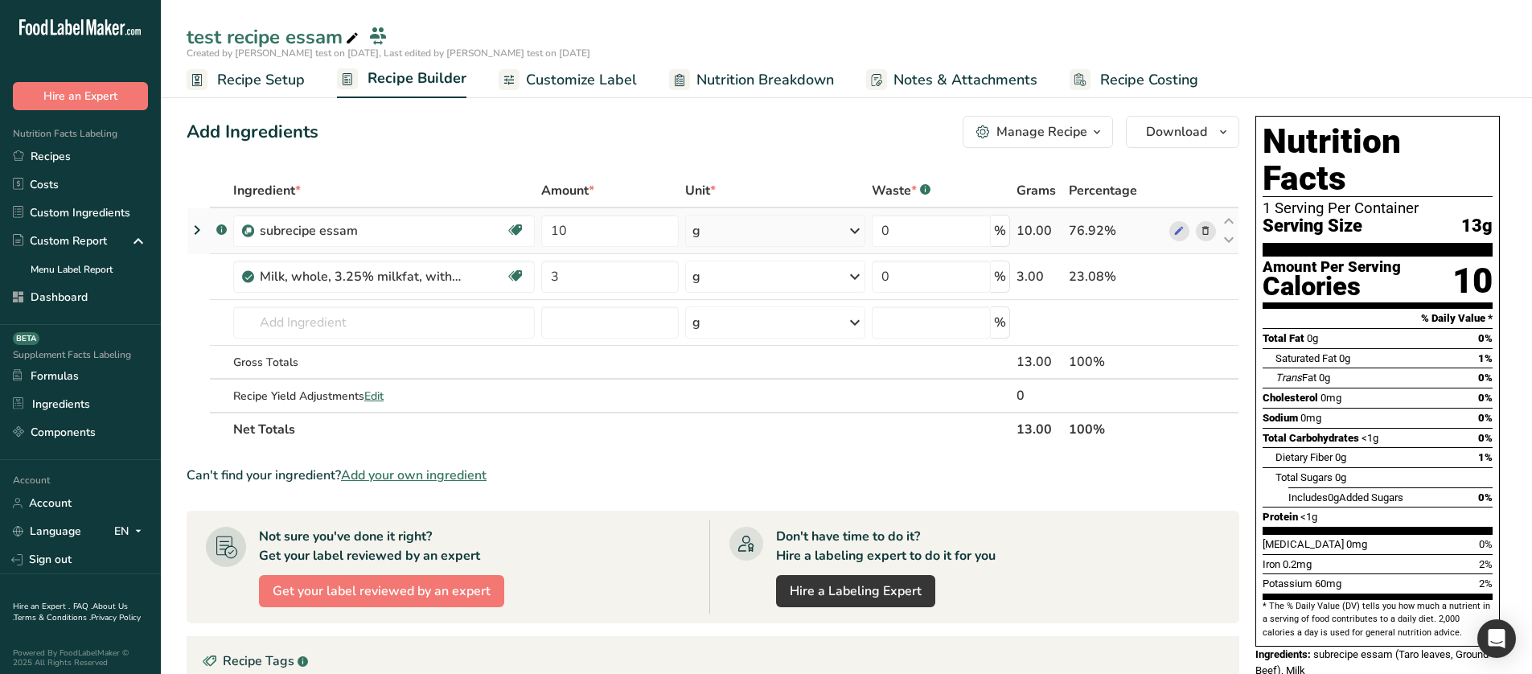
drag, startPoint x: 786, startPoint y: 85, endPoint x: 788, endPoint y: 232, distance: 147.2
click at [786, 85] on span "Nutrition Breakdown" at bounding box center [766, 80] width 138 height 22
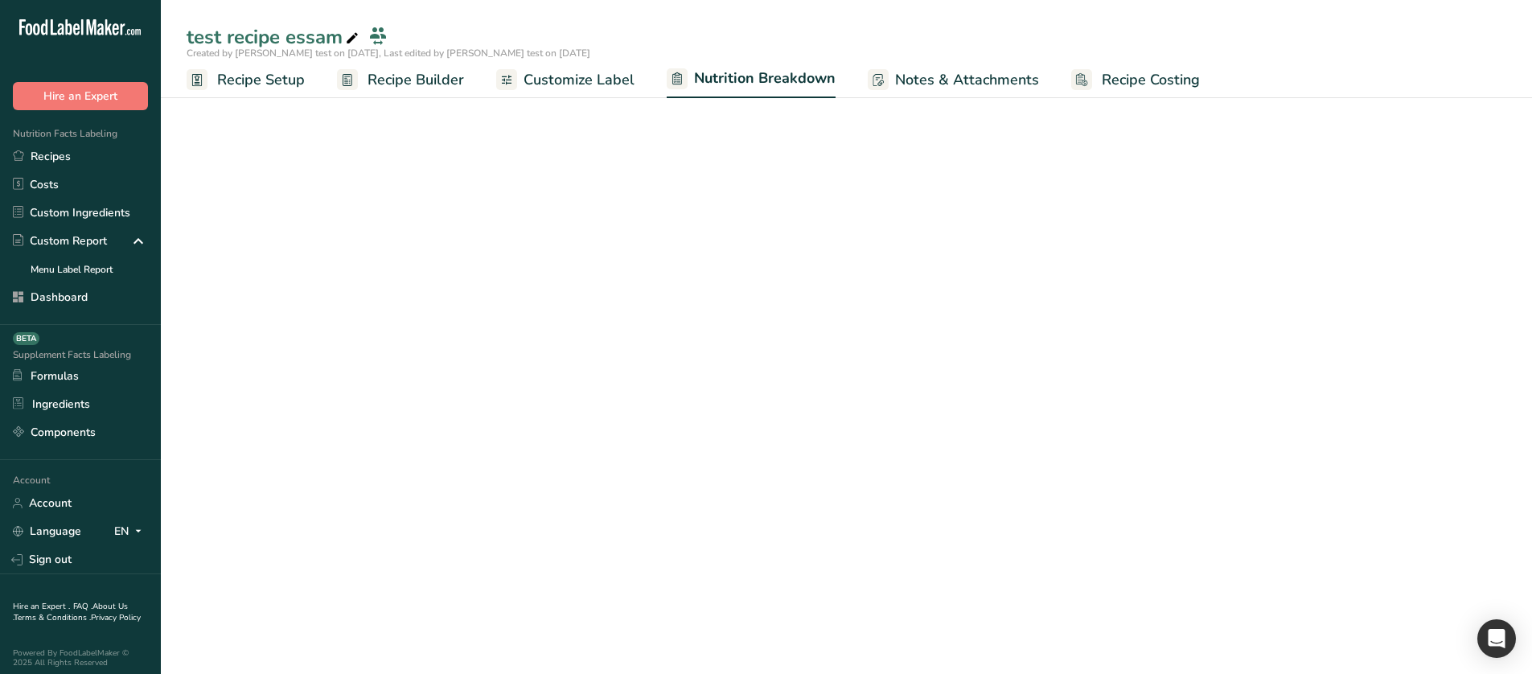
select select "Calories"
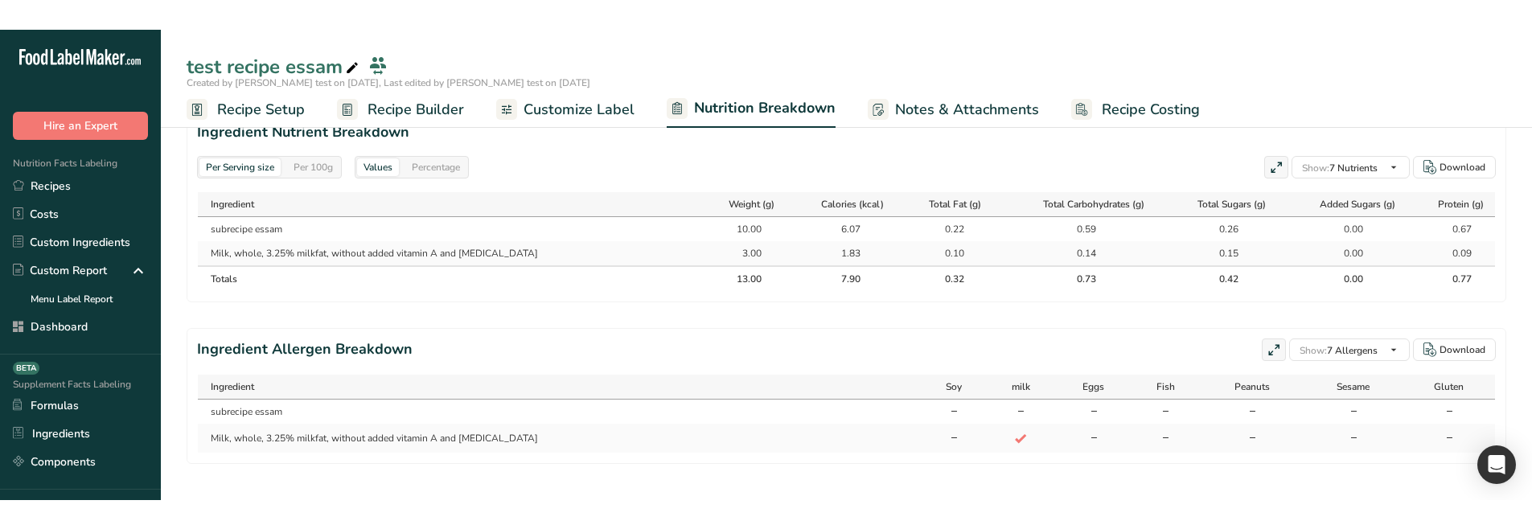
scroll to position [687, 0]
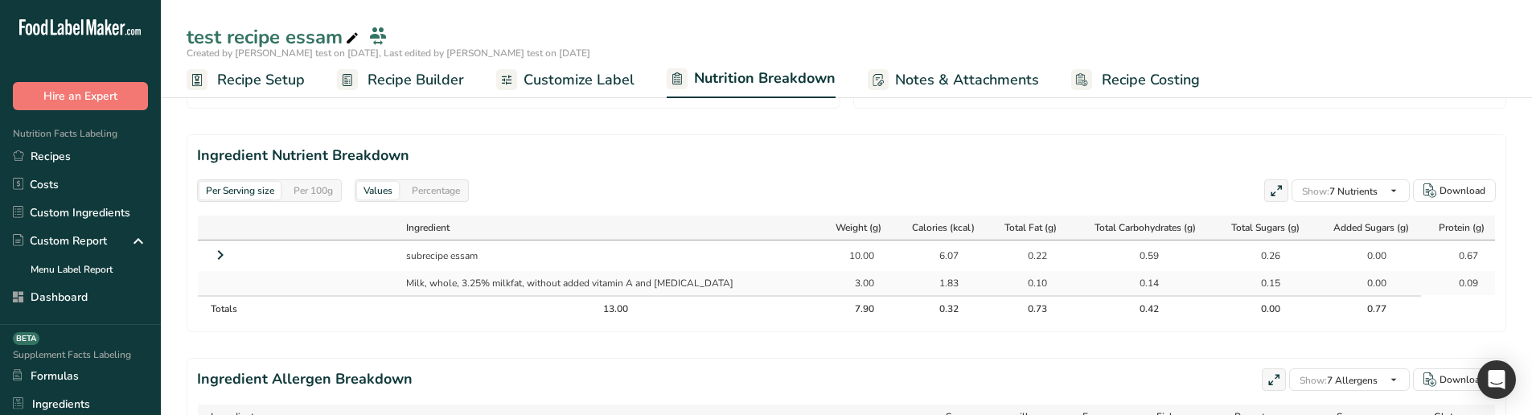
click at [221, 253] on icon at bounding box center [220, 255] width 19 height 29
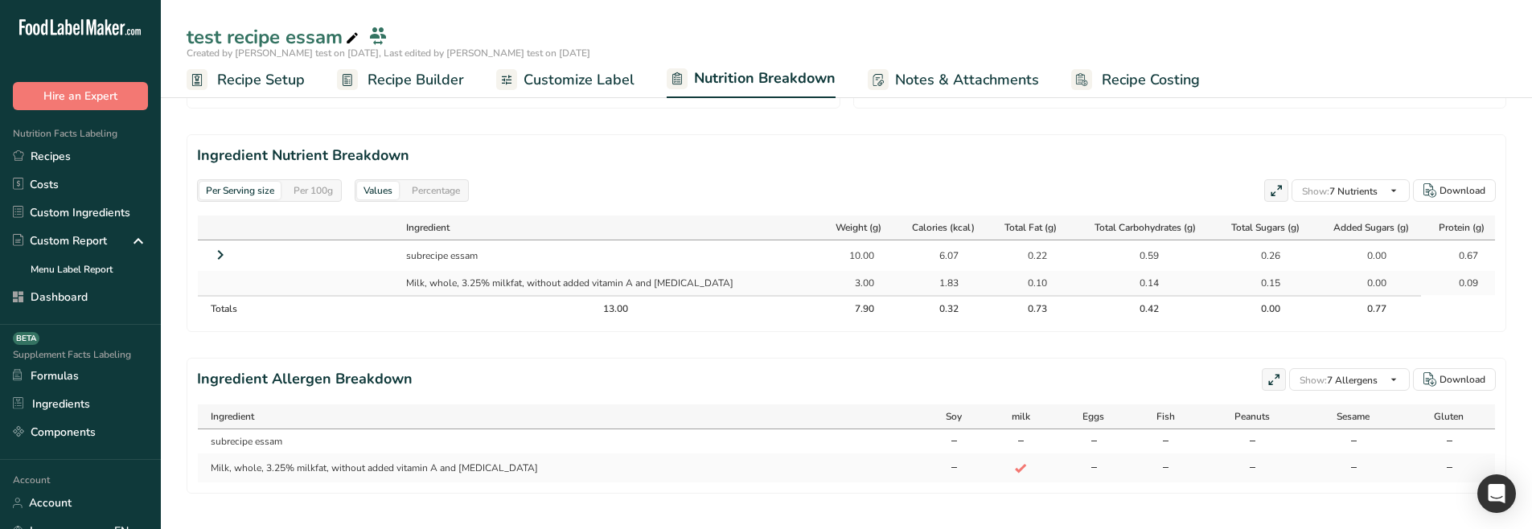
click at [227, 253] on icon at bounding box center [220, 255] width 19 height 29
click at [226, 239] on th at bounding box center [298, 228] width 201 height 25
click at [219, 248] on icon at bounding box center [220, 255] width 19 height 29
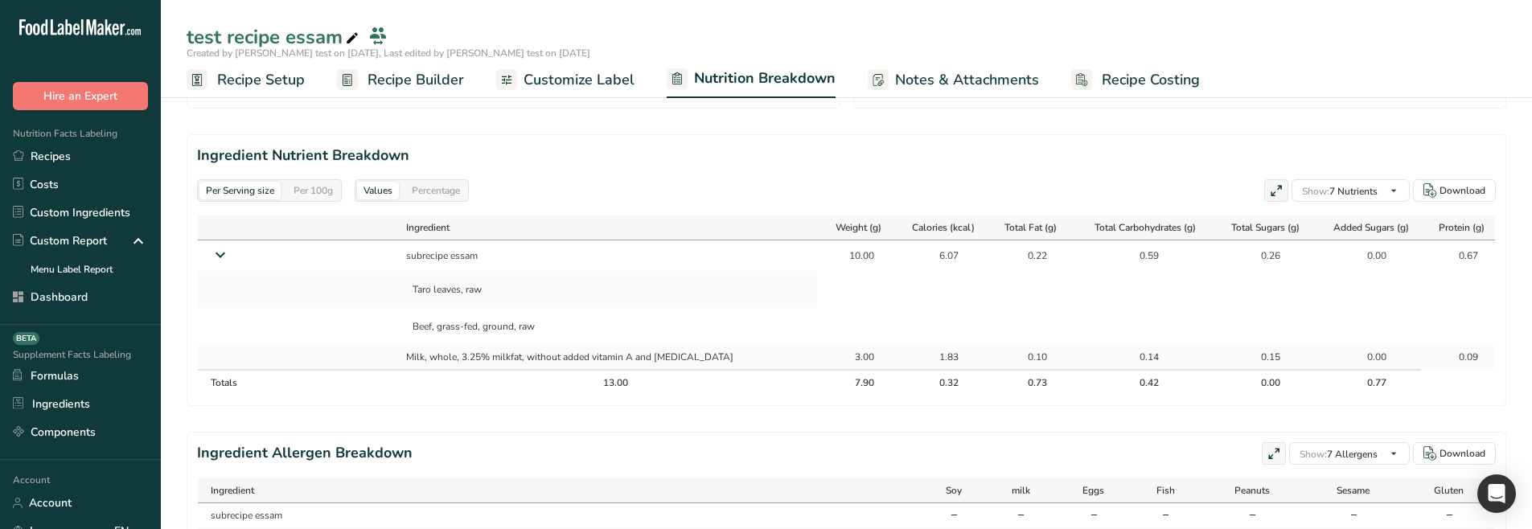
click at [225, 264] on icon at bounding box center [220, 254] width 29 height 19
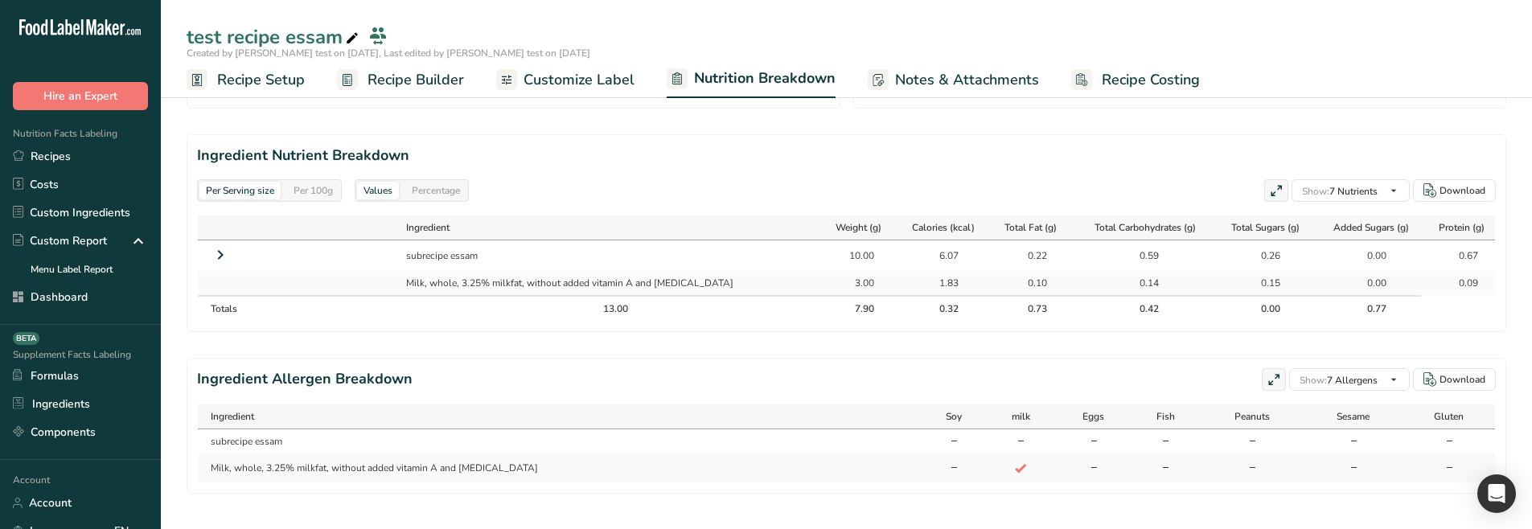
click at [216, 261] on icon at bounding box center [220, 255] width 19 height 29
click at [216, 258] on icon at bounding box center [220, 255] width 19 height 29
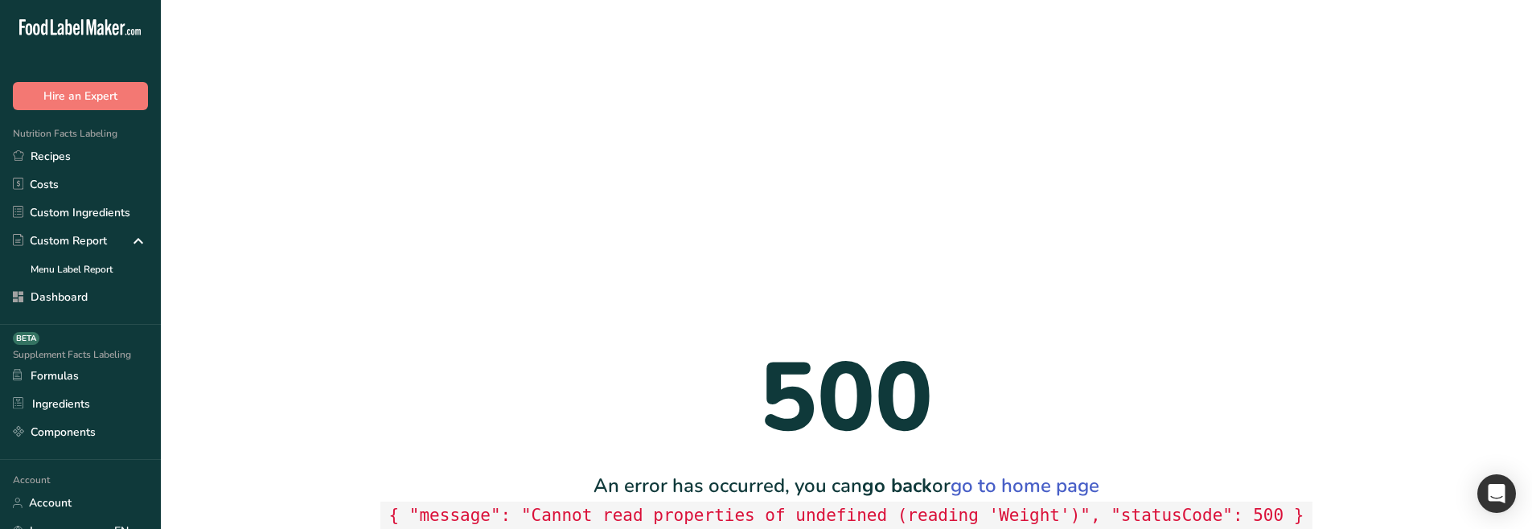
scroll to position [0, 0]
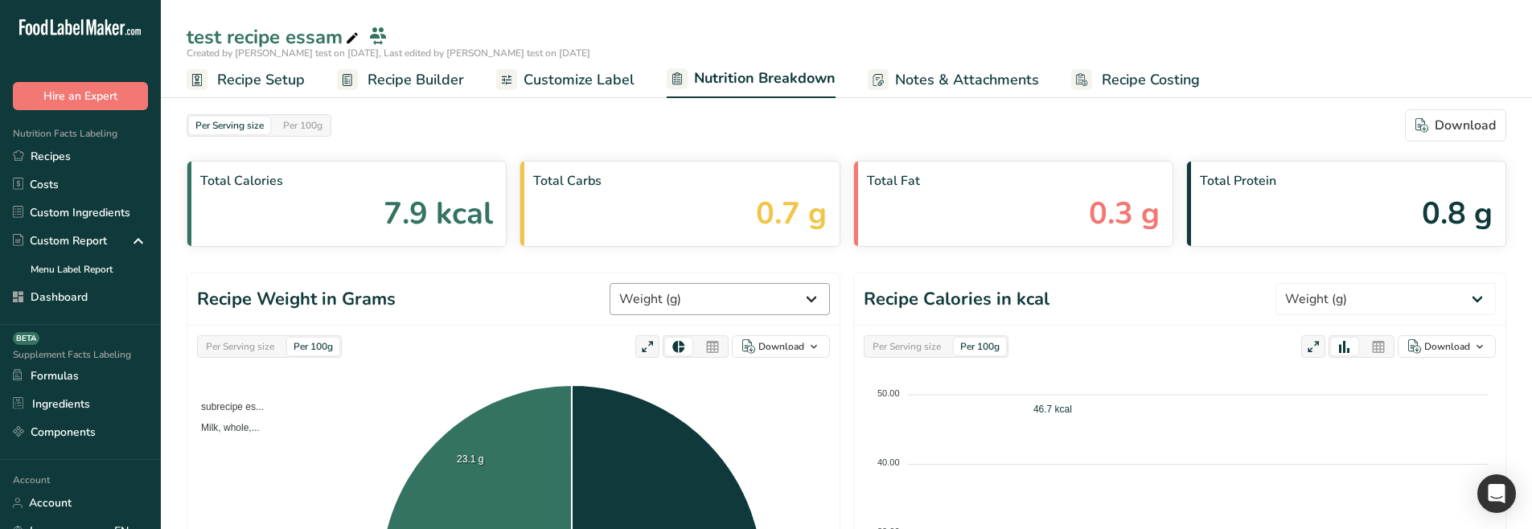
select select "Calories"
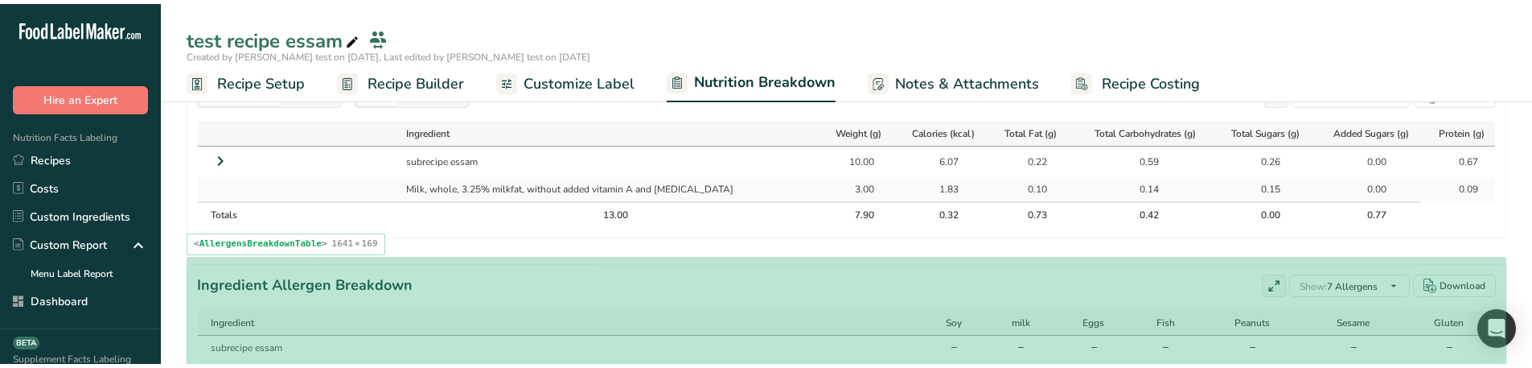
scroll to position [804, 0]
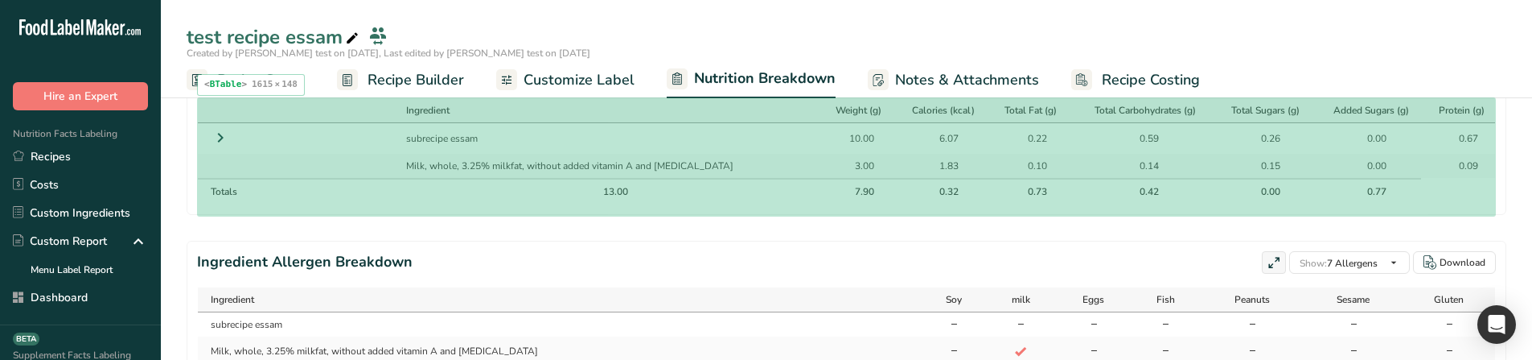
click at [553, 179] on th "13.00" at bounding box center [608, 191] width 418 height 26
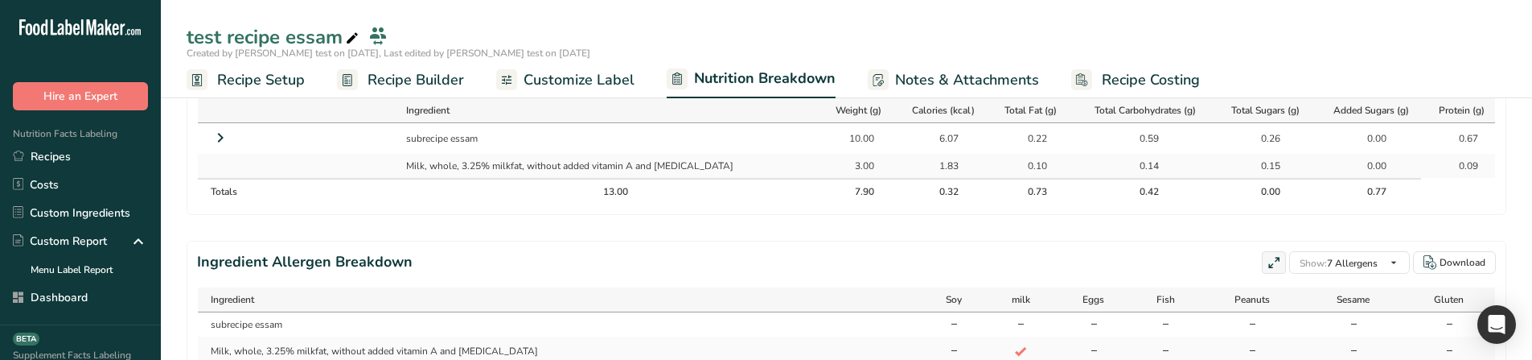
click at [219, 141] on icon at bounding box center [220, 137] width 19 height 29
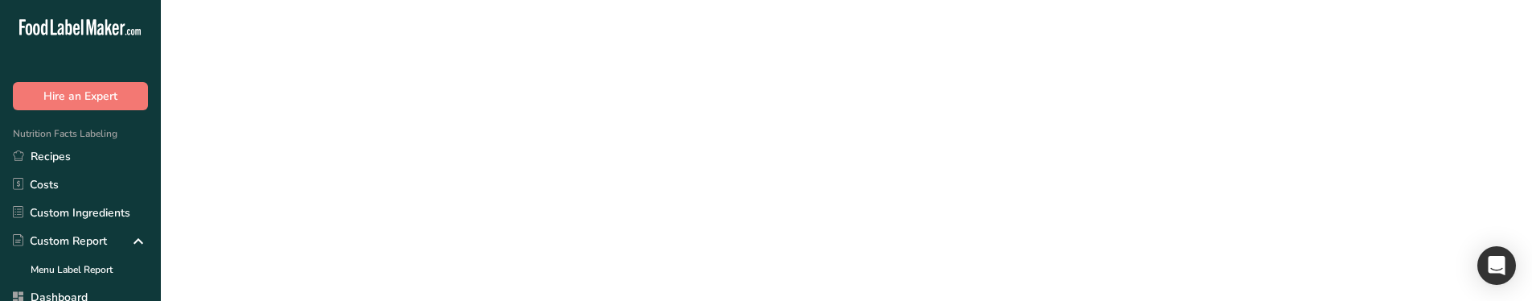
scroll to position [0, 0]
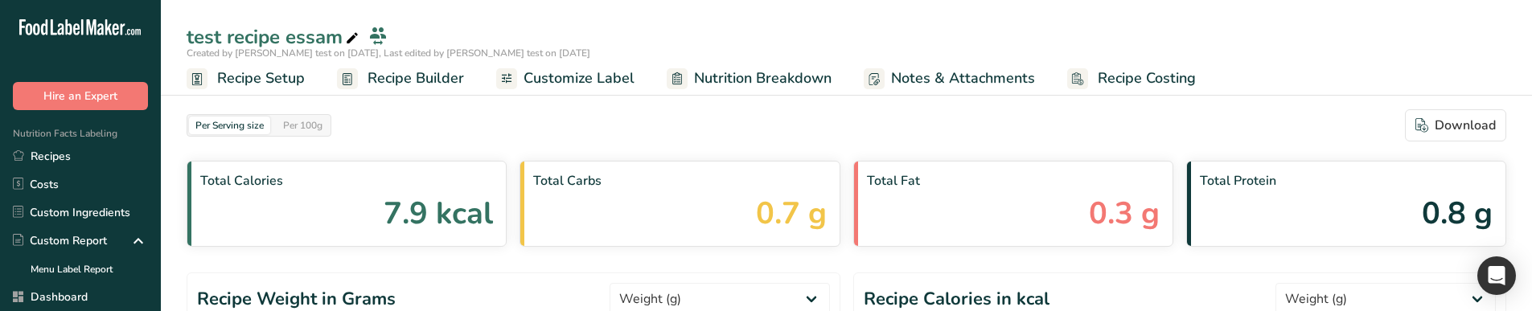
select select "Calories"
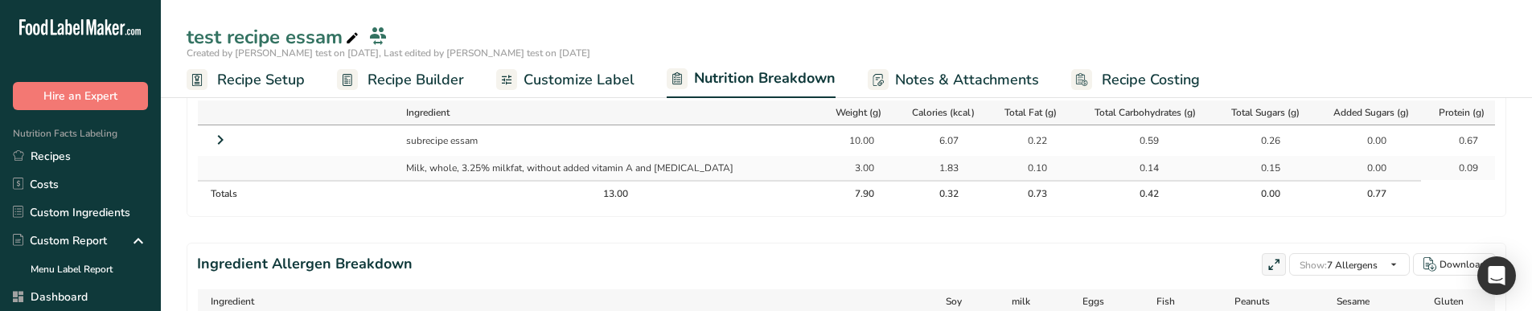
scroll to position [804, 0]
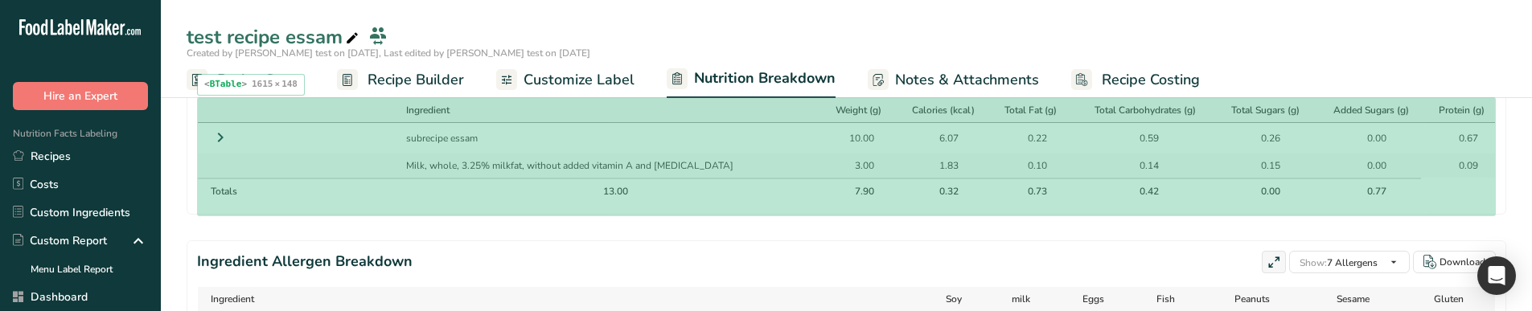
click at [372, 157] on td at bounding box center [298, 166] width 201 height 24
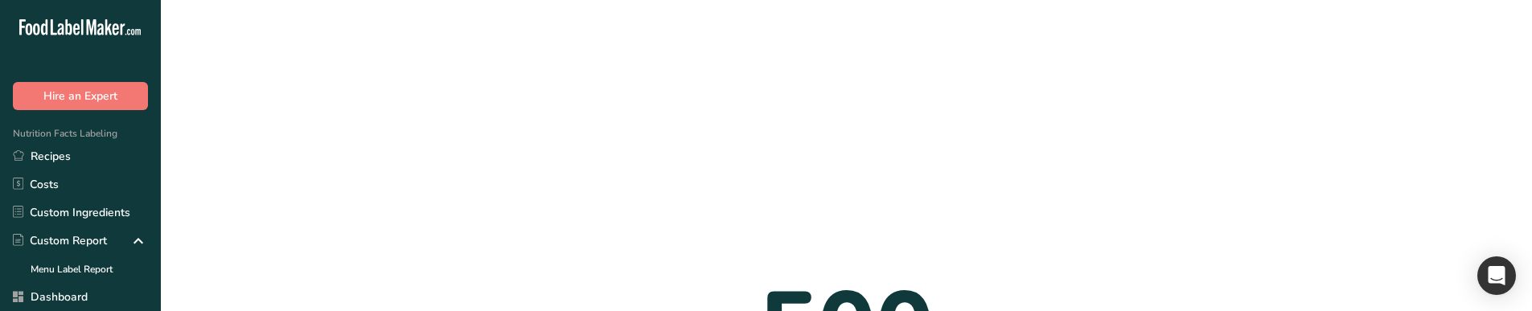
scroll to position [0, 0]
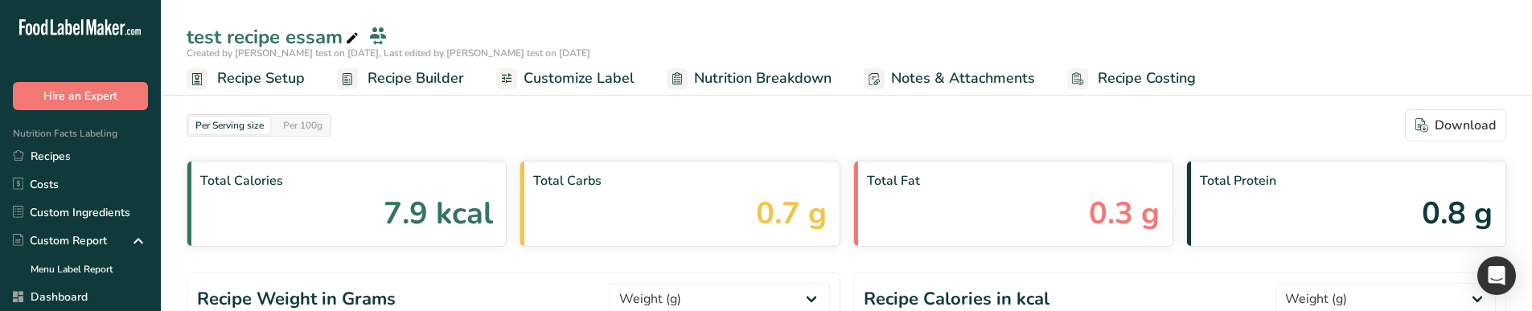
select select "Calories"
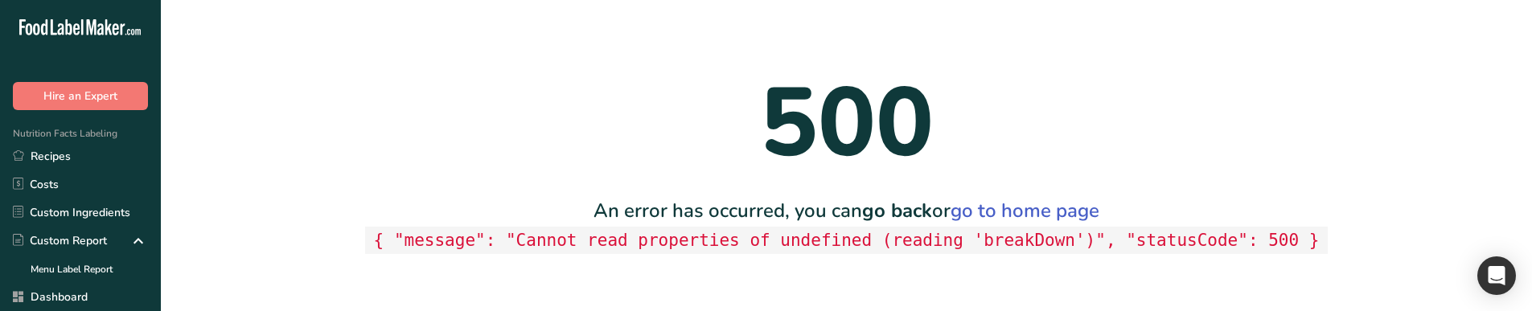
click at [998, 241] on code "{ "message": "Cannot read properties of undefined (reading 'breakDown')", "stat…" at bounding box center [846, 241] width 963 height 28
copy code "breakDown"
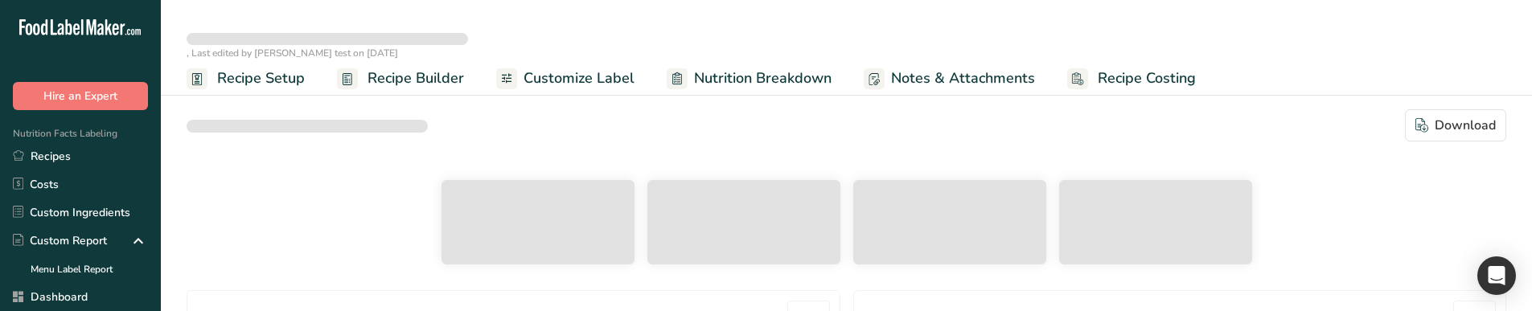
select select "Calories"
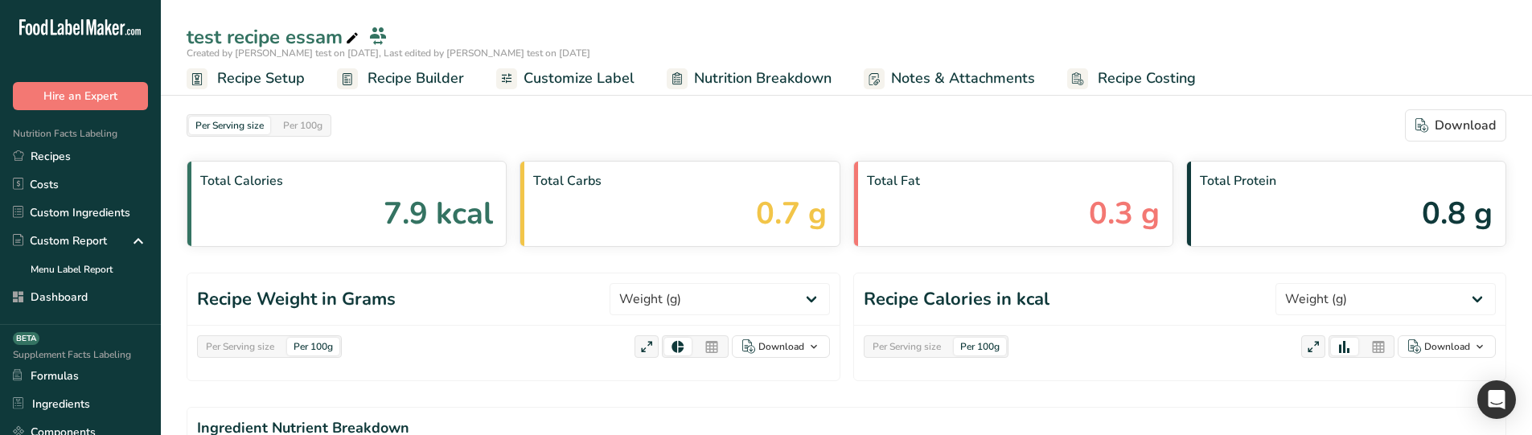
select select "Calories"
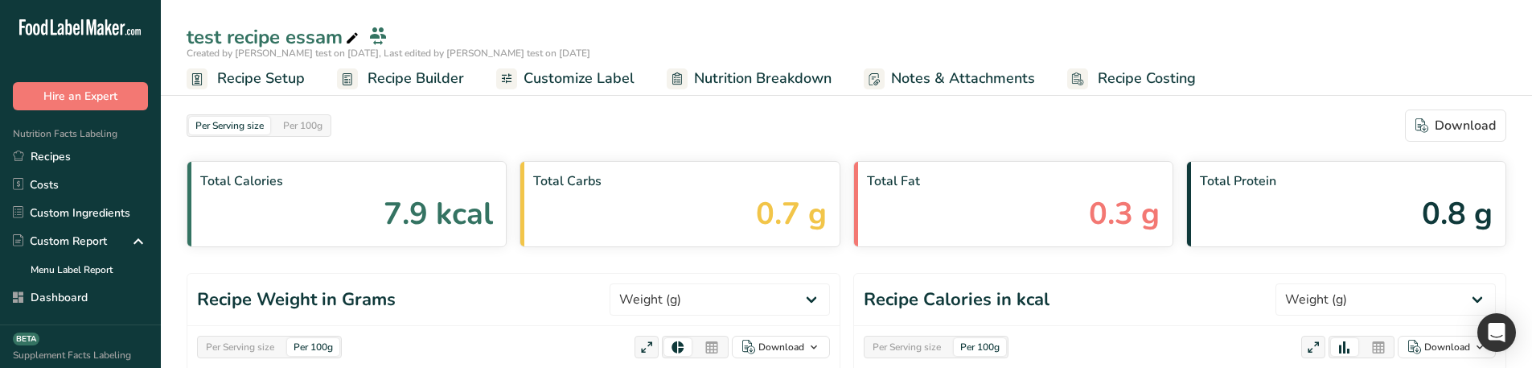
select select "Calories"
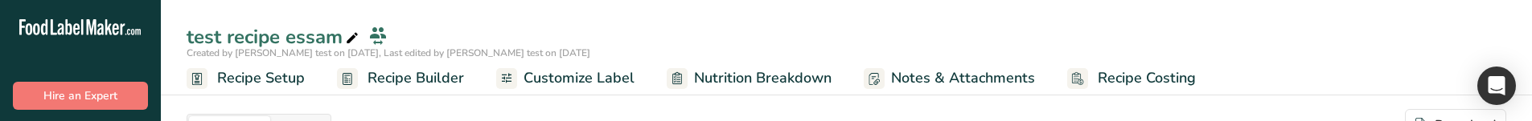
select select "Calories"
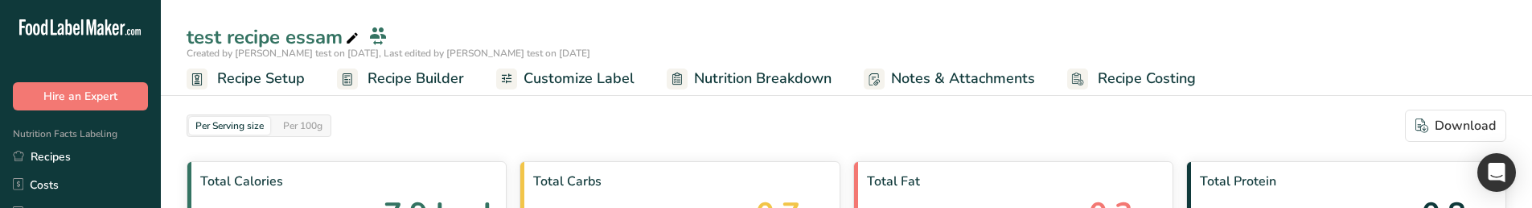
select select "Calories"
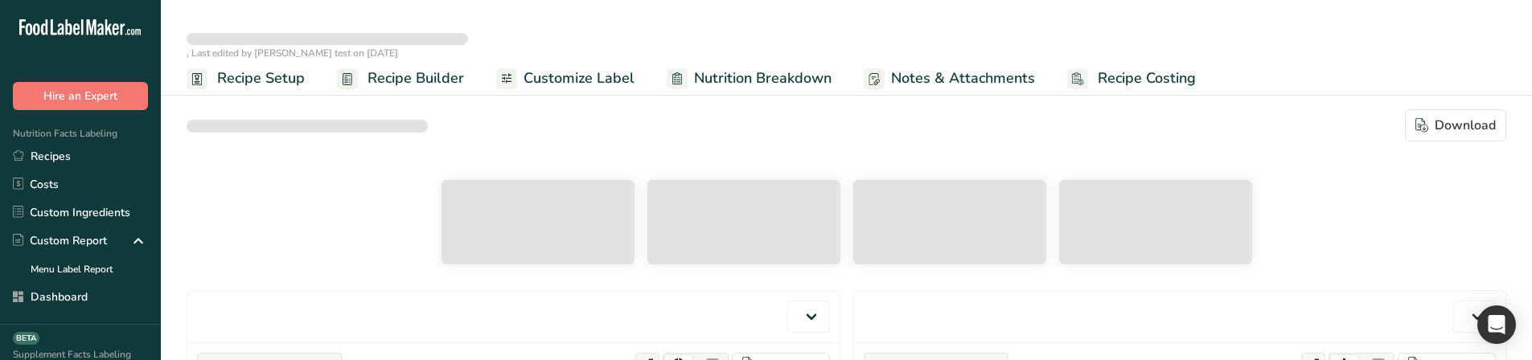
select select "Calories"
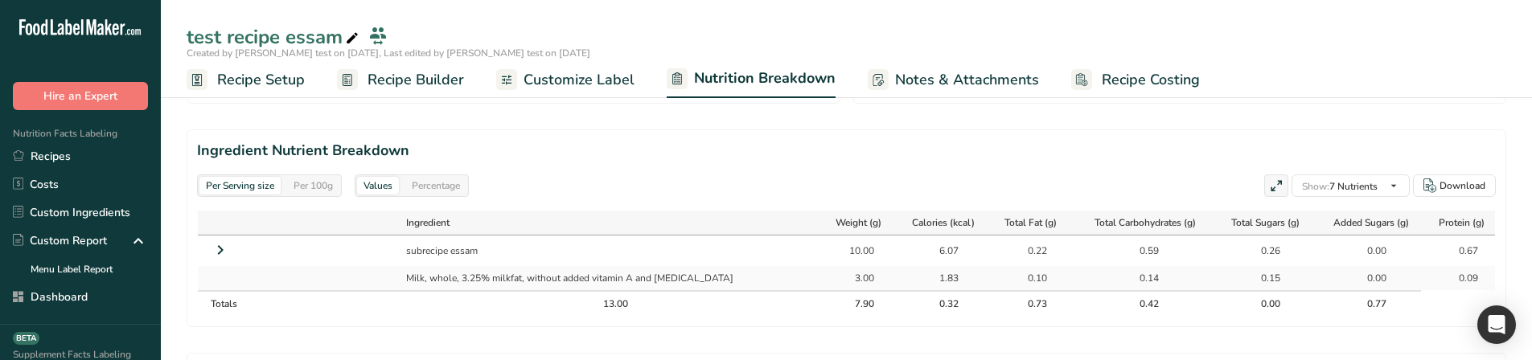
scroll to position [724, 0]
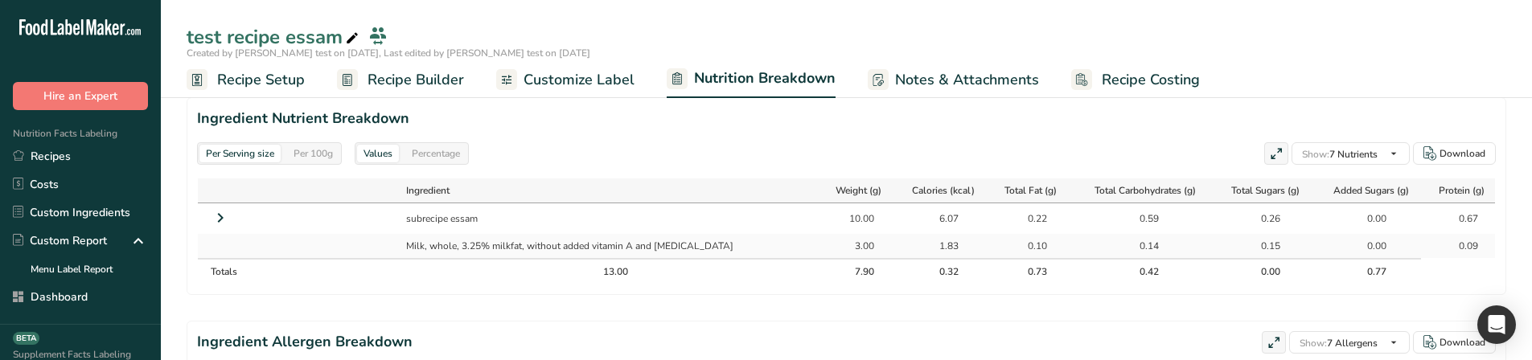
click at [214, 220] on icon at bounding box center [220, 218] width 19 height 29
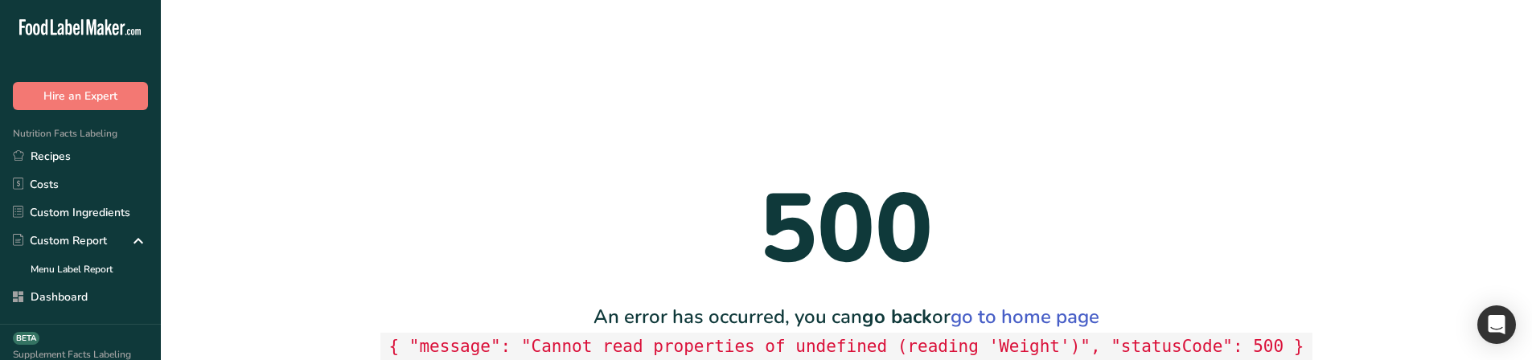
scroll to position [0, 0]
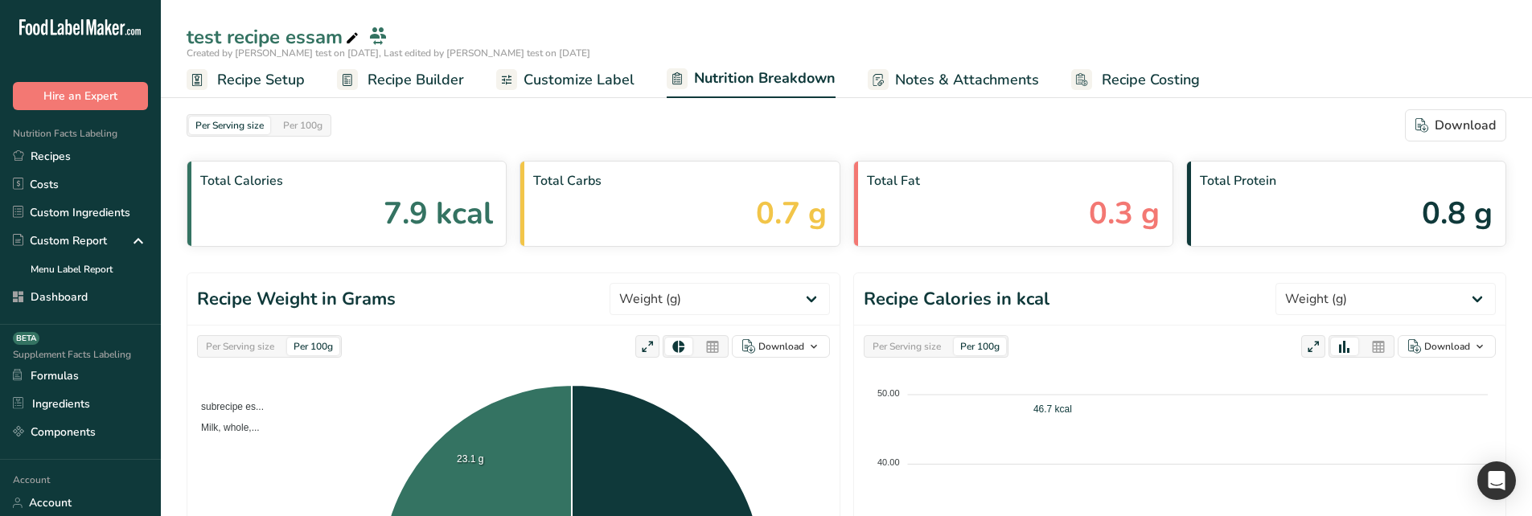
select select "Calories"
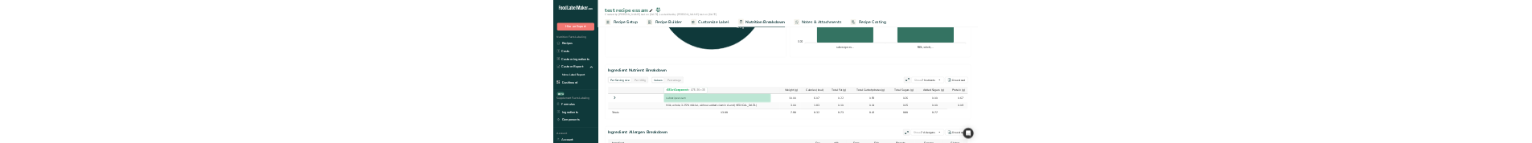
scroll to position [592, 0]
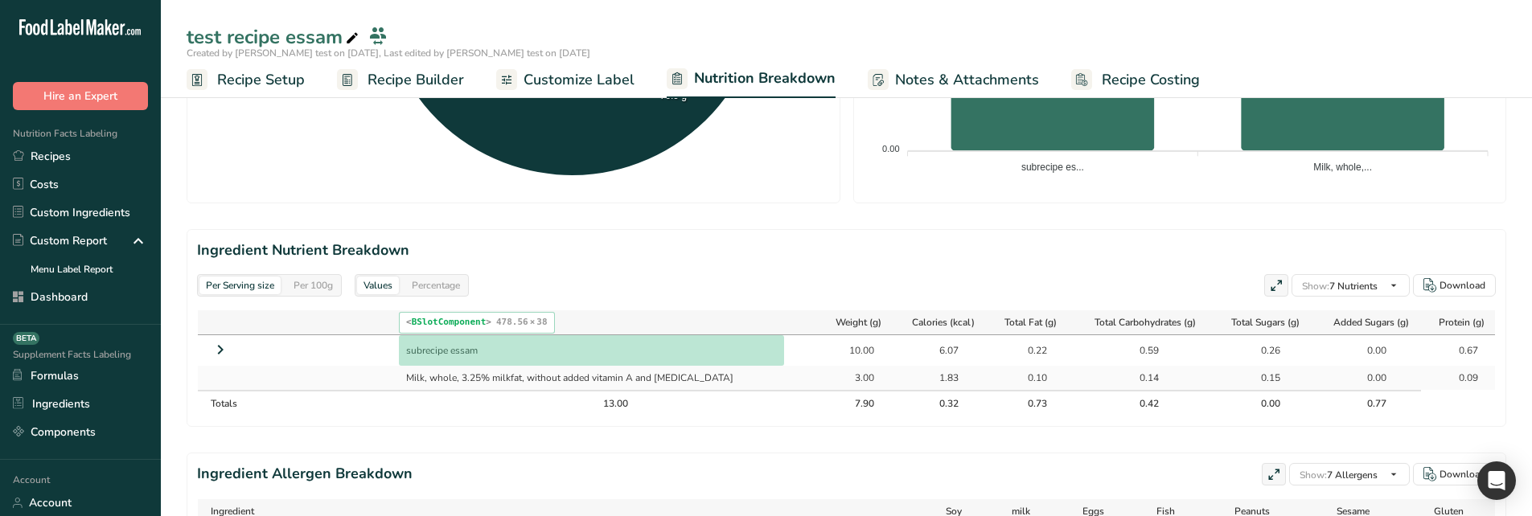
click at [687, 357] on td "subrecipe essam" at bounding box center [608, 350] width 418 height 31
click at [665, 336] on td "subrecipe essam" at bounding box center [608, 350] width 418 height 31
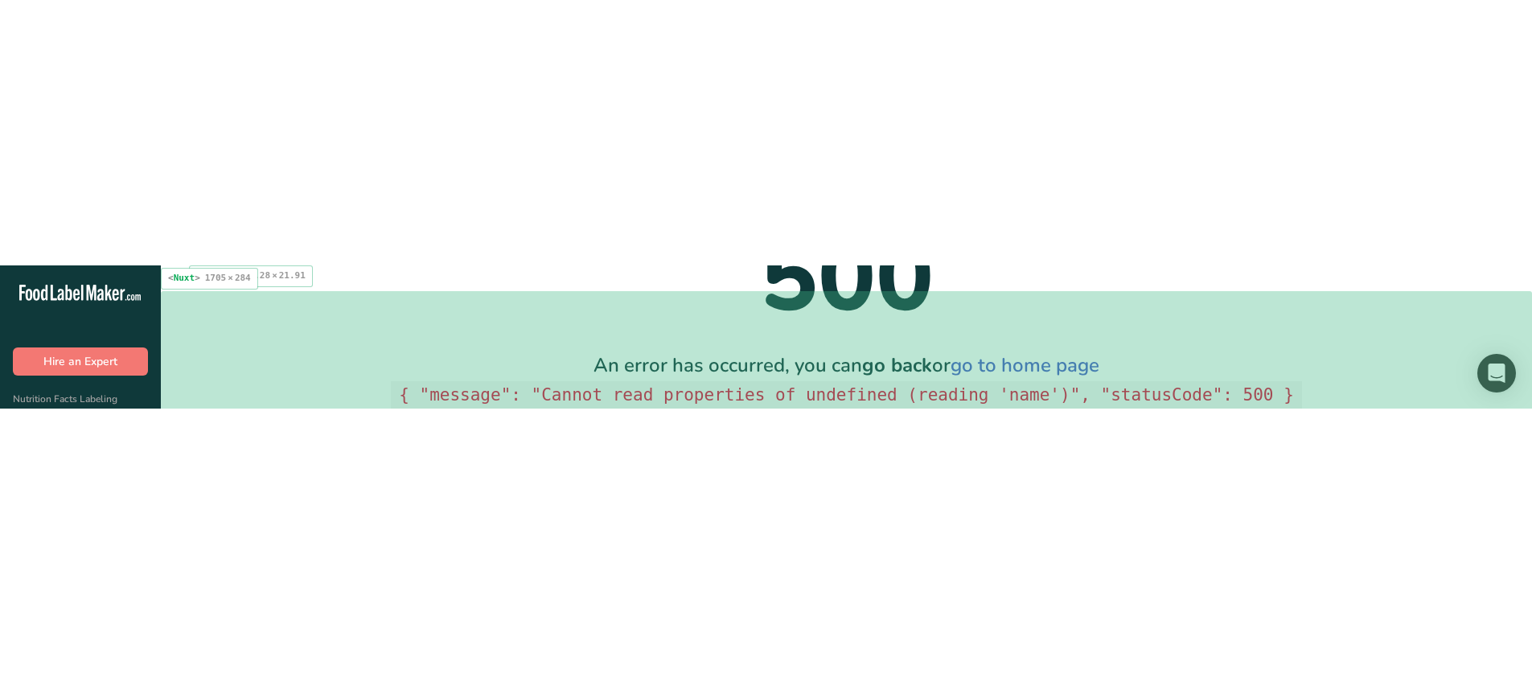
scroll to position [0, 0]
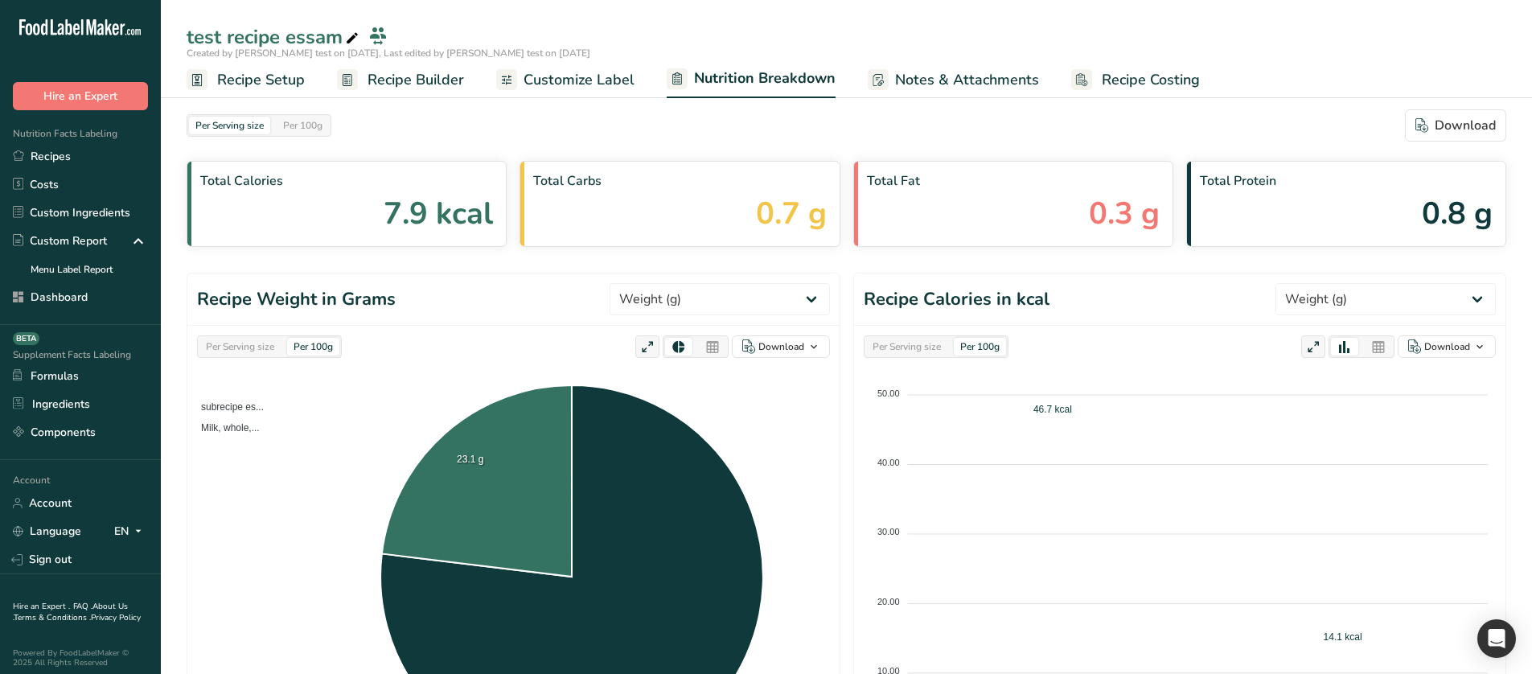
select select "Calories"
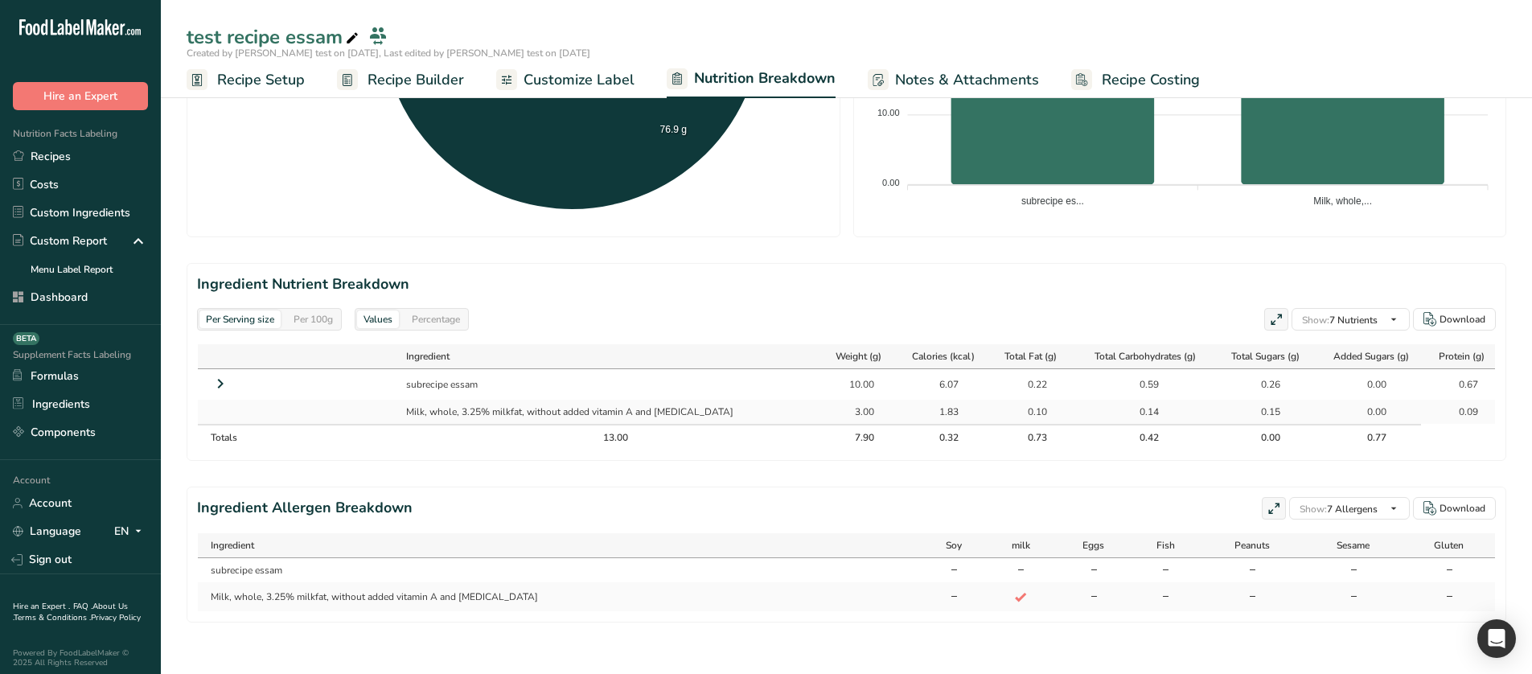
click at [223, 372] on icon at bounding box center [220, 383] width 19 height 29
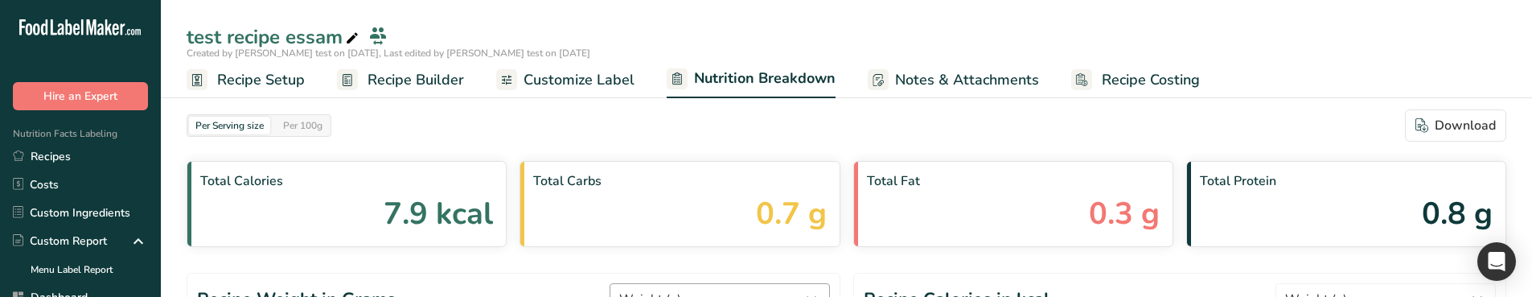
select select "Calories"
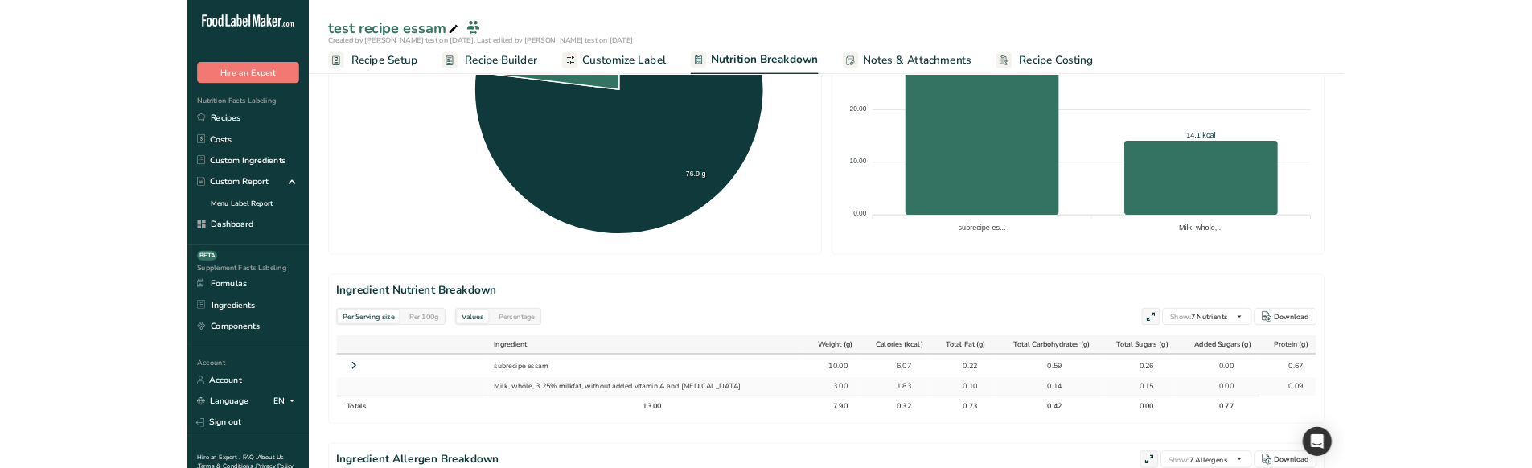
scroll to position [483, 0]
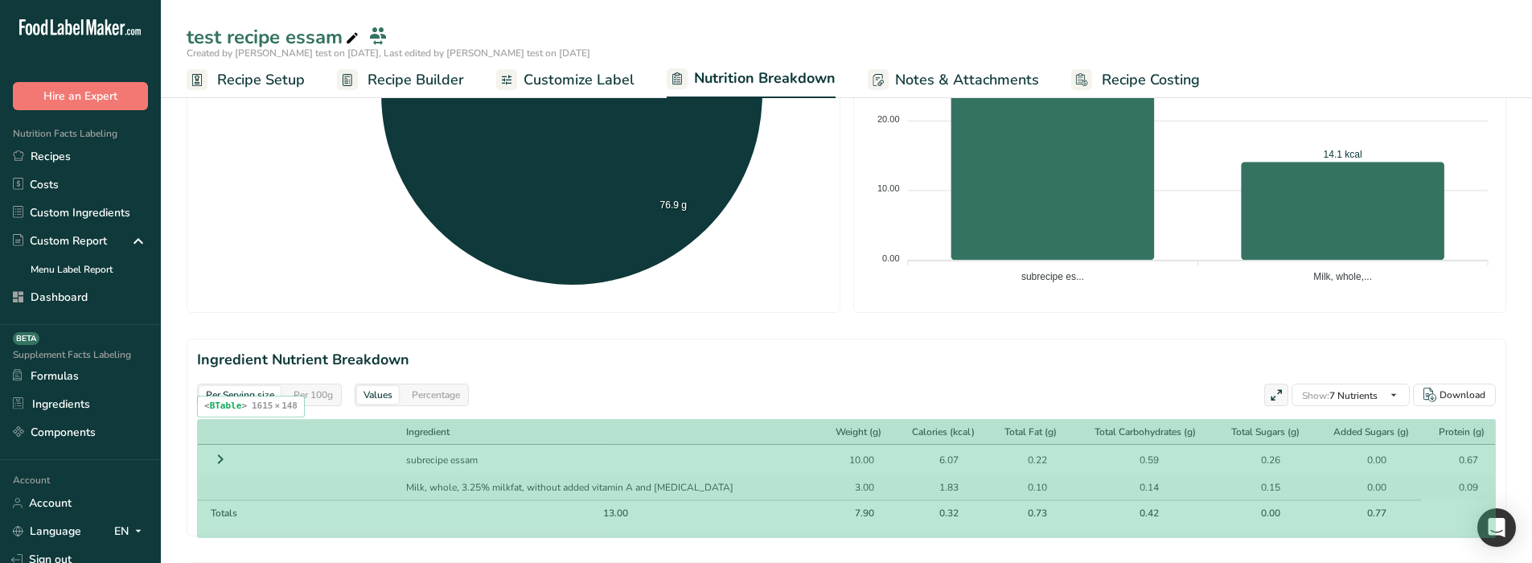
click at [569, 296] on div "Ingredient" at bounding box center [608, 432] width 404 height 14
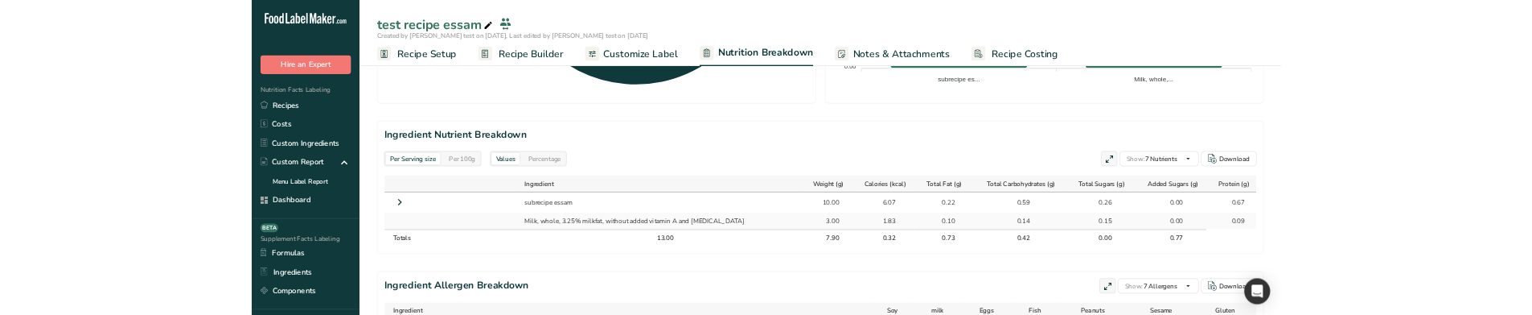
scroll to position [643, 0]
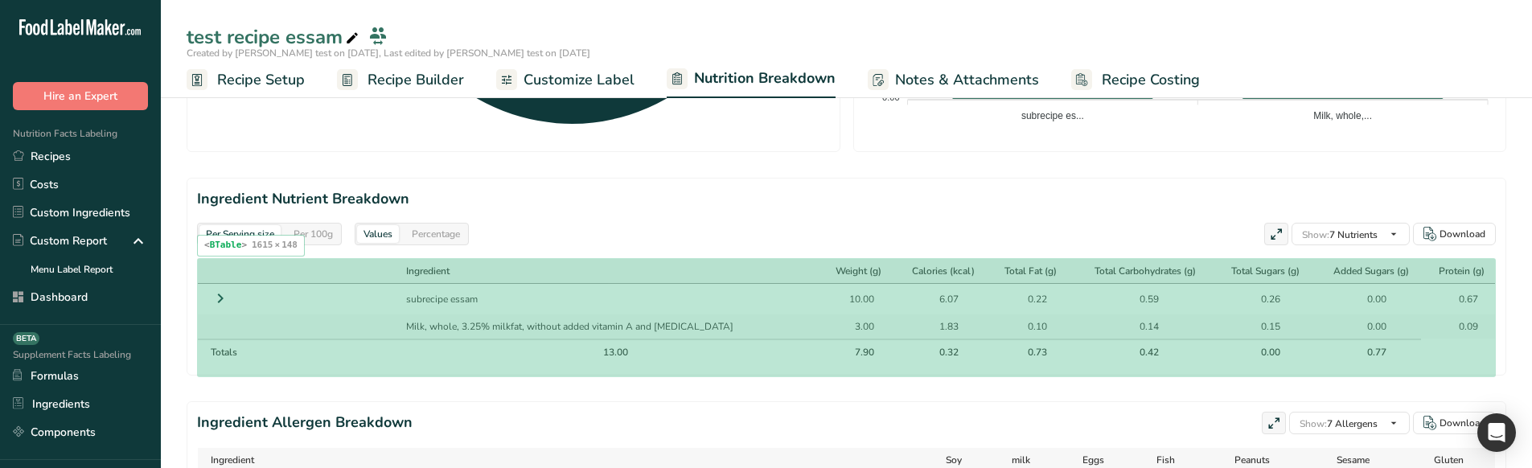
click at [659, 281] on th "Ingredient" at bounding box center [608, 271] width 418 height 25
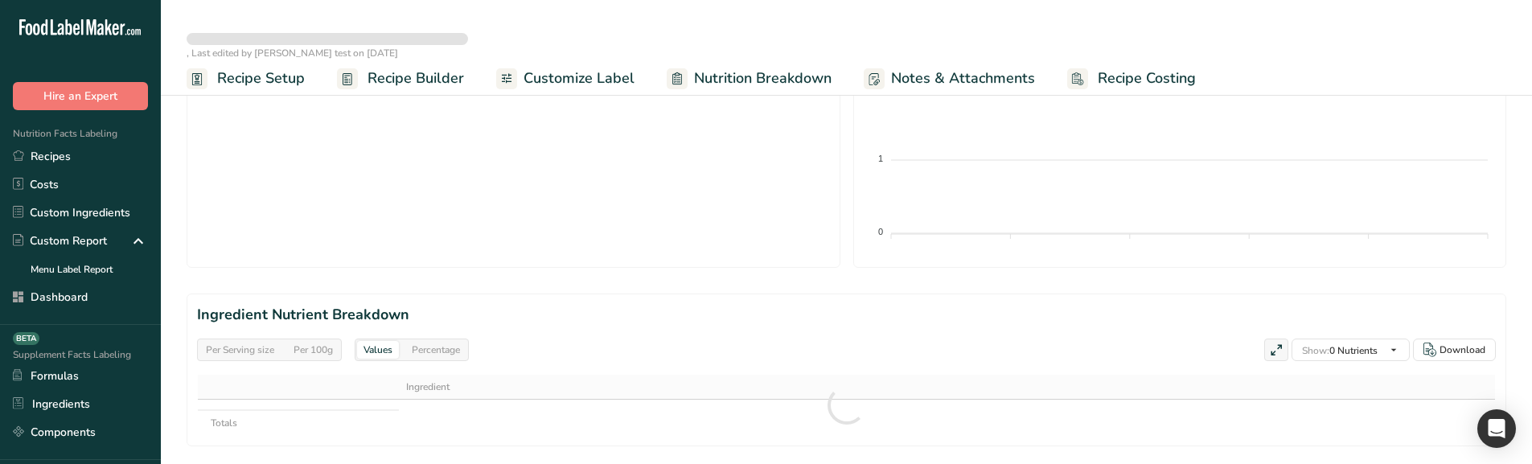
scroll to position [643, 0]
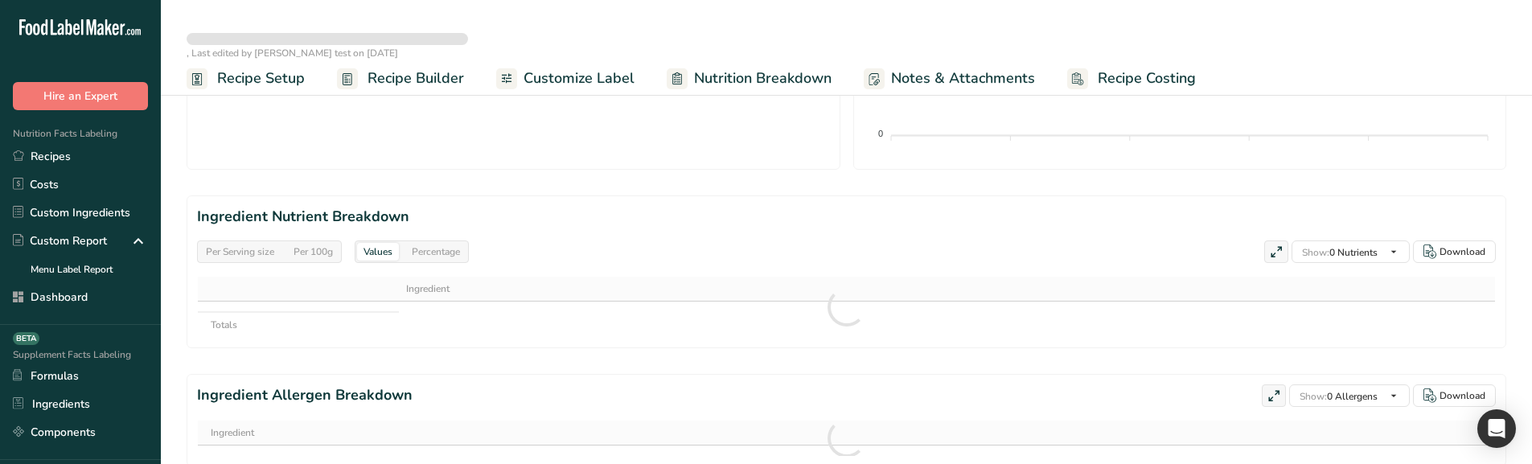
select select "Calories"
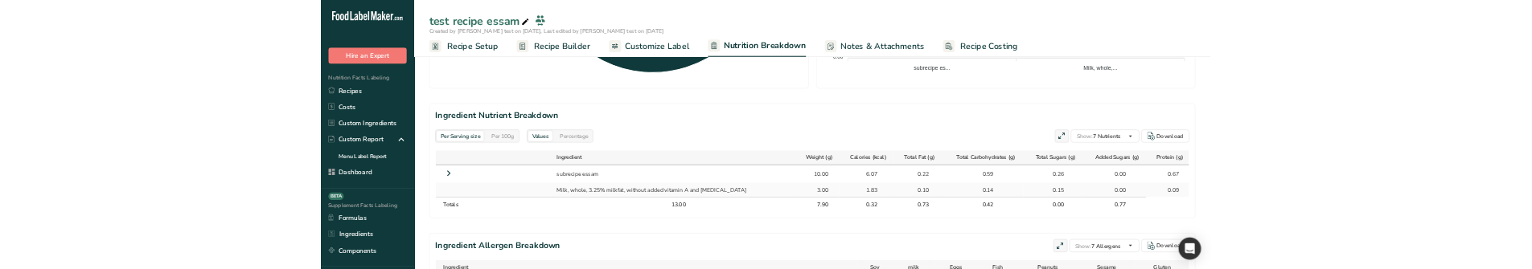
scroll to position [626, 0]
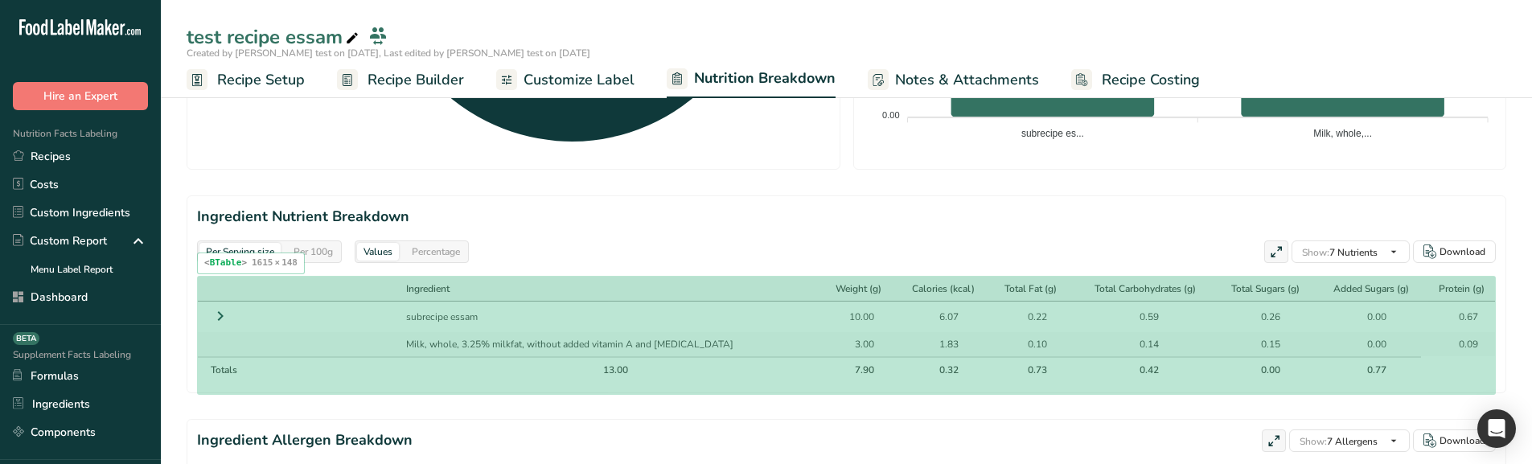
click at [686, 290] on div "Ingredient" at bounding box center [608, 289] width 404 height 14
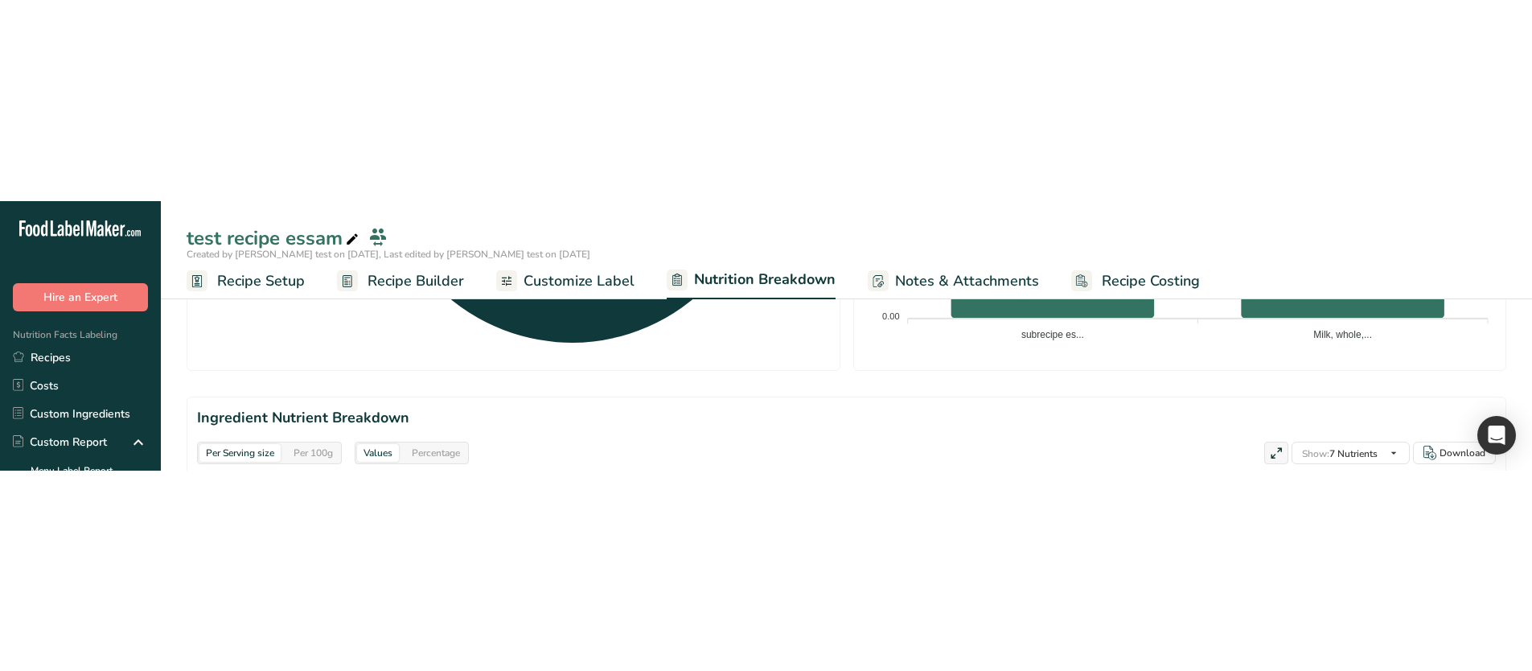
scroll to position [574, 0]
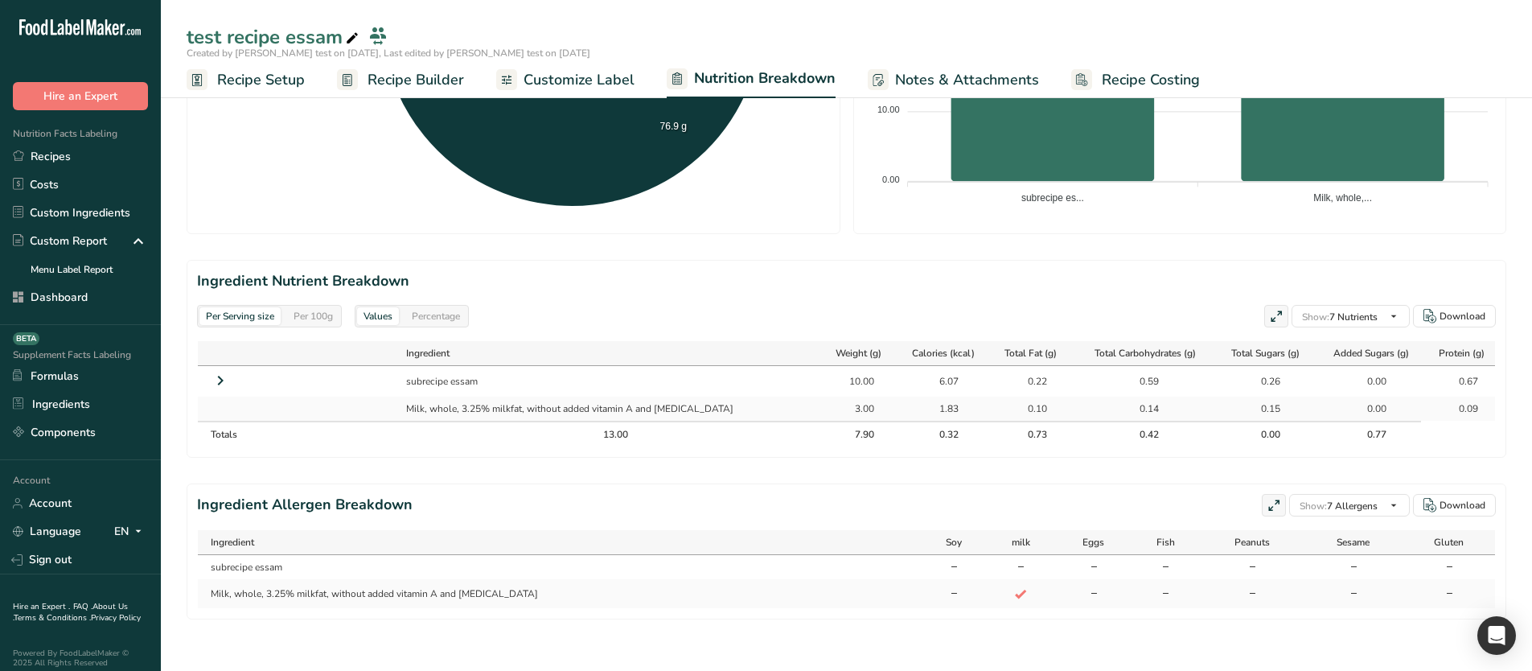
click at [220, 375] on icon at bounding box center [220, 380] width 19 height 29
